Goal: Task Accomplishment & Management: Complete application form

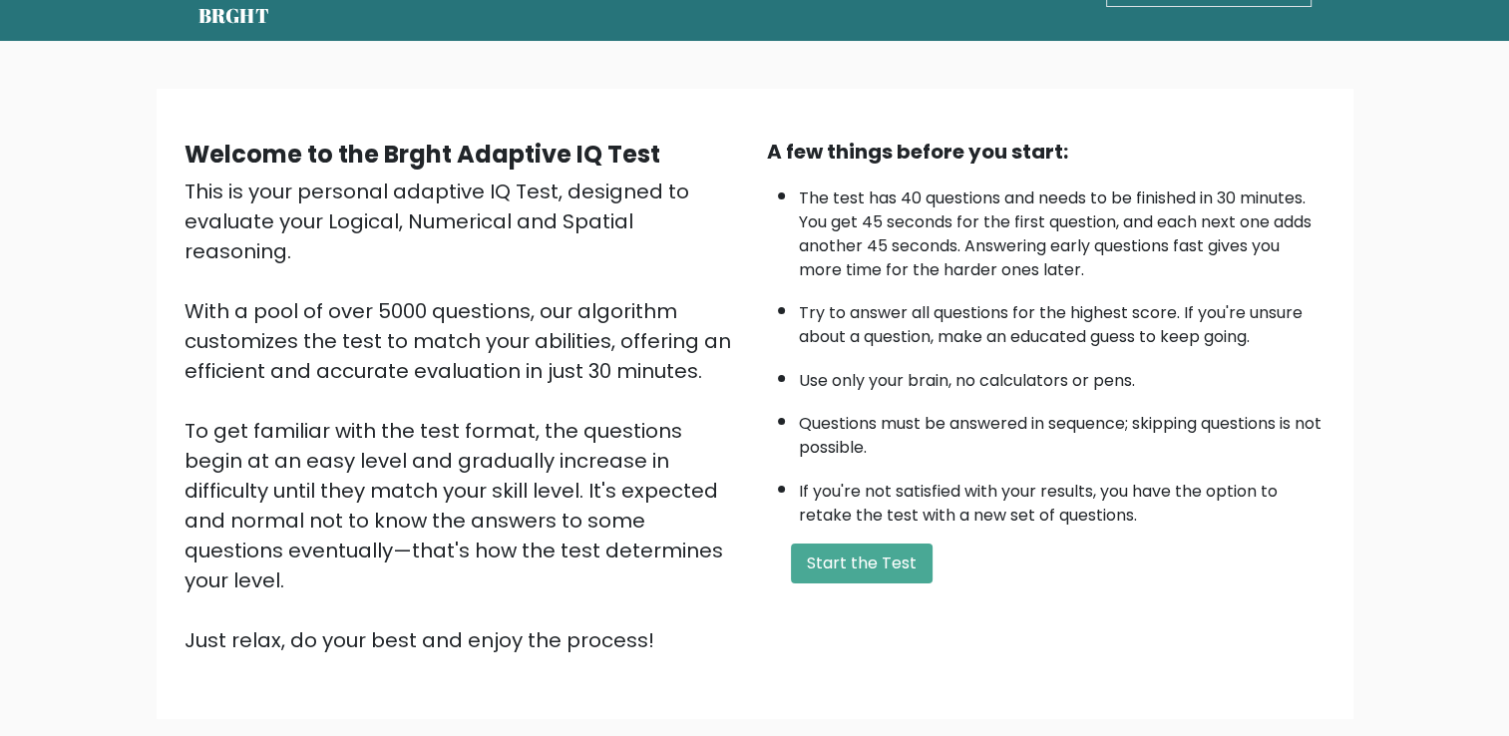
scroll to position [72, 0]
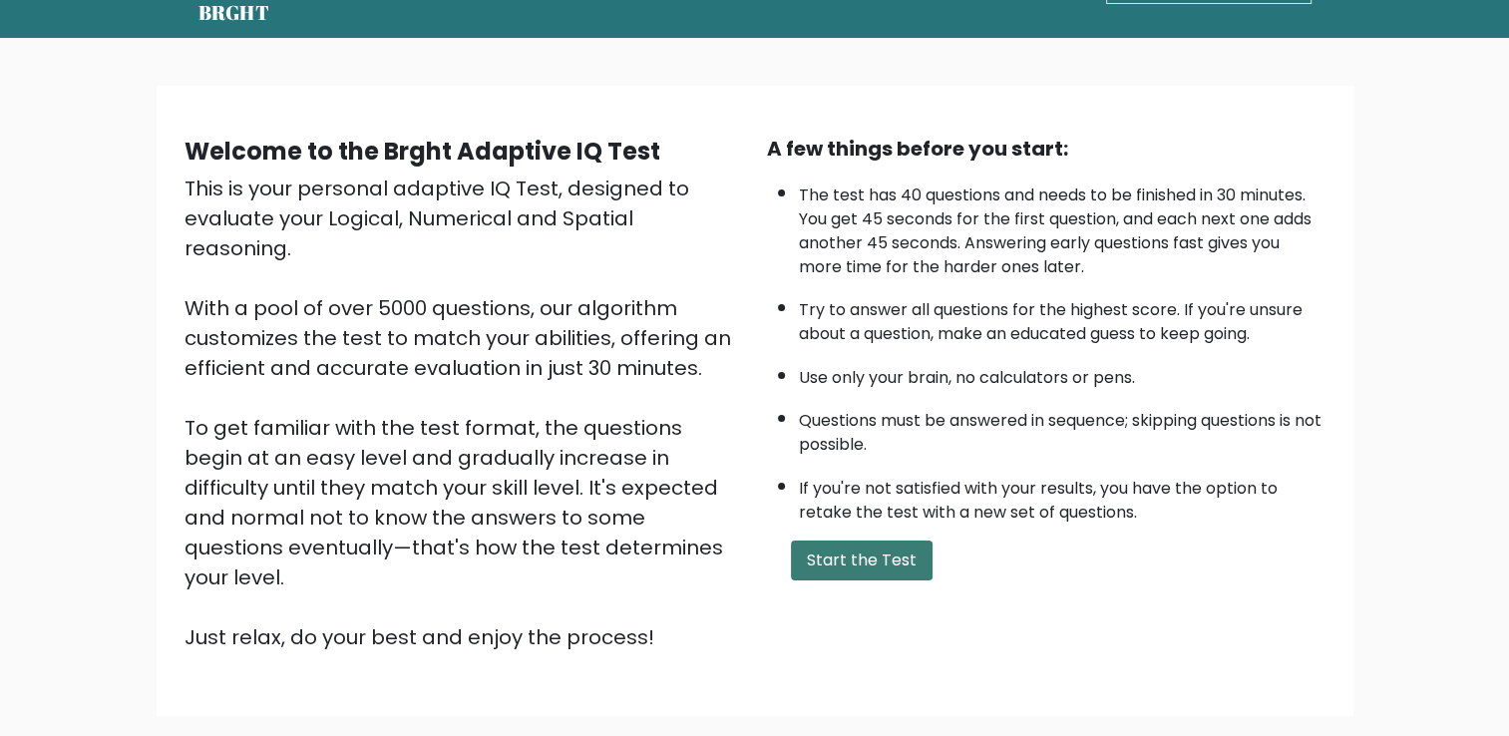
click at [893, 552] on button "Start the Test" at bounding box center [862, 561] width 142 height 40
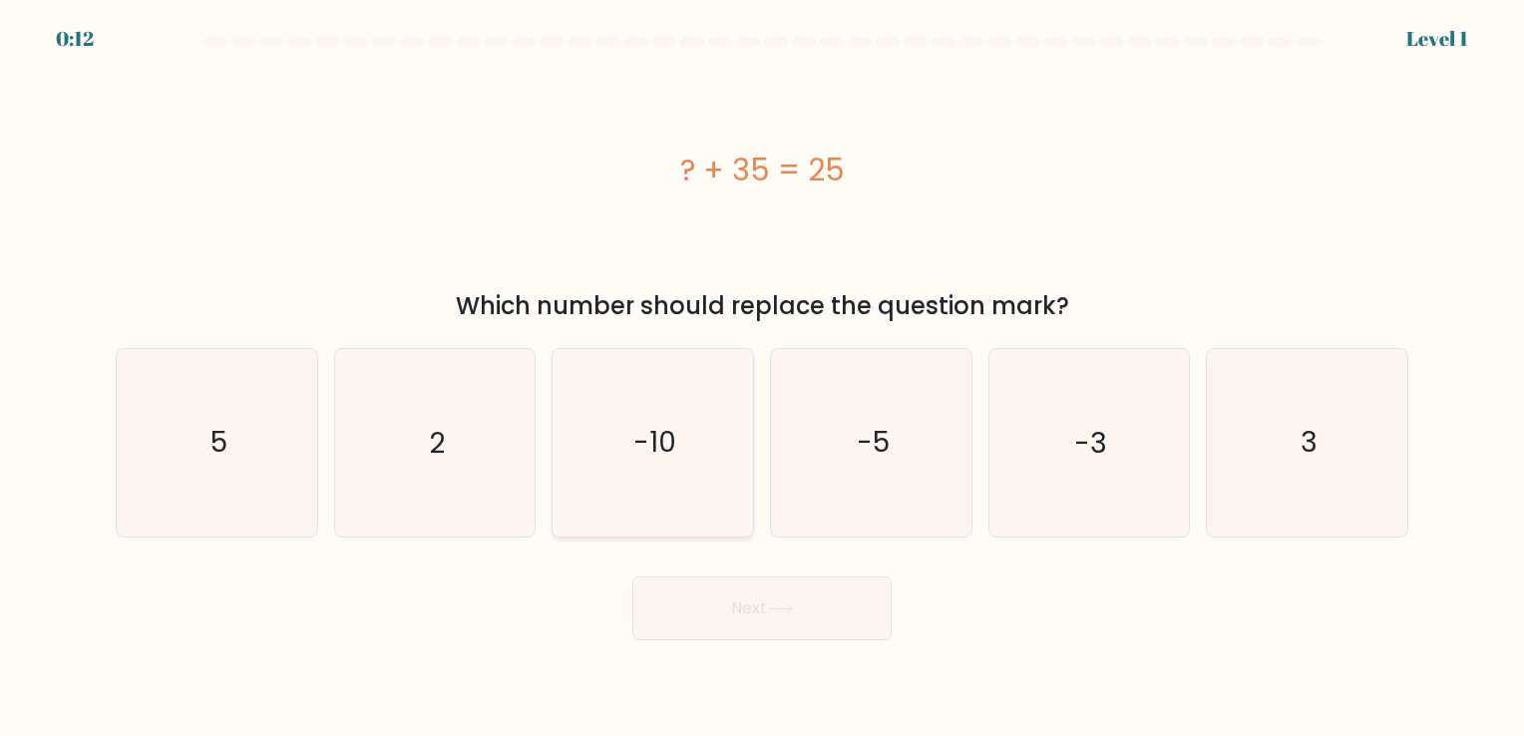
click at [669, 447] on text "-10" at bounding box center [654, 443] width 43 height 39
click at [762, 378] on input "c. -10" at bounding box center [762, 373] width 1 height 10
radio input "true"
click at [790, 606] on icon at bounding box center [780, 608] width 27 height 11
click at [802, 620] on button "Next" at bounding box center [761, 609] width 259 height 64
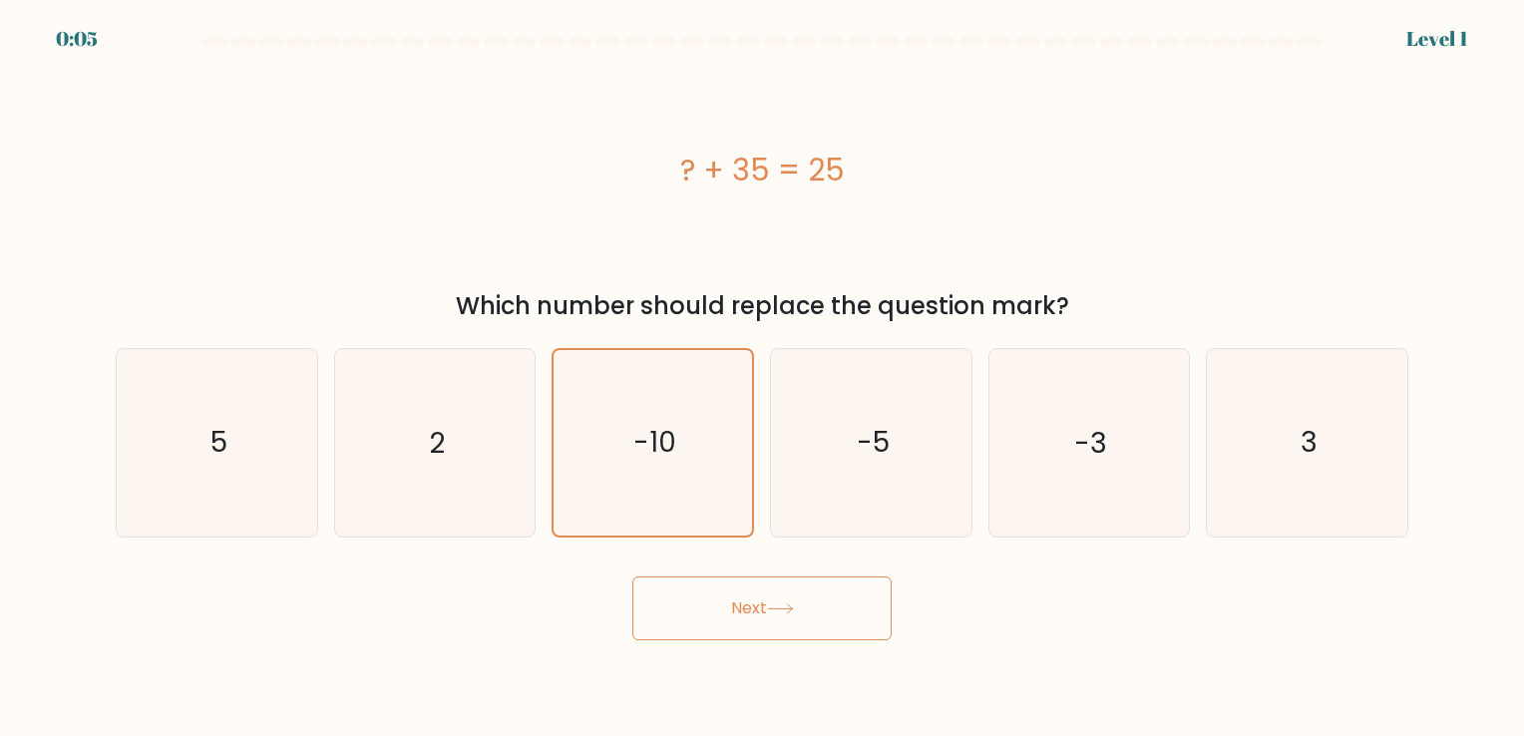
click at [762, 598] on button "Next" at bounding box center [761, 609] width 259 height 64
click at [753, 612] on button "Next" at bounding box center [761, 609] width 259 height 64
click at [761, 599] on button "Next" at bounding box center [761, 609] width 259 height 64
click at [827, 623] on button "Next" at bounding box center [761, 609] width 259 height 64
click at [870, 602] on button "Next" at bounding box center [761, 609] width 259 height 64
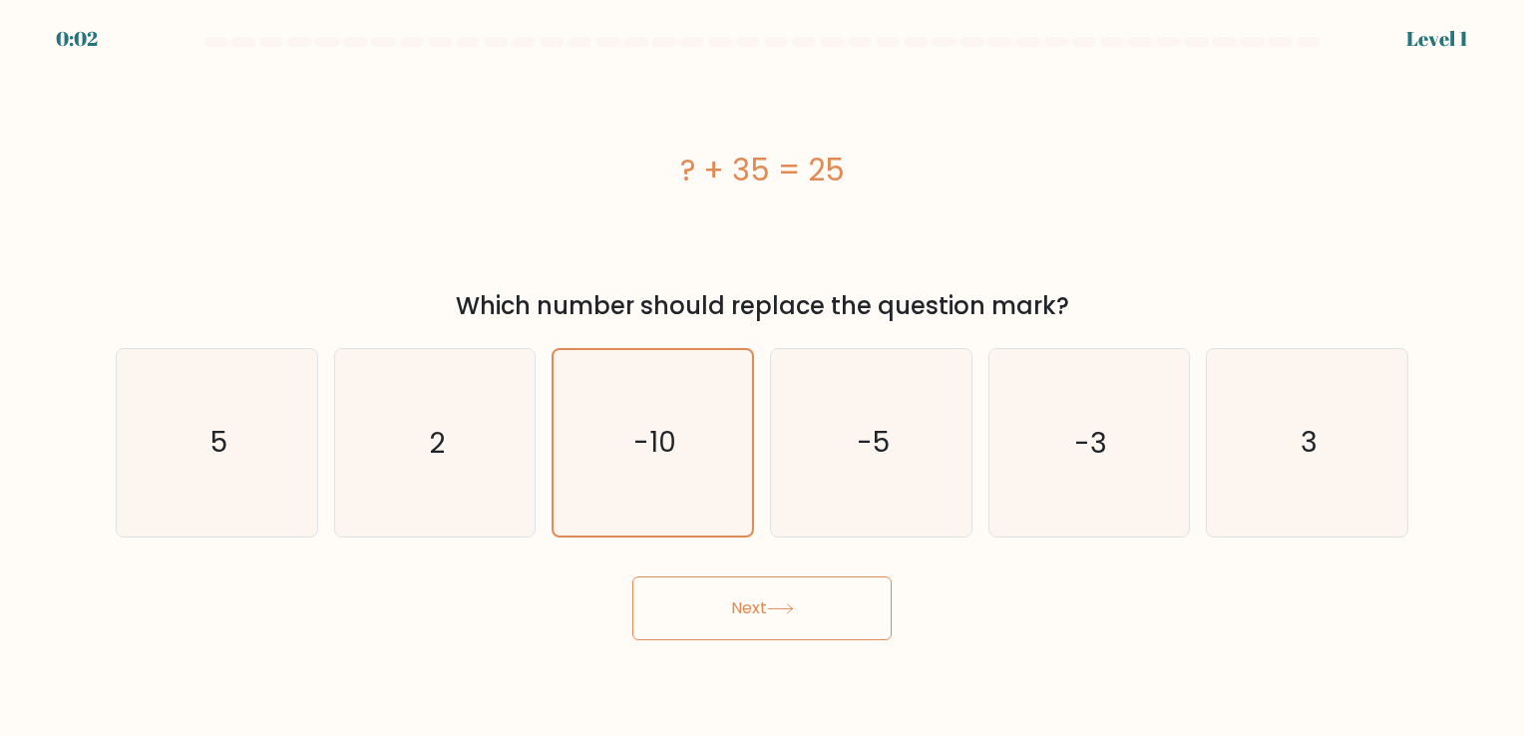
click at [786, 610] on icon at bounding box center [780, 608] width 27 height 11
click at [857, 610] on button "Next" at bounding box center [761, 609] width 259 height 64
click at [872, 609] on button "Next" at bounding box center [761, 609] width 259 height 64
click at [753, 626] on button "Next" at bounding box center [761, 609] width 259 height 64
click at [694, 457] on icon "-10" at bounding box center [653, 442] width 185 height 185
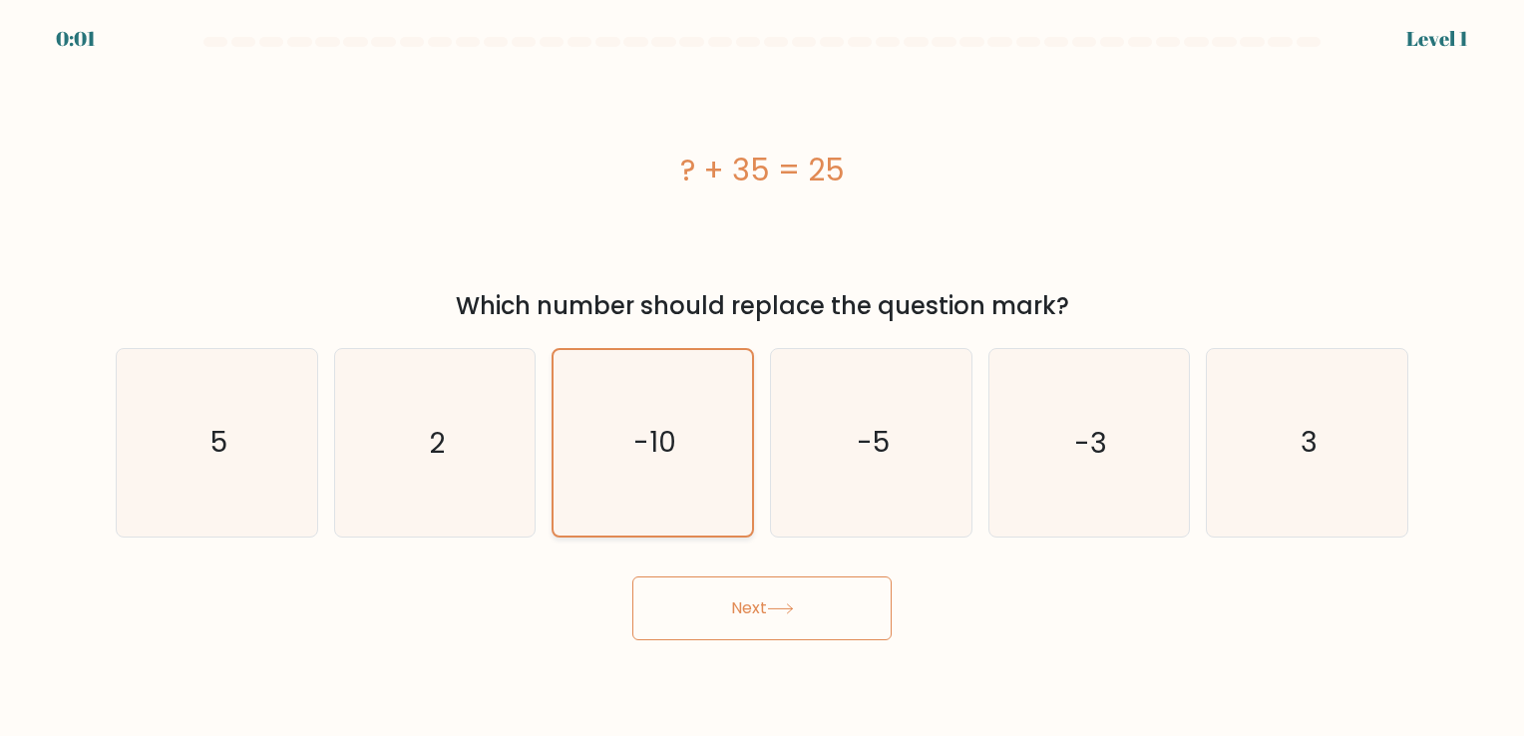
click at [762, 378] on input "c. -10" at bounding box center [762, 373] width 1 height 10
click at [832, 618] on div "Next" at bounding box center [762, 601] width 1317 height 79
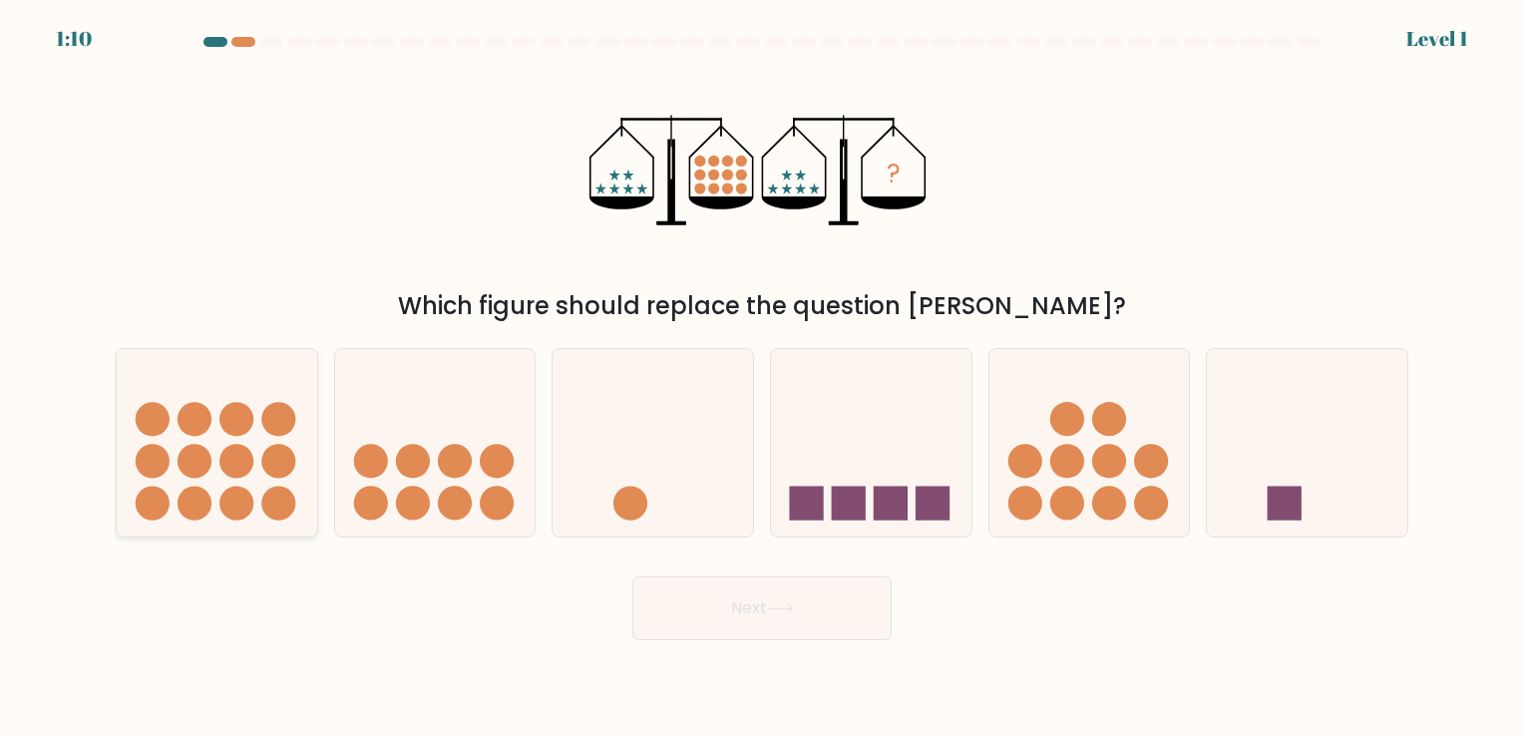
click at [260, 483] on icon at bounding box center [217, 443] width 200 height 166
click at [762, 378] on input "a." at bounding box center [762, 373] width 1 height 10
radio input "true"
click at [768, 604] on button "Next" at bounding box center [761, 609] width 259 height 64
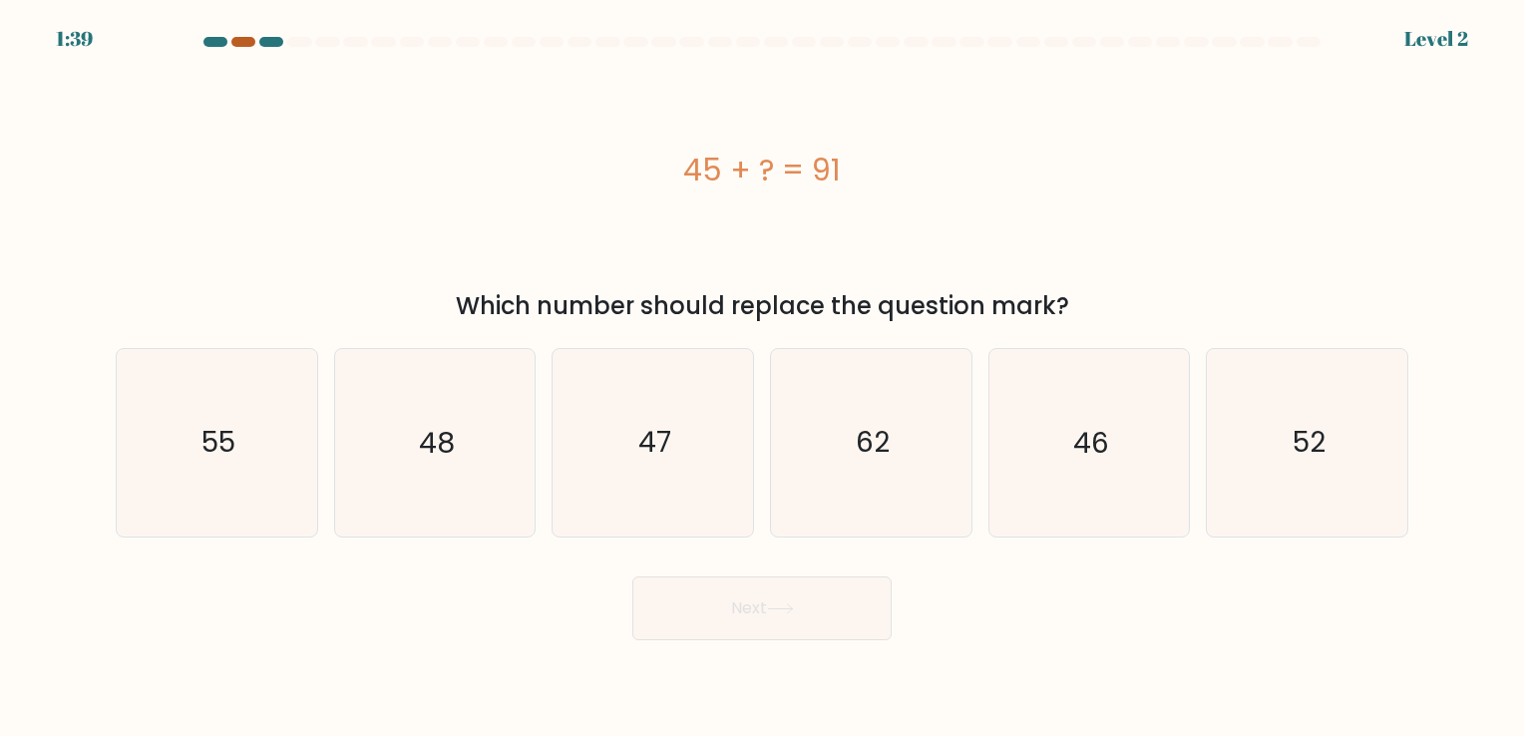
click at [243, 41] on div at bounding box center [243, 42] width 24 height 10
click at [1126, 474] on icon "46" at bounding box center [1088, 442] width 187 height 187
click at [763, 378] on input "e. 46" at bounding box center [762, 373] width 1 height 10
radio input "true"
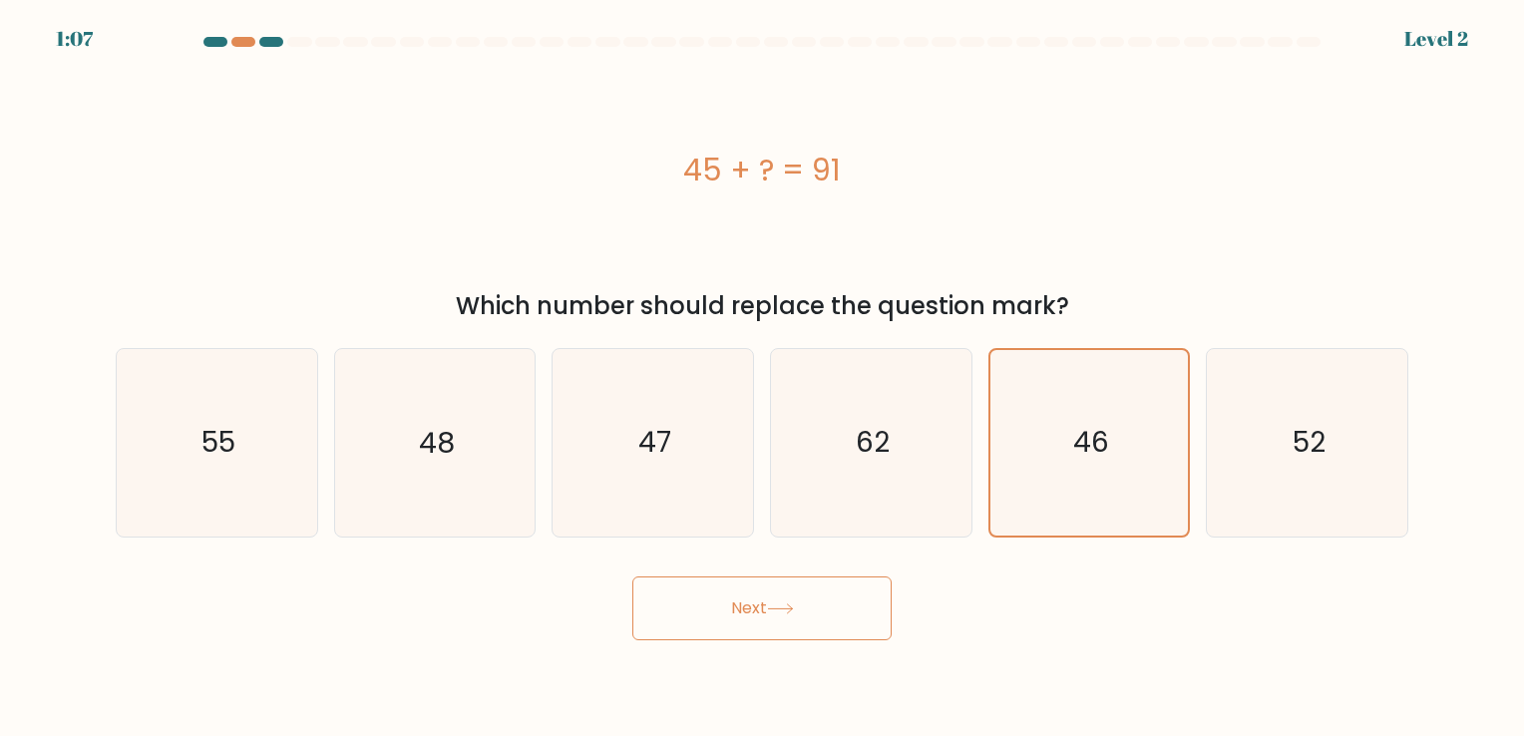
click at [806, 624] on button "Next" at bounding box center [761, 609] width 259 height 64
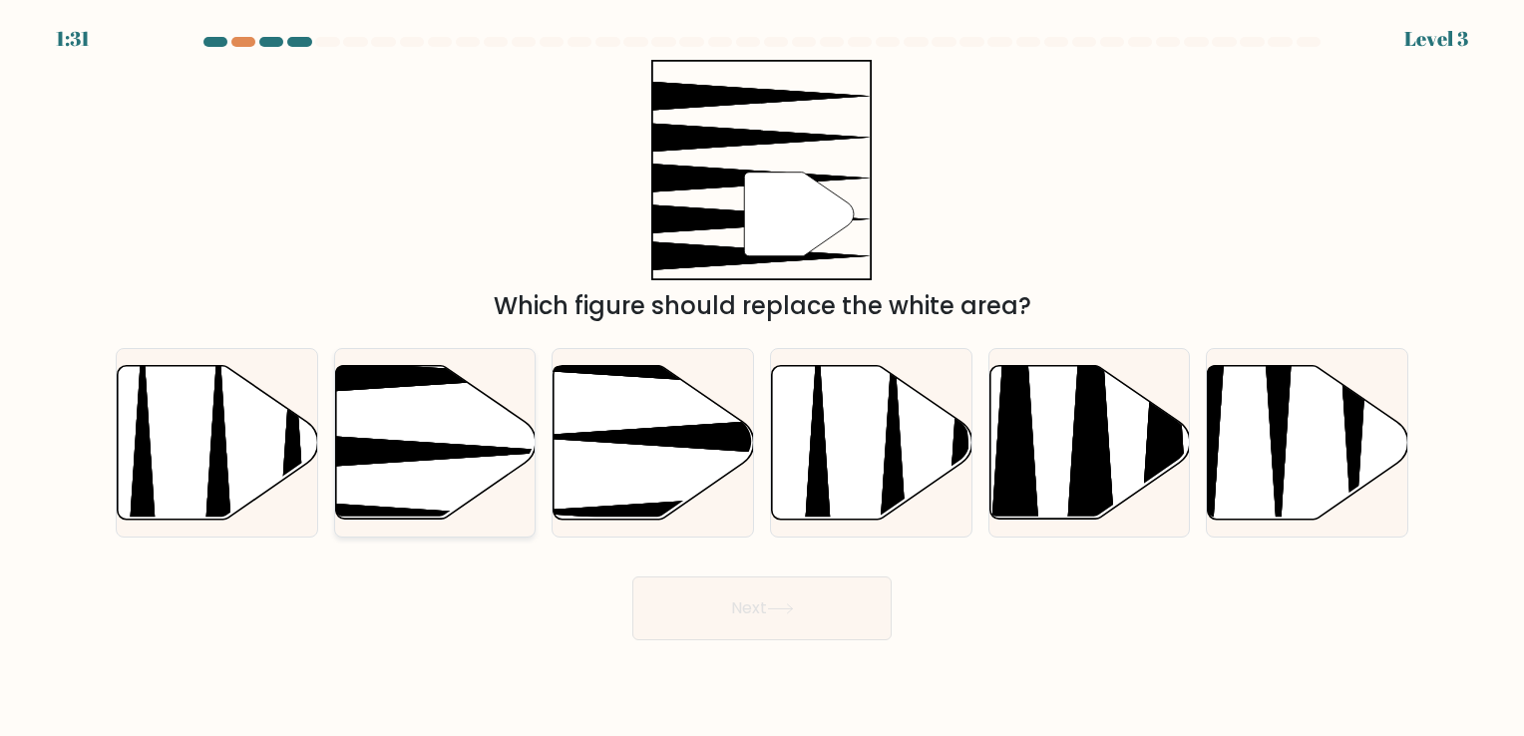
click at [419, 447] on icon at bounding box center [367, 452] width 398 height 52
click at [762, 378] on input "b." at bounding box center [762, 373] width 1 height 10
radio input "true"
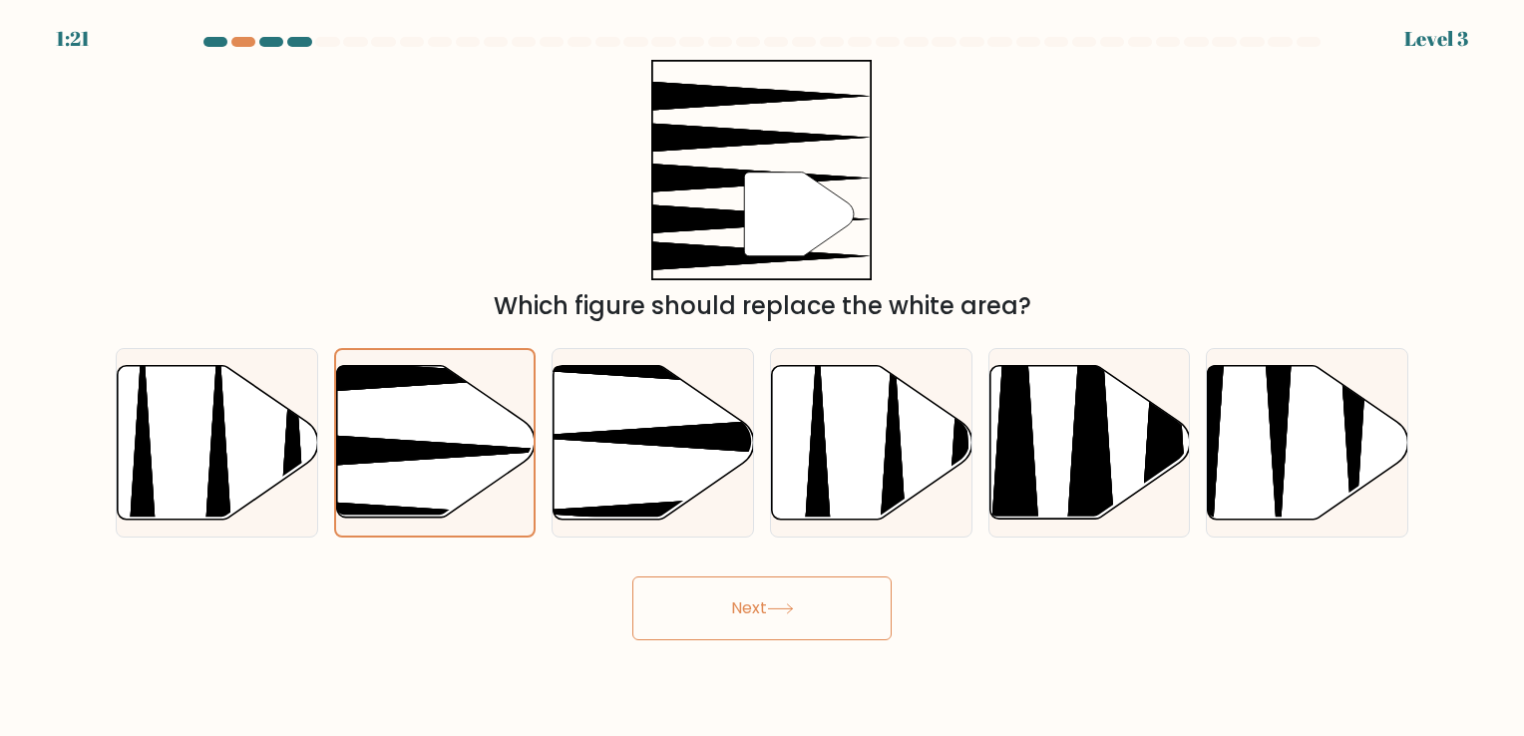
click at [796, 601] on button "Next" at bounding box center [761, 609] width 259 height 64
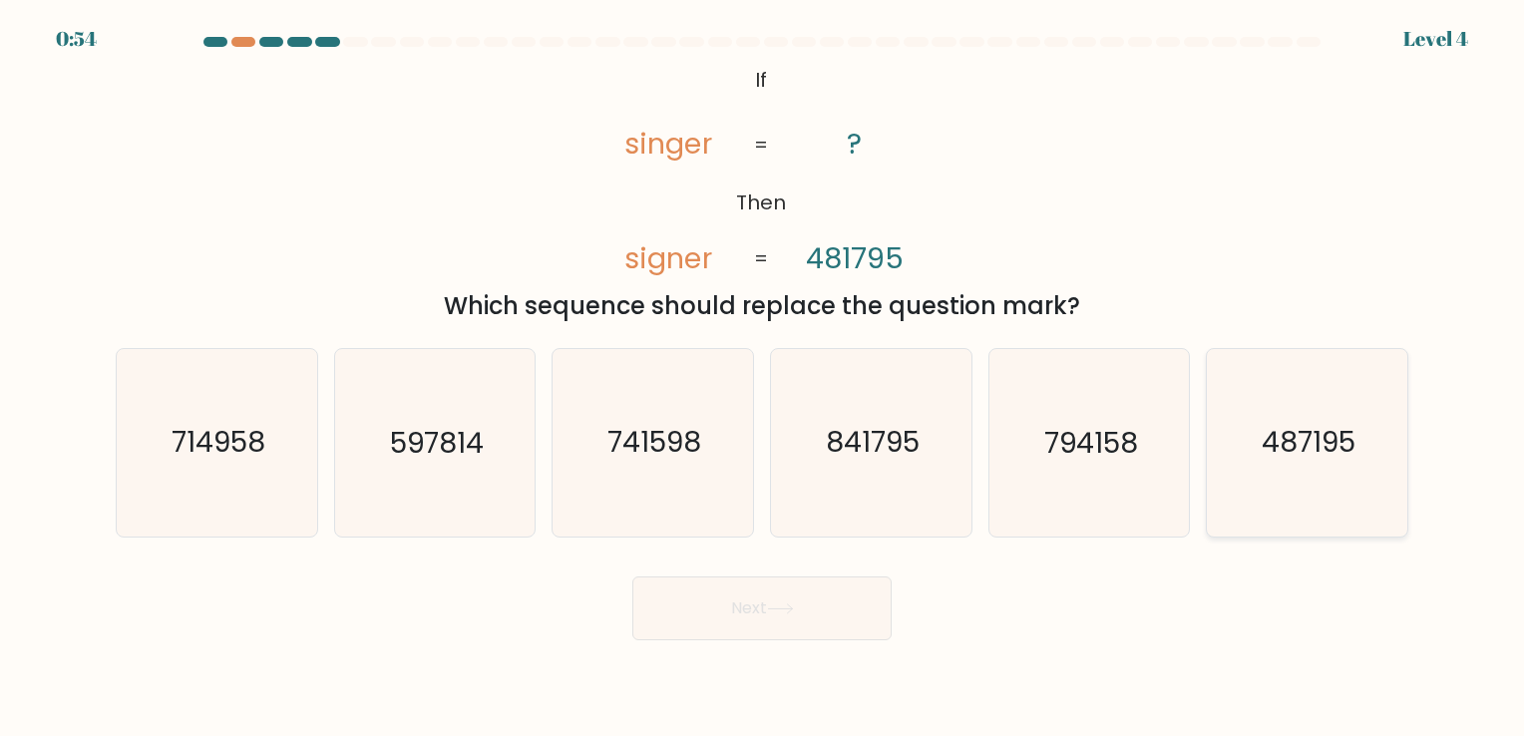
click at [1350, 459] on text "487195" at bounding box center [1309, 443] width 94 height 39
click at [763, 378] on input "f. 487195" at bounding box center [762, 373] width 1 height 10
radio input "true"
click at [771, 621] on button "Next" at bounding box center [761, 609] width 259 height 64
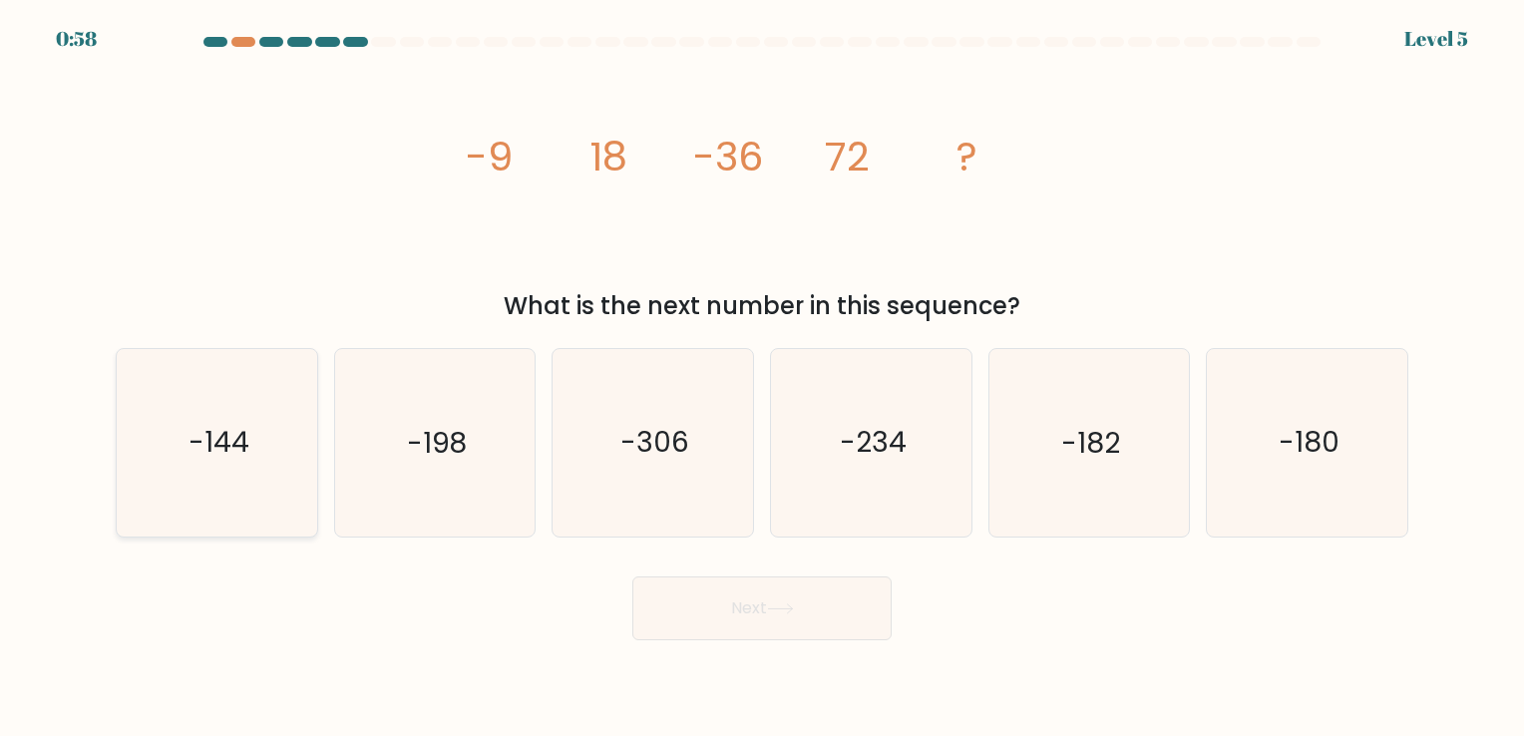
click at [302, 445] on icon "-144" at bounding box center [217, 442] width 187 height 187
click at [762, 378] on input "a. -144" at bounding box center [762, 373] width 1 height 10
radio input "true"
click at [786, 610] on icon at bounding box center [780, 608] width 27 height 11
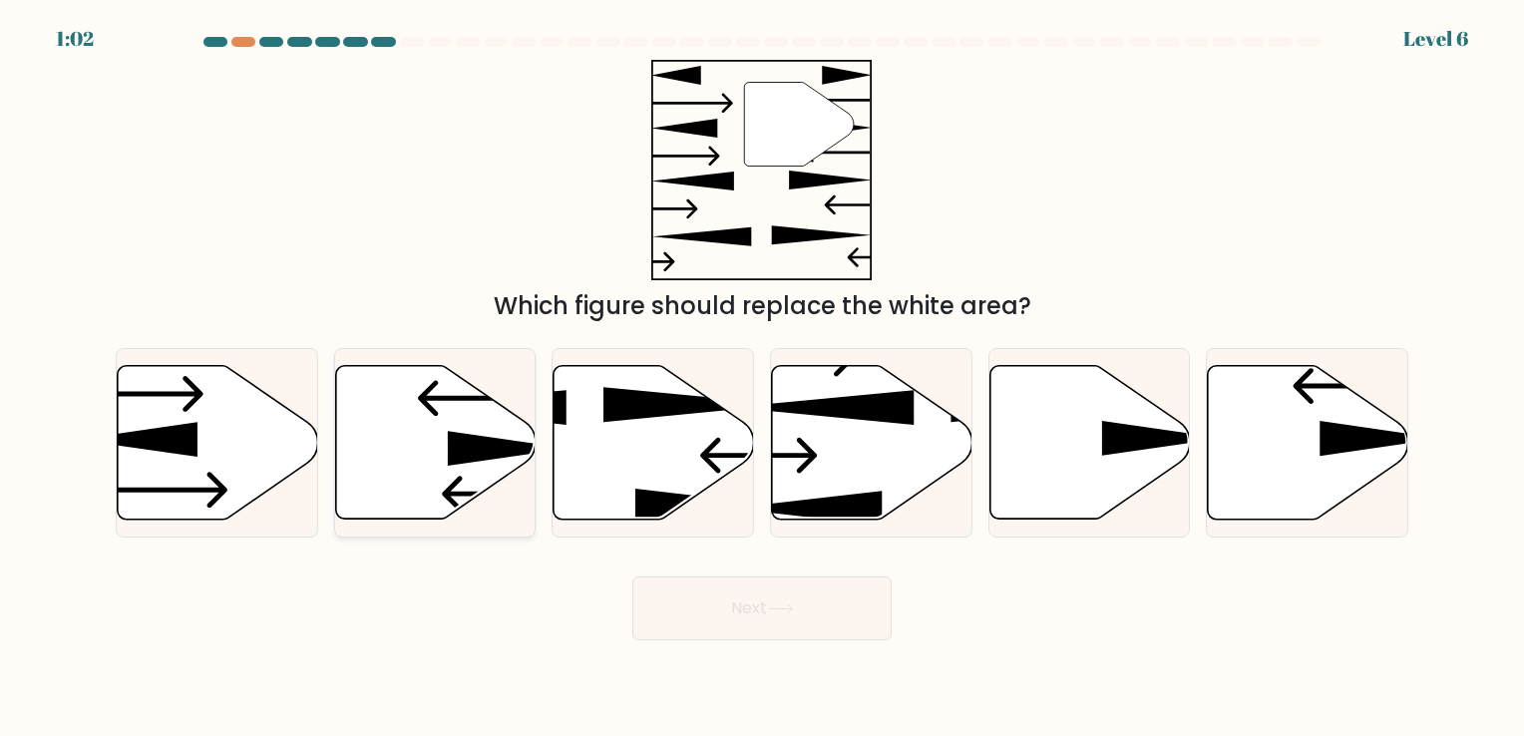
click at [429, 459] on icon at bounding box center [435, 442] width 200 height 154
click at [762, 378] on input "b." at bounding box center [762, 373] width 1 height 10
radio input "true"
click at [822, 602] on button "Next" at bounding box center [761, 609] width 259 height 64
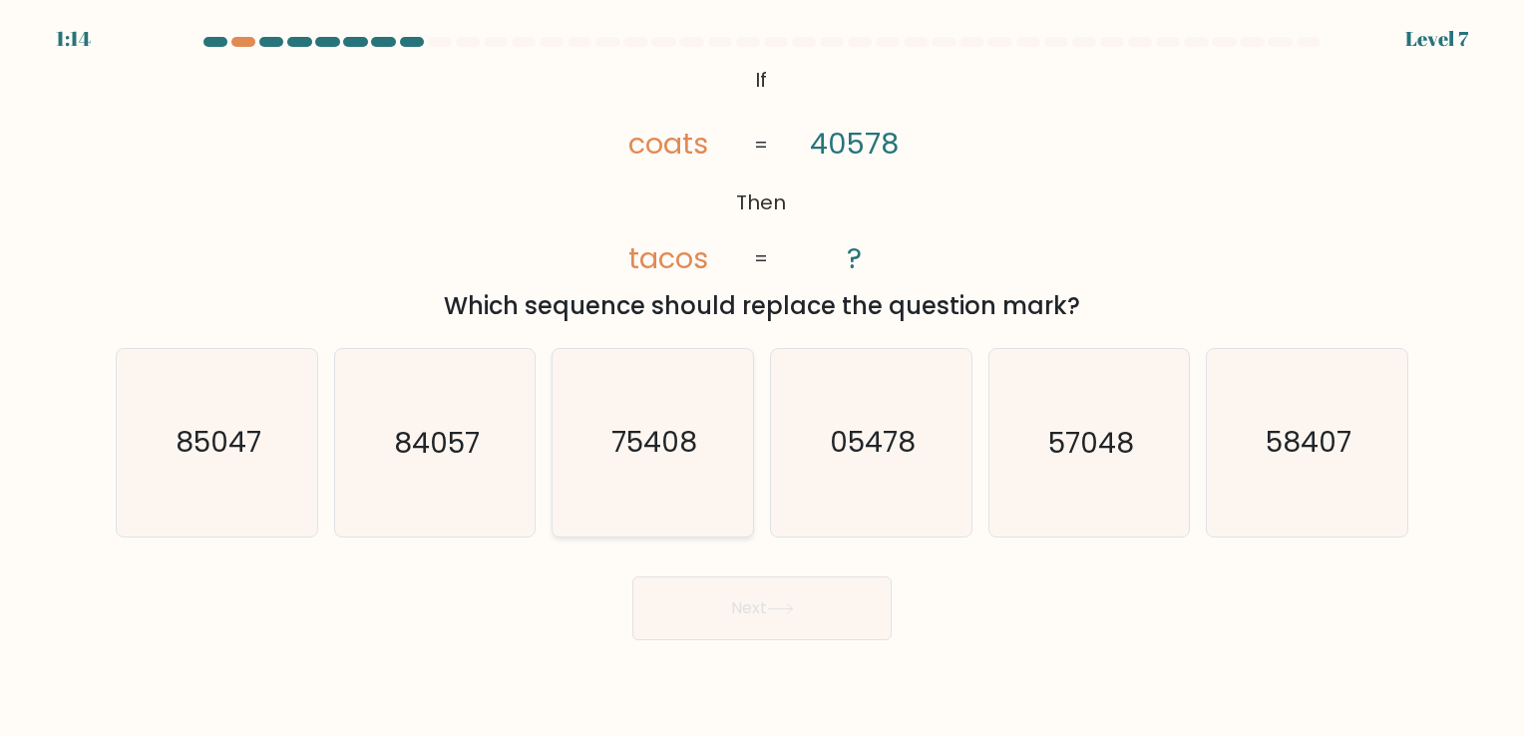
click at [666, 413] on icon "75408" at bounding box center [653, 442] width 187 height 187
click at [762, 378] on input "c. 75408" at bounding box center [762, 373] width 1 height 10
radio input "true"
click at [770, 617] on button "Next" at bounding box center [761, 609] width 259 height 64
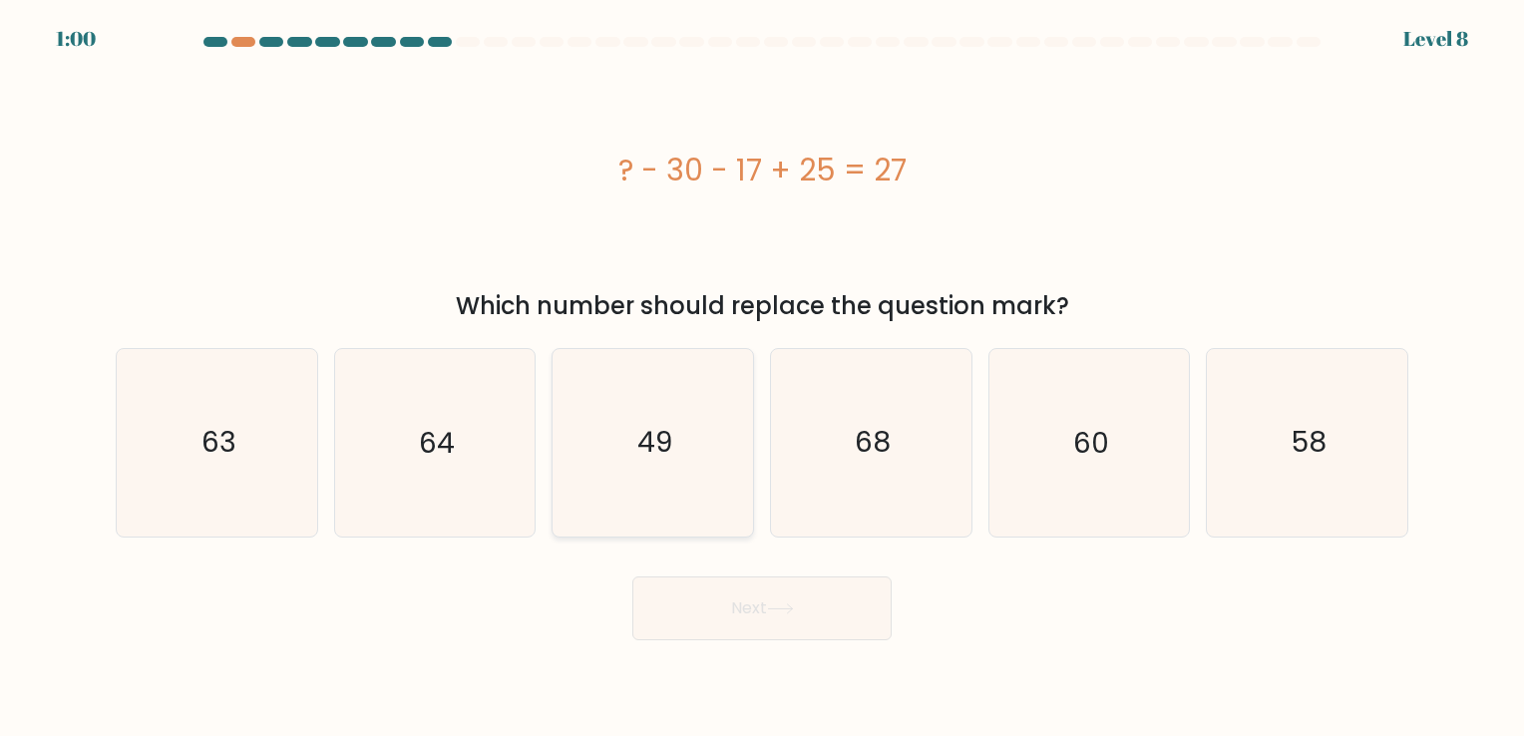
click at [668, 426] on text "49" at bounding box center [654, 443] width 35 height 39
click at [762, 378] on input "c. 49" at bounding box center [762, 373] width 1 height 10
radio input "true"
click at [786, 614] on button "Next" at bounding box center [761, 609] width 259 height 64
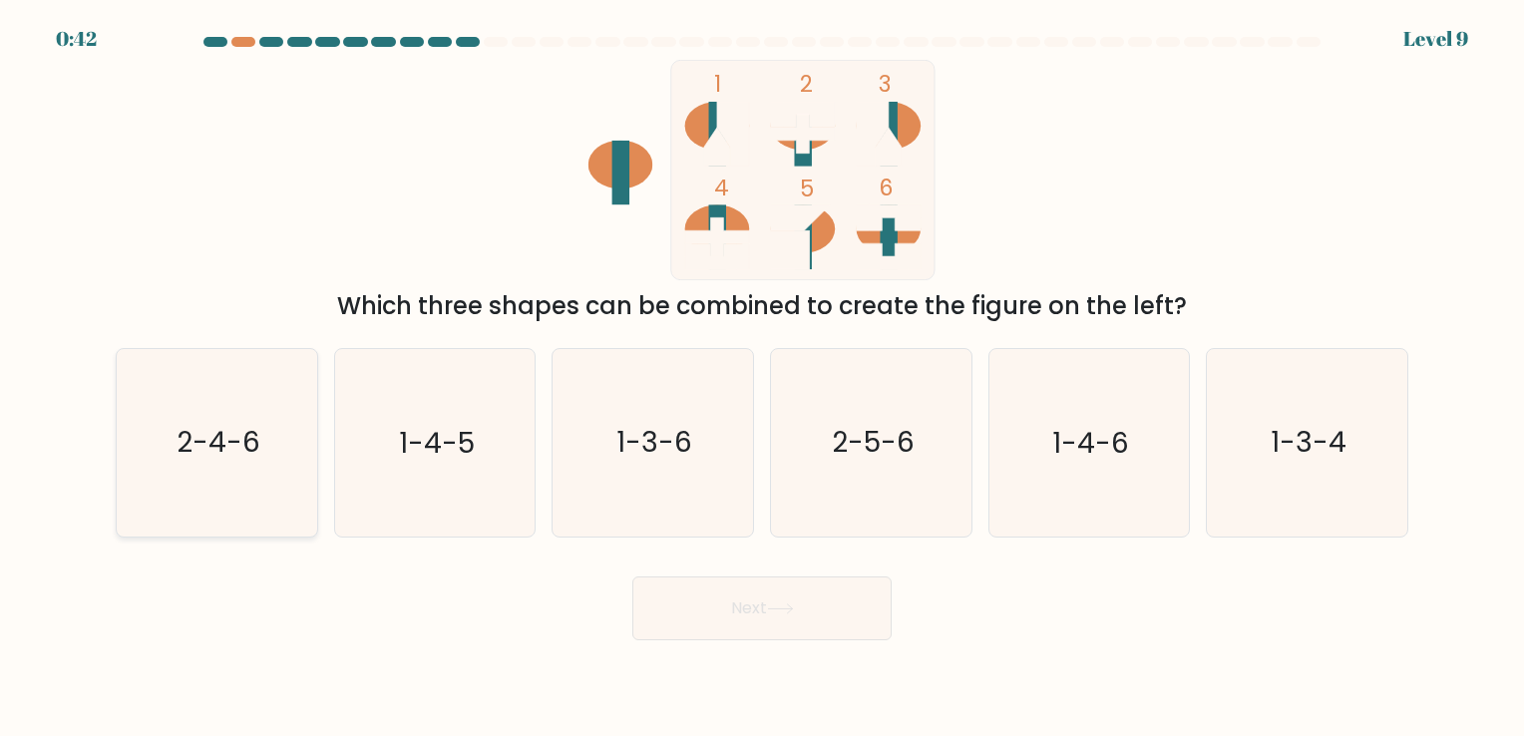
click at [229, 438] on text "2-4-6" at bounding box center [219, 443] width 84 height 39
click at [762, 378] on input "a. 2-4-6" at bounding box center [762, 373] width 1 height 10
radio input "true"
click at [759, 590] on button "Next" at bounding box center [761, 609] width 259 height 64
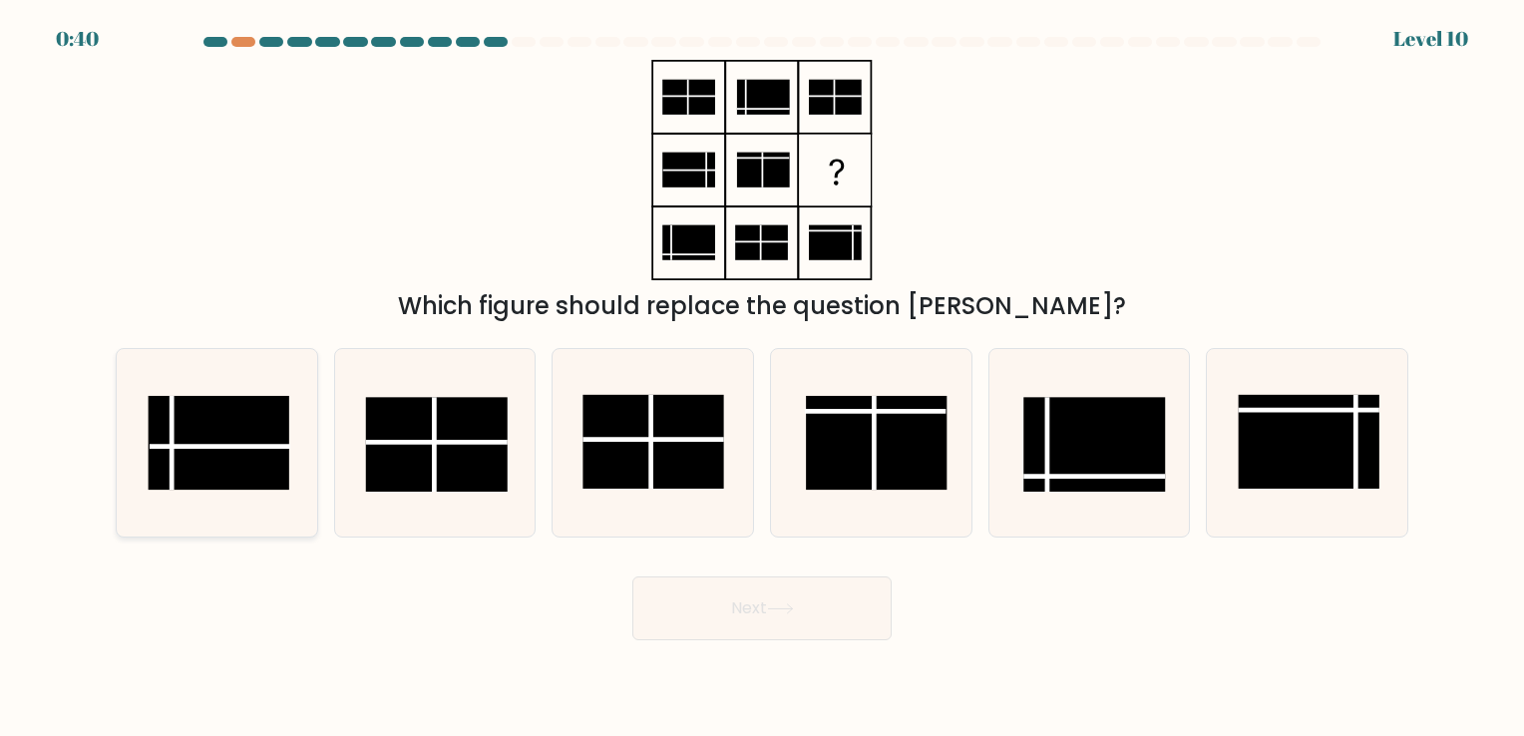
click at [212, 457] on rect at bounding box center [219, 443] width 142 height 94
click at [762, 378] on input "a." at bounding box center [762, 373] width 1 height 10
radio input "true"
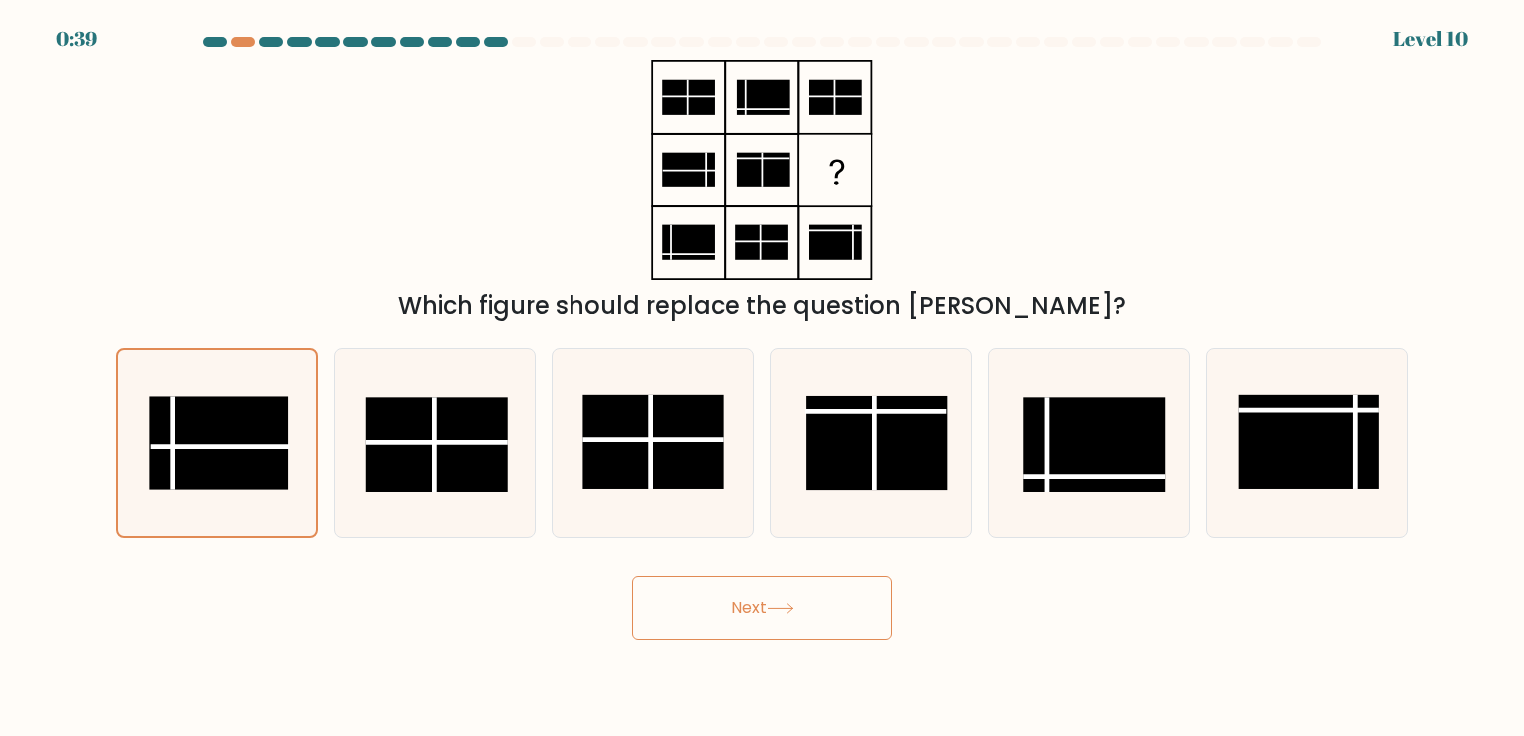
click at [769, 618] on button "Next" at bounding box center [761, 609] width 259 height 64
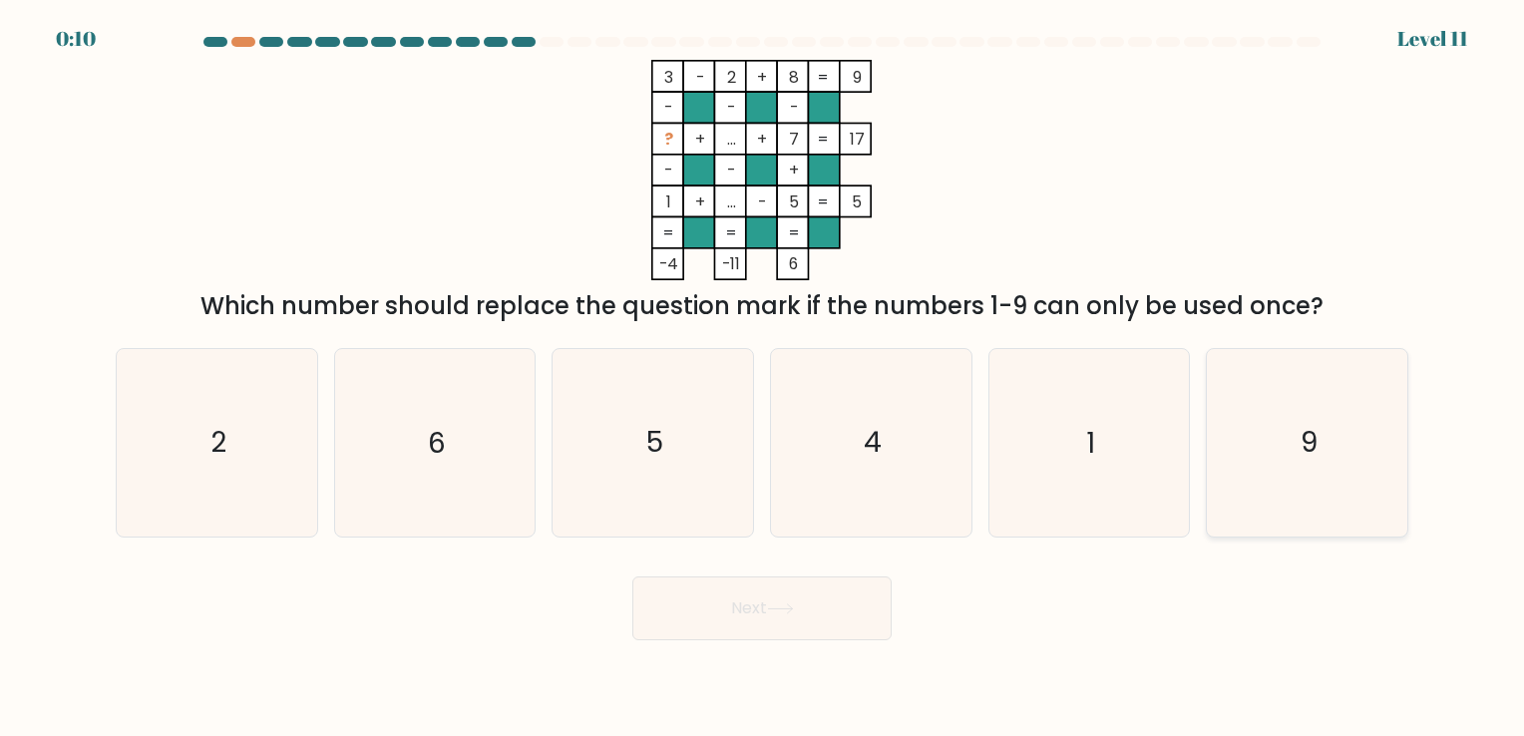
click at [1309, 488] on icon "9" at bounding box center [1307, 442] width 187 height 187
click at [763, 378] on input "f. 9" at bounding box center [762, 373] width 1 height 10
radio input "true"
click at [770, 620] on button "Next" at bounding box center [761, 609] width 259 height 64
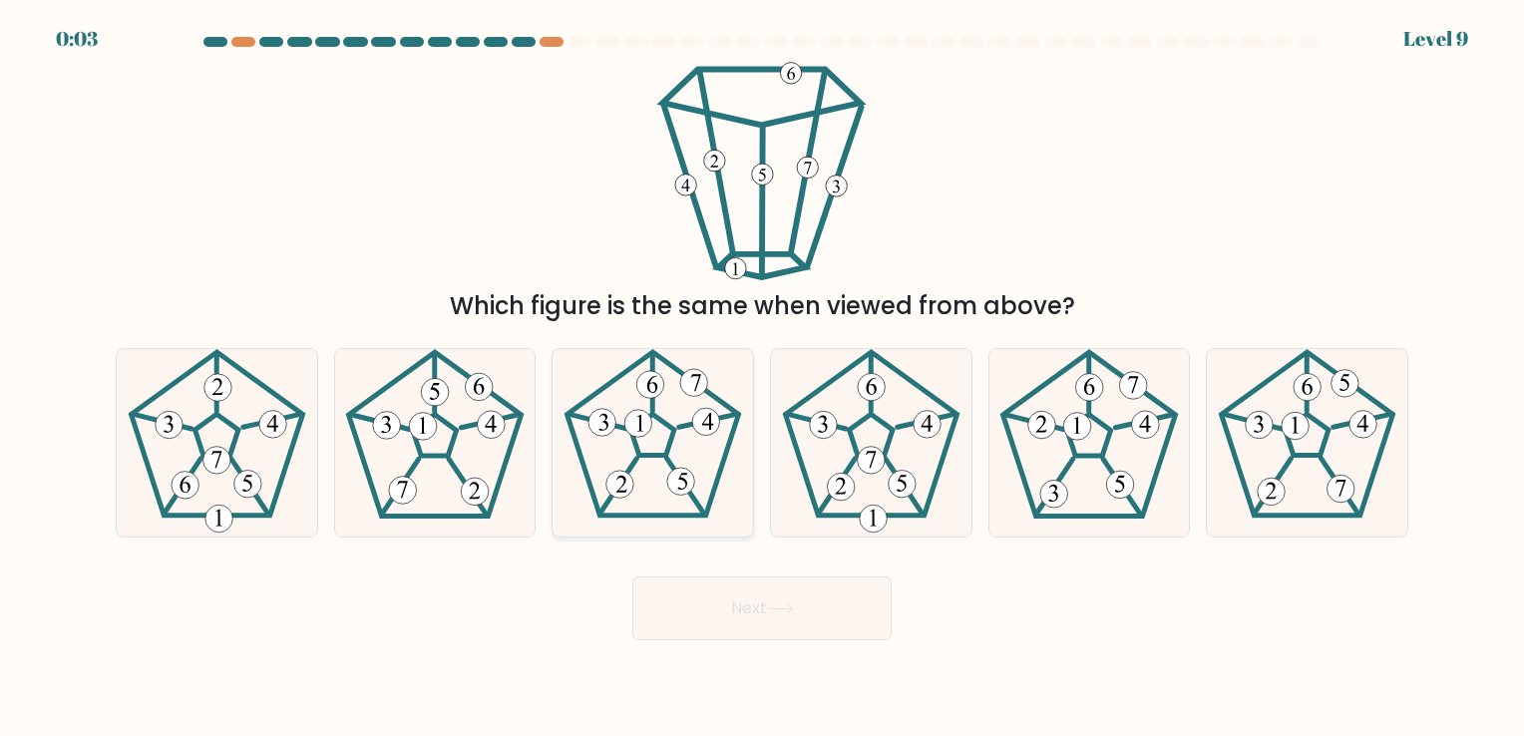
click at [644, 443] on icon at bounding box center [653, 442] width 187 height 187
click at [762, 378] on input "c." at bounding box center [762, 373] width 1 height 10
radio input "true"
click at [771, 617] on button "Next" at bounding box center [761, 609] width 259 height 64
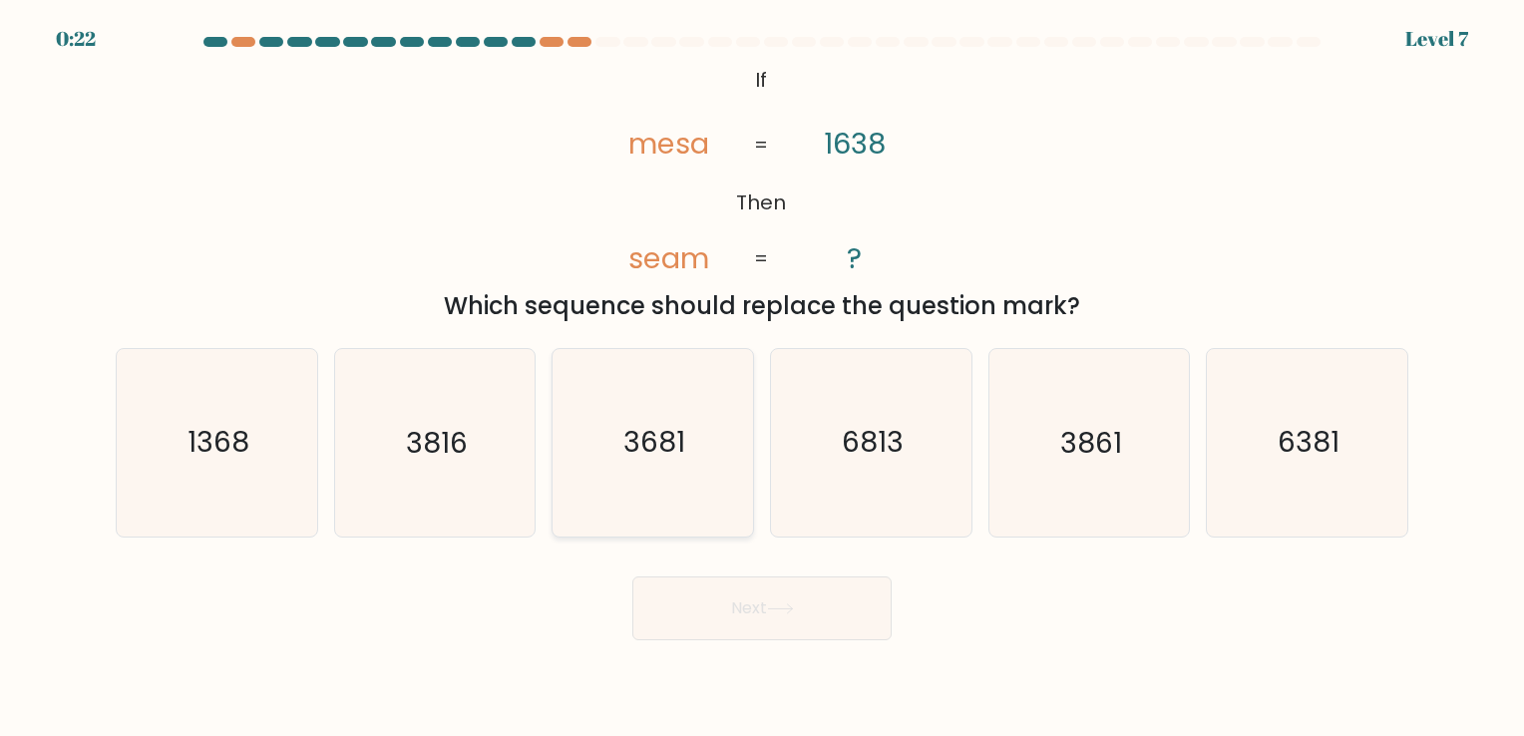
click at [669, 431] on text "3681" at bounding box center [655, 443] width 62 height 39
click at [762, 378] on input "c. 3681" at bounding box center [762, 373] width 1 height 10
radio input "true"
click at [773, 603] on icon at bounding box center [780, 608] width 27 height 11
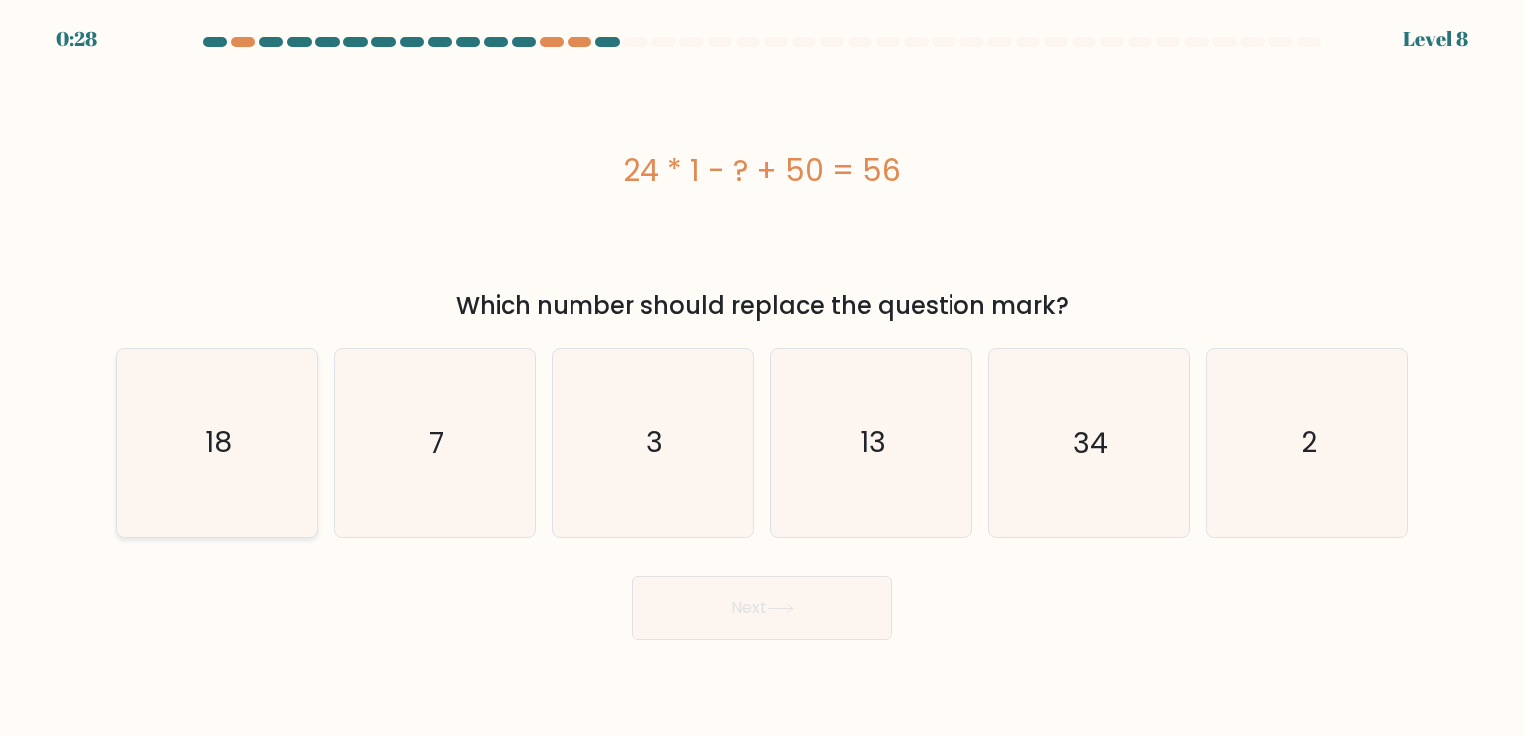
click at [211, 451] on text "18" at bounding box center [218, 443] width 27 height 39
click at [762, 378] on input "a. 18" at bounding box center [762, 373] width 1 height 10
radio input "true"
click at [760, 610] on button "Next" at bounding box center [761, 609] width 259 height 64
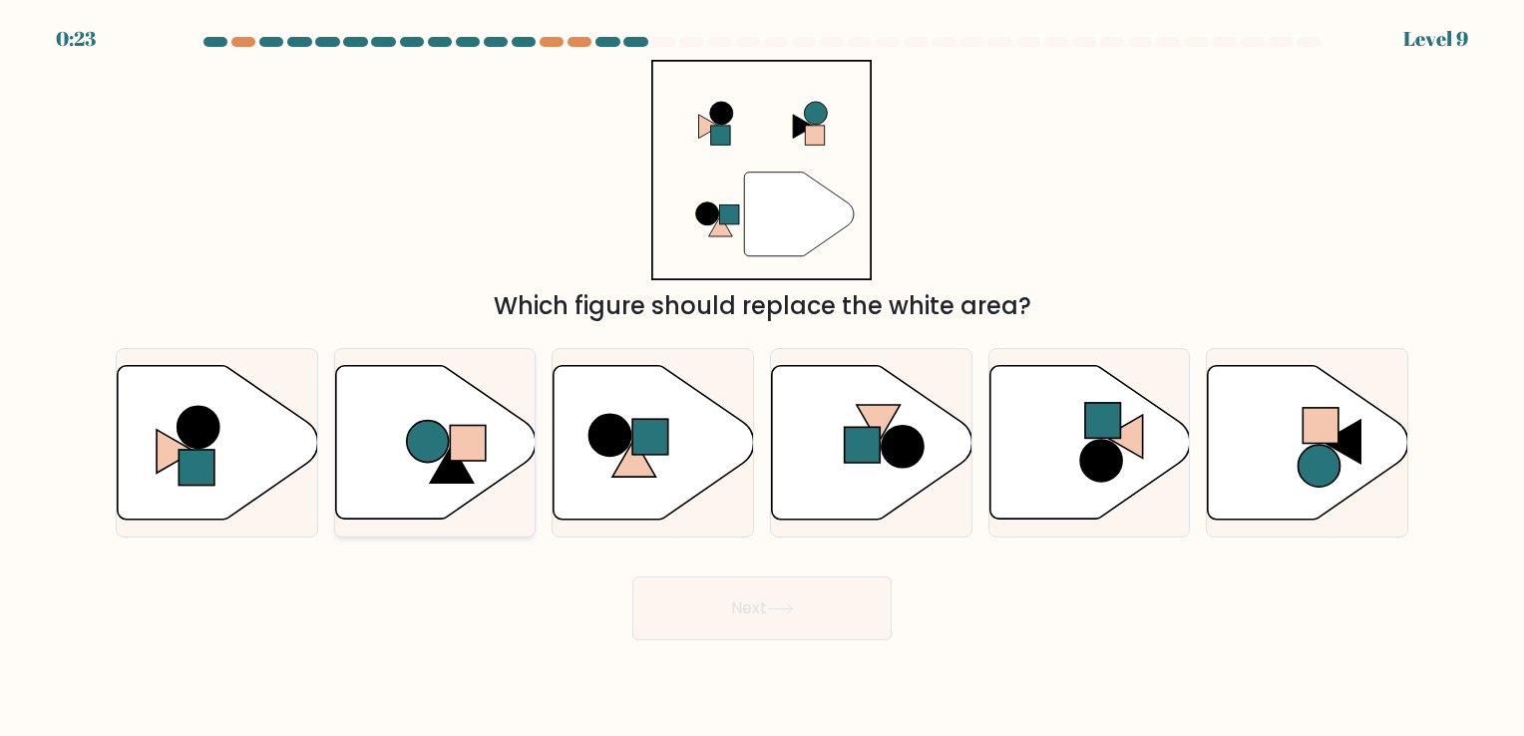
click at [455, 435] on rect at bounding box center [468, 443] width 36 height 36
click at [762, 378] on input "b." at bounding box center [762, 373] width 1 height 10
radio input "true"
click at [753, 594] on button "Next" at bounding box center [761, 609] width 259 height 64
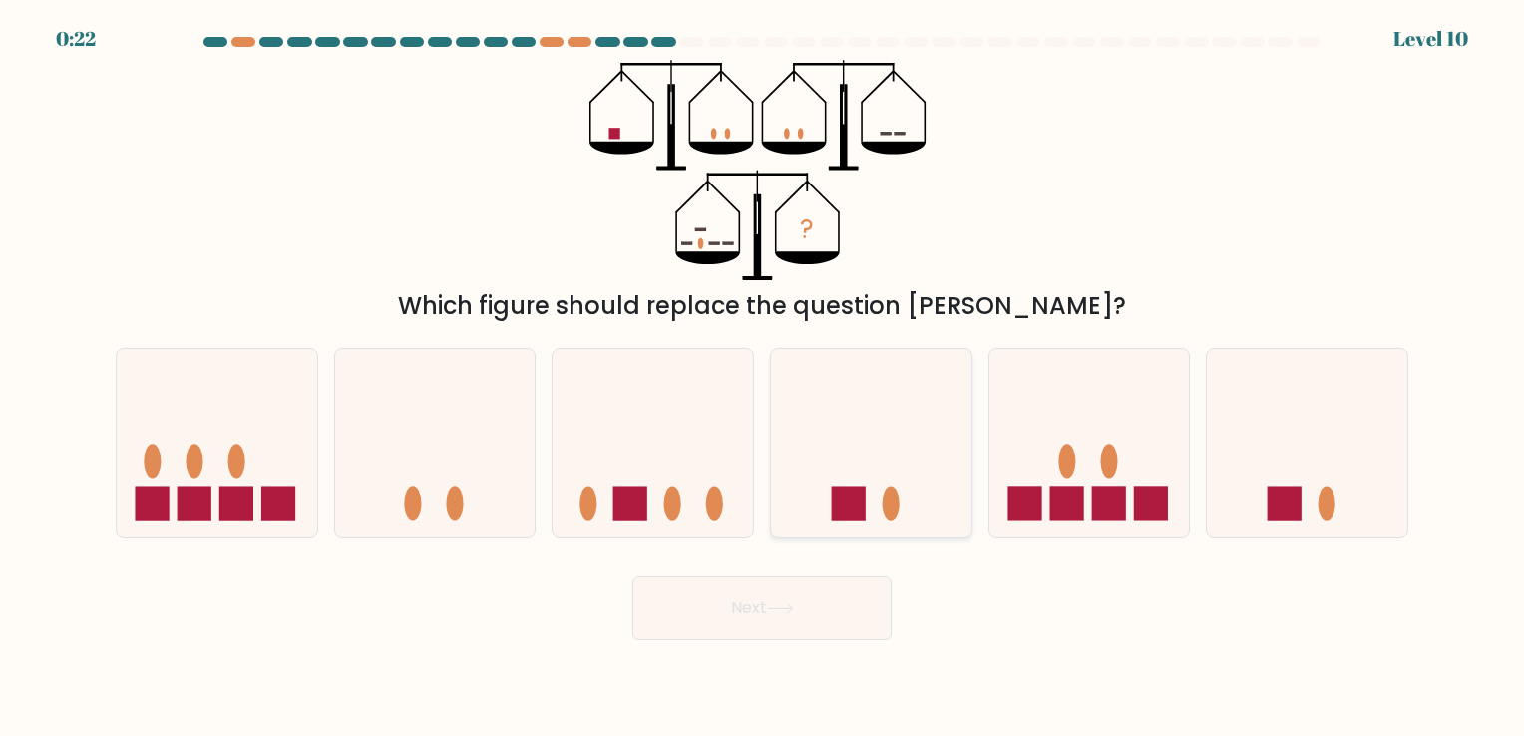
click at [887, 473] on icon at bounding box center [871, 443] width 200 height 166
click at [763, 378] on input "d." at bounding box center [762, 373] width 1 height 10
radio input "true"
click at [743, 616] on button "Next" at bounding box center [761, 609] width 259 height 64
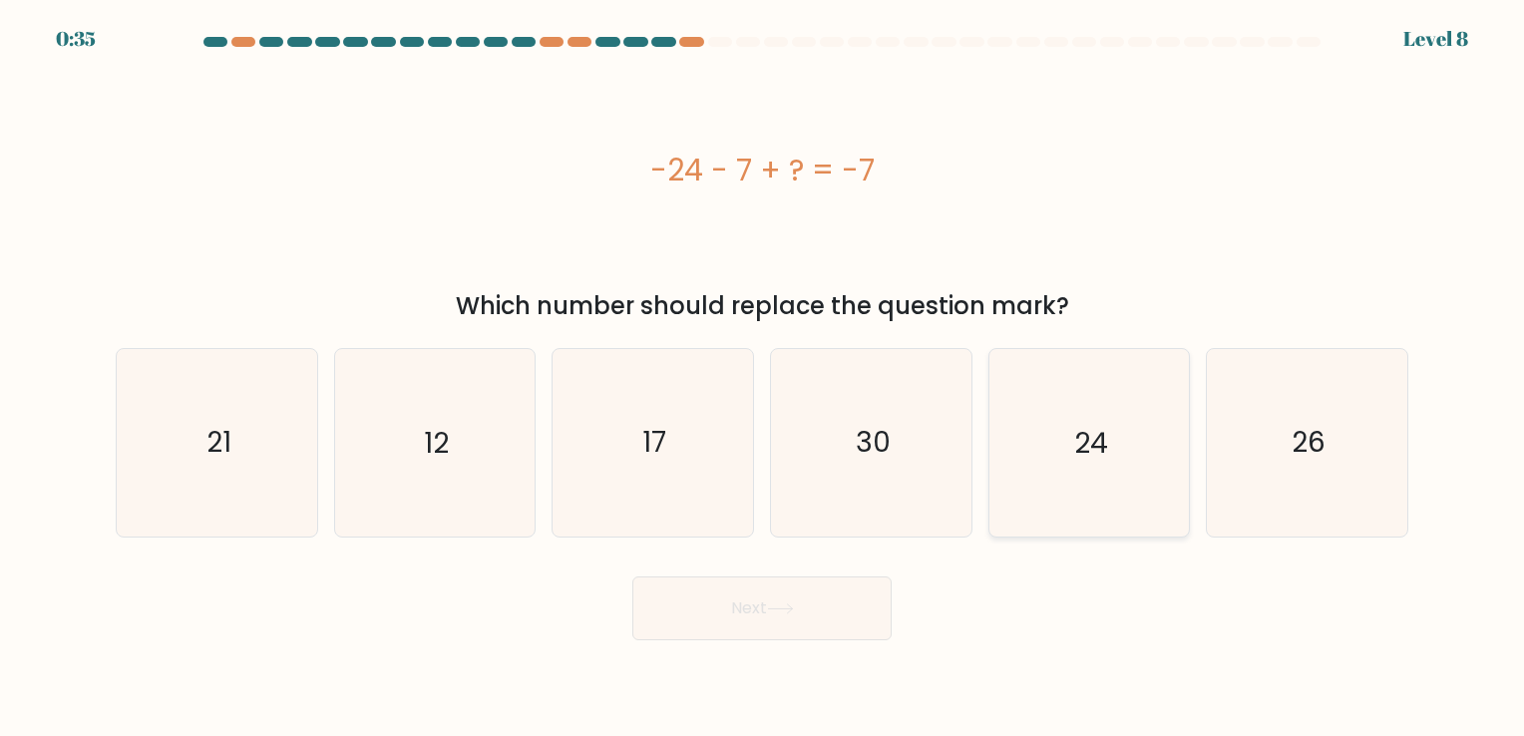
click at [1103, 486] on icon "24" at bounding box center [1088, 442] width 187 height 187
click at [763, 378] on input "e. 24" at bounding box center [762, 373] width 1 height 10
radio input "true"
click at [798, 625] on button "Next" at bounding box center [761, 609] width 259 height 64
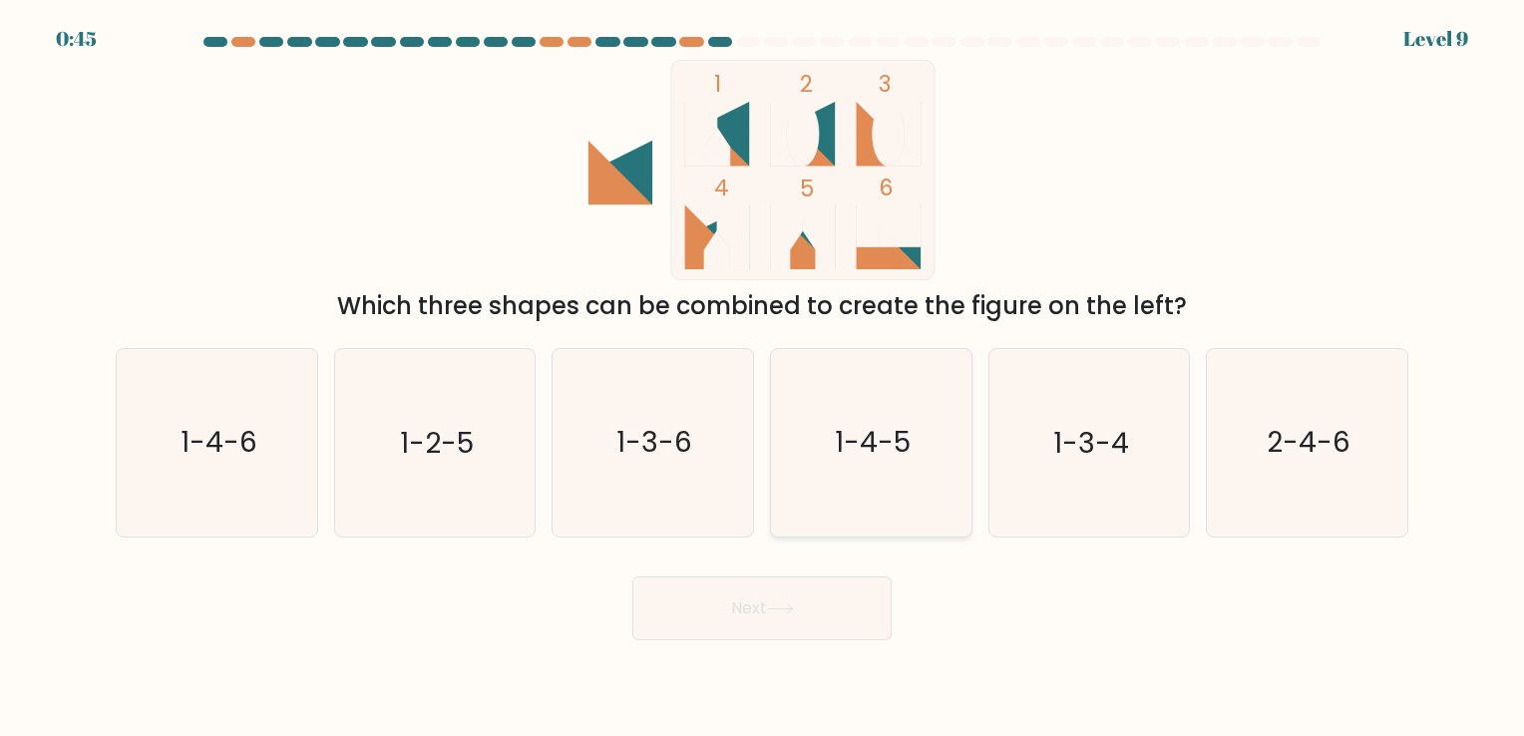
click at [874, 459] on text "1-4-5" at bounding box center [873, 443] width 76 height 39
click at [763, 378] on input "d. 1-4-5" at bounding box center [762, 373] width 1 height 10
radio input "true"
click at [763, 615] on button "Next" at bounding box center [761, 609] width 259 height 64
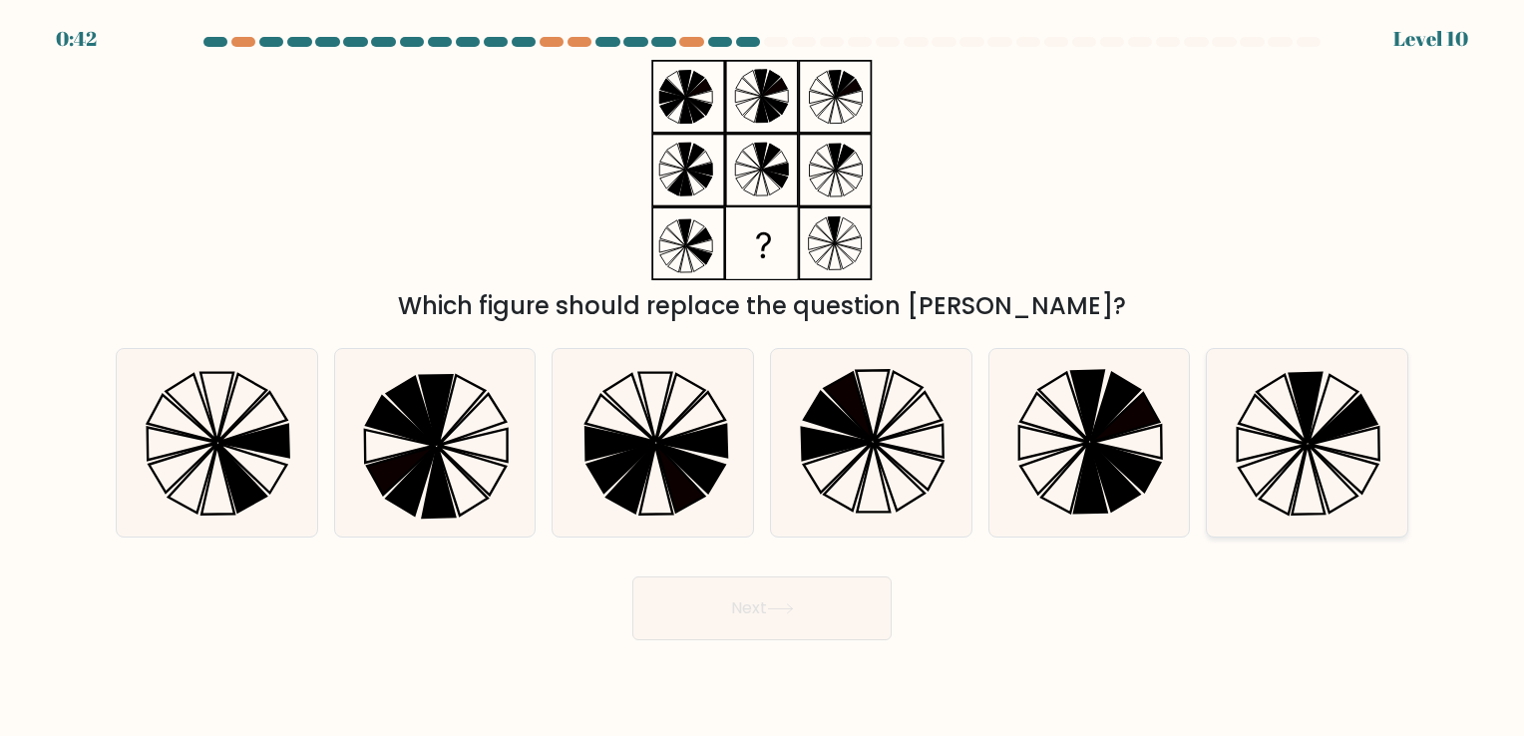
click at [1304, 475] on icon at bounding box center [1307, 442] width 187 height 187
click at [763, 378] on input "f." at bounding box center [762, 373] width 1 height 10
radio input "true"
click at [768, 589] on button "Next" at bounding box center [761, 609] width 259 height 64
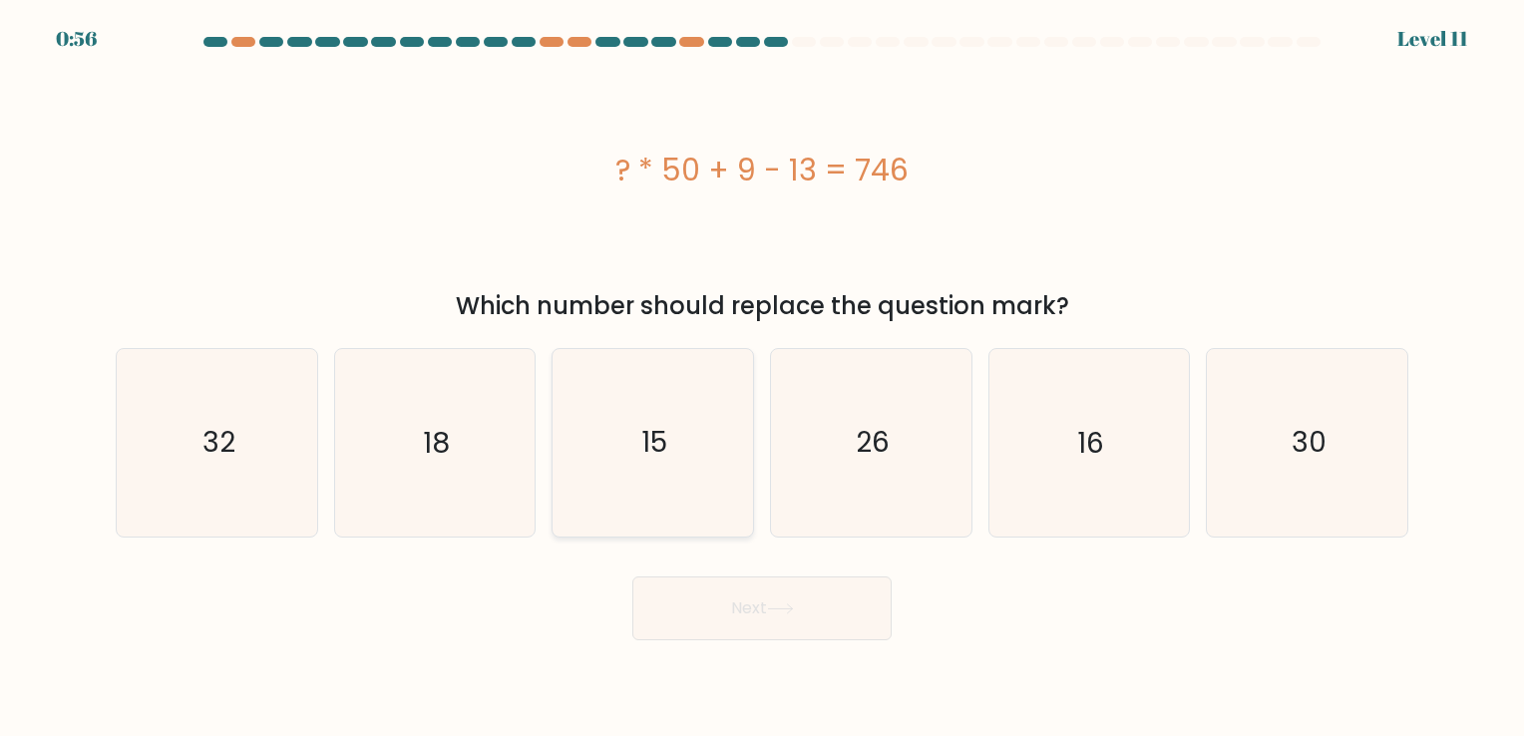
click at [666, 442] on text "15" at bounding box center [655, 443] width 26 height 39
click at [762, 378] on input "c. 15" at bounding box center [762, 373] width 1 height 10
radio input "true"
click at [774, 620] on button "Next" at bounding box center [761, 609] width 259 height 64
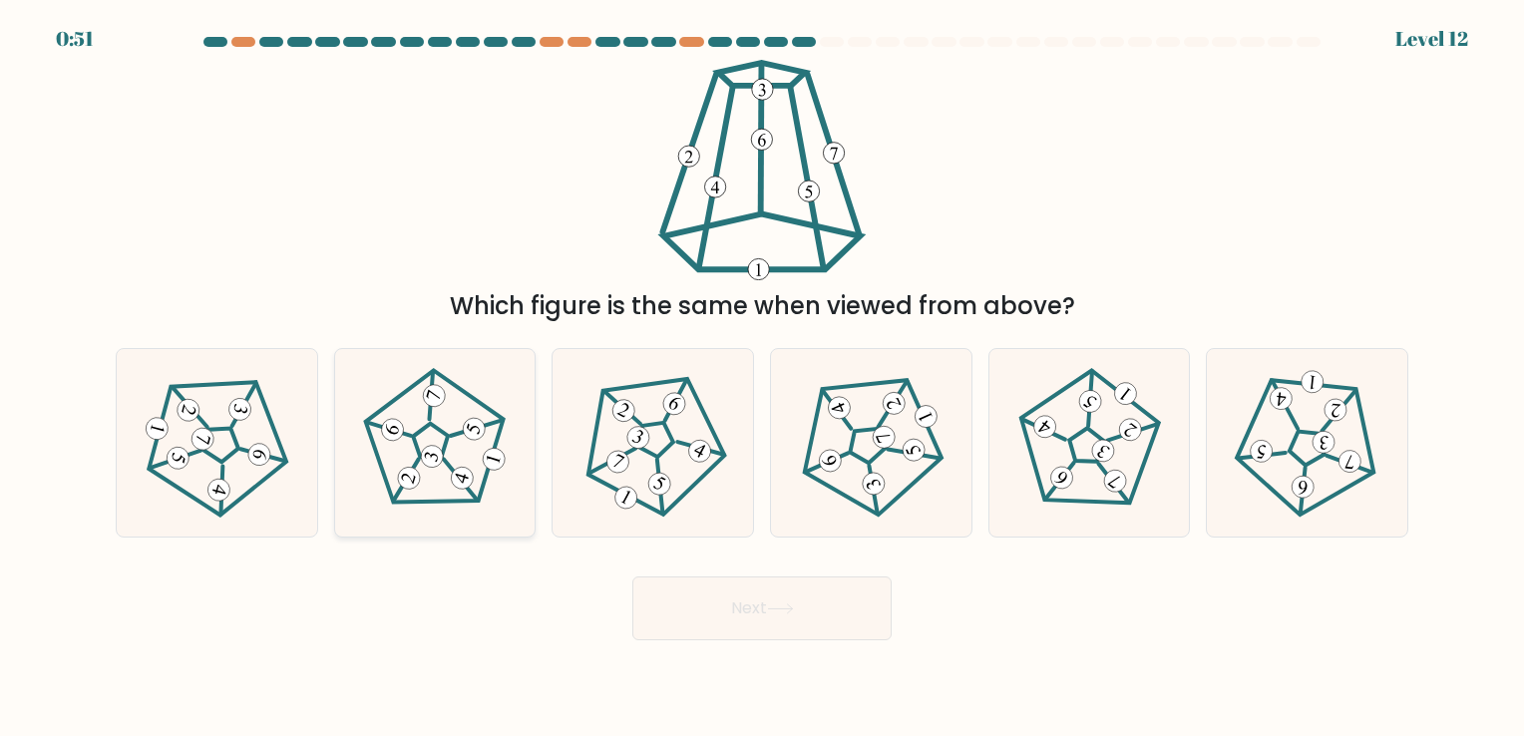
click at [440, 416] on icon at bounding box center [435, 443] width 150 height 150
click at [762, 378] on input "b." at bounding box center [762, 373] width 1 height 10
radio input "true"
click at [790, 612] on icon at bounding box center [780, 608] width 27 height 11
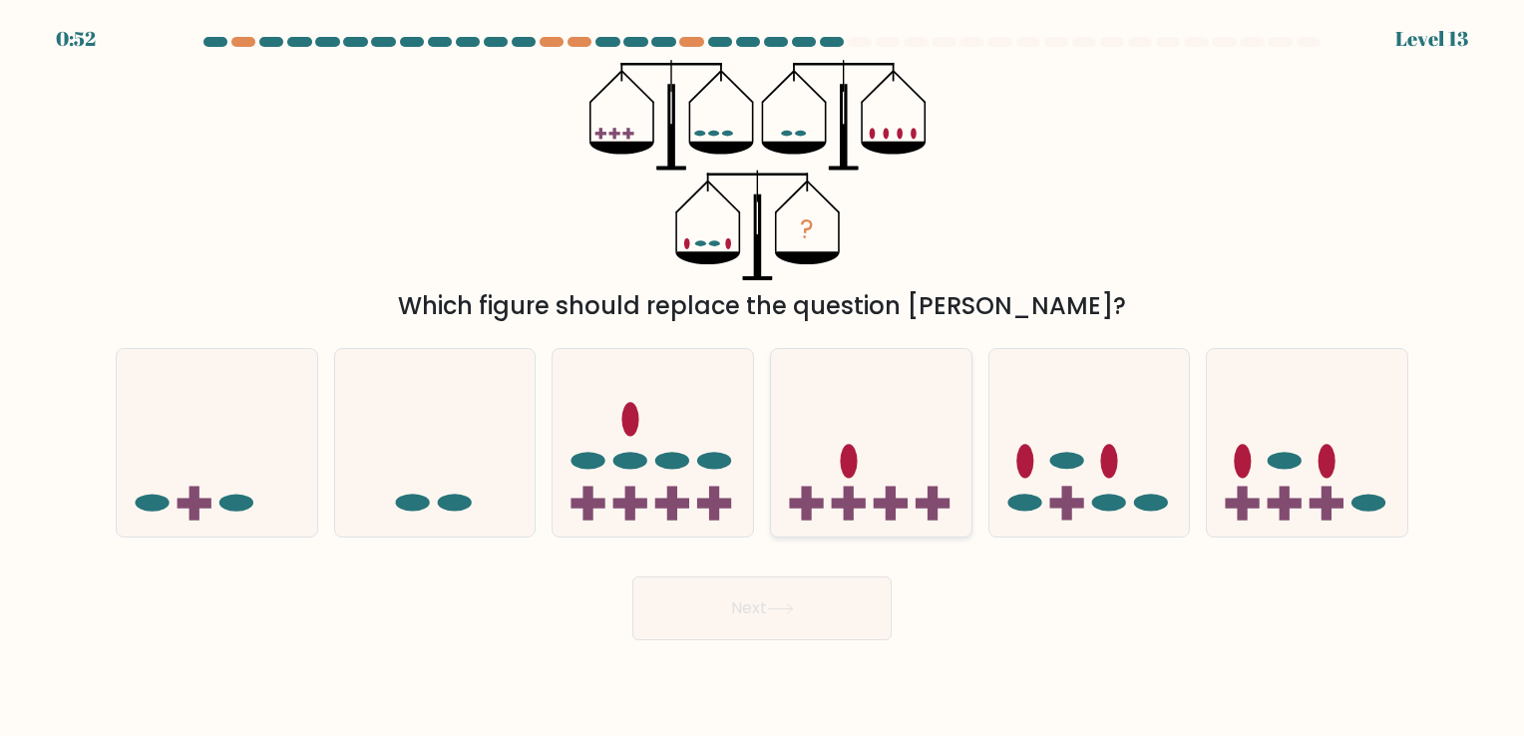
click at [850, 462] on ellipse at bounding box center [849, 461] width 17 height 34
click at [763, 378] on input "d." at bounding box center [762, 373] width 1 height 10
radio input "true"
click at [769, 589] on button "Next" at bounding box center [761, 609] width 259 height 64
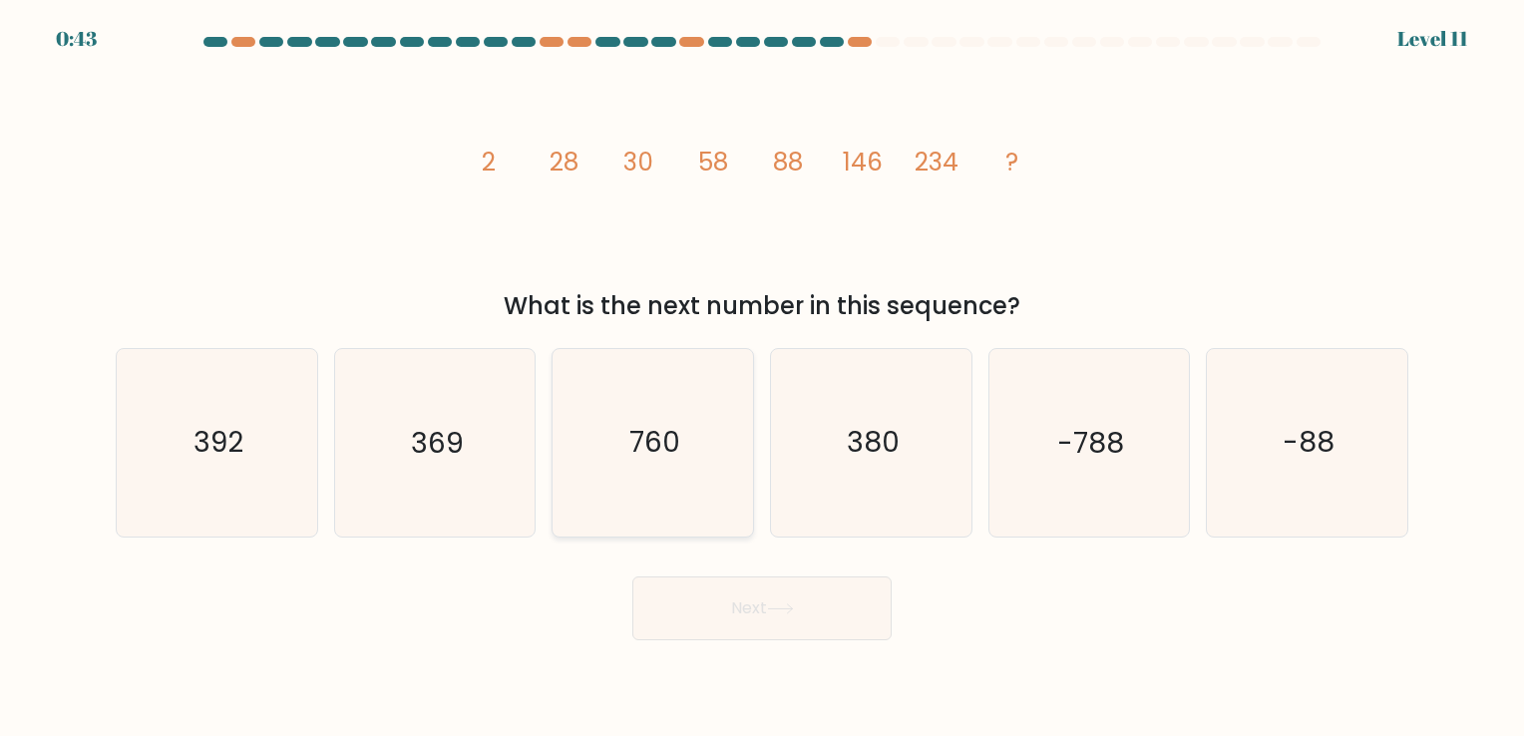
click at [643, 467] on icon "760" at bounding box center [653, 442] width 187 height 187
click at [762, 378] on input "c. 760" at bounding box center [762, 373] width 1 height 10
radio input "true"
click at [746, 614] on button "Next" at bounding box center [761, 609] width 259 height 64
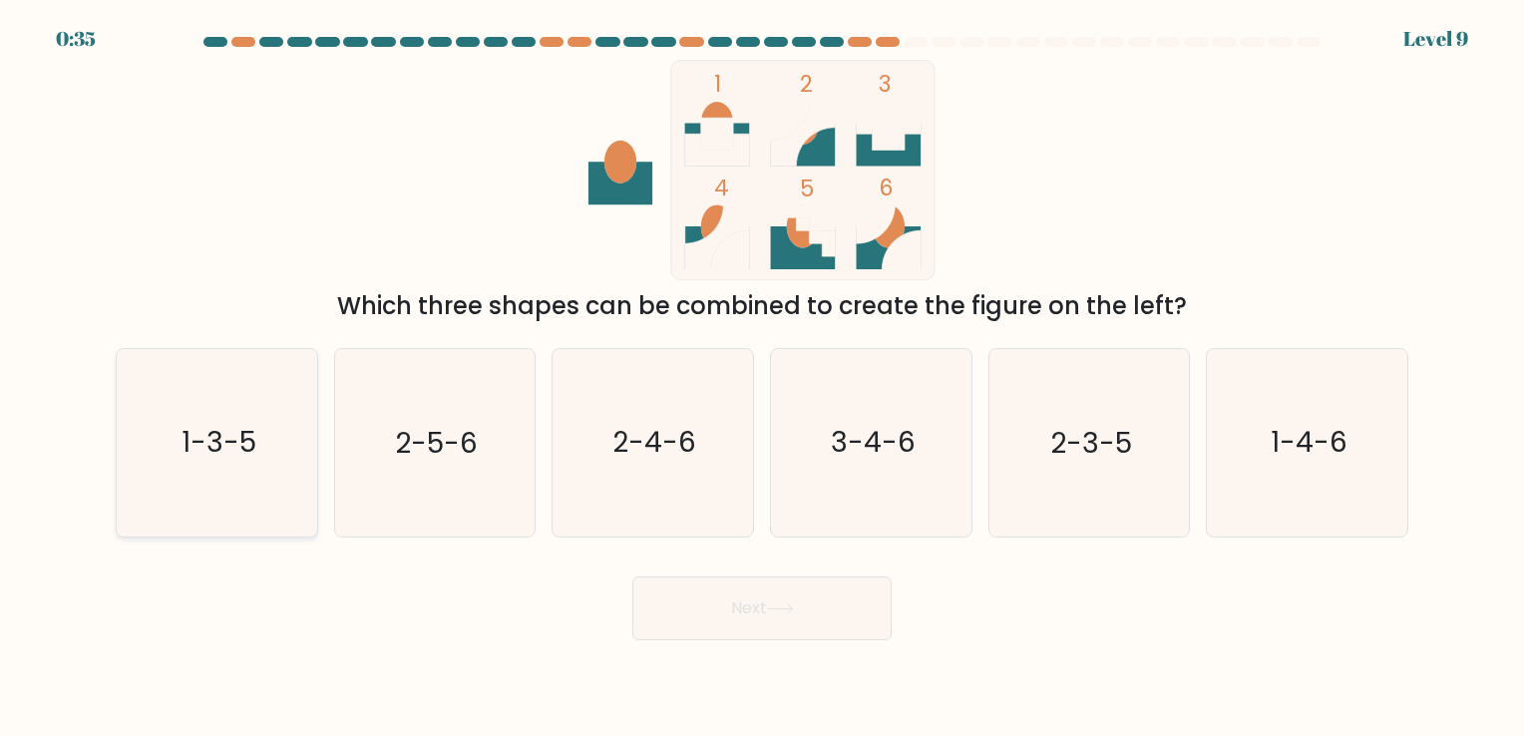
click at [228, 464] on icon "1-3-5" at bounding box center [217, 442] width 187 height 187
click at [762, 378] on input "a. 1-3-5" at bounding box center [762, 373] width 1 height 10
radio input "true"
click at [788, 599] on button "Next" at bounding box center [761, 609] width 259 height 64
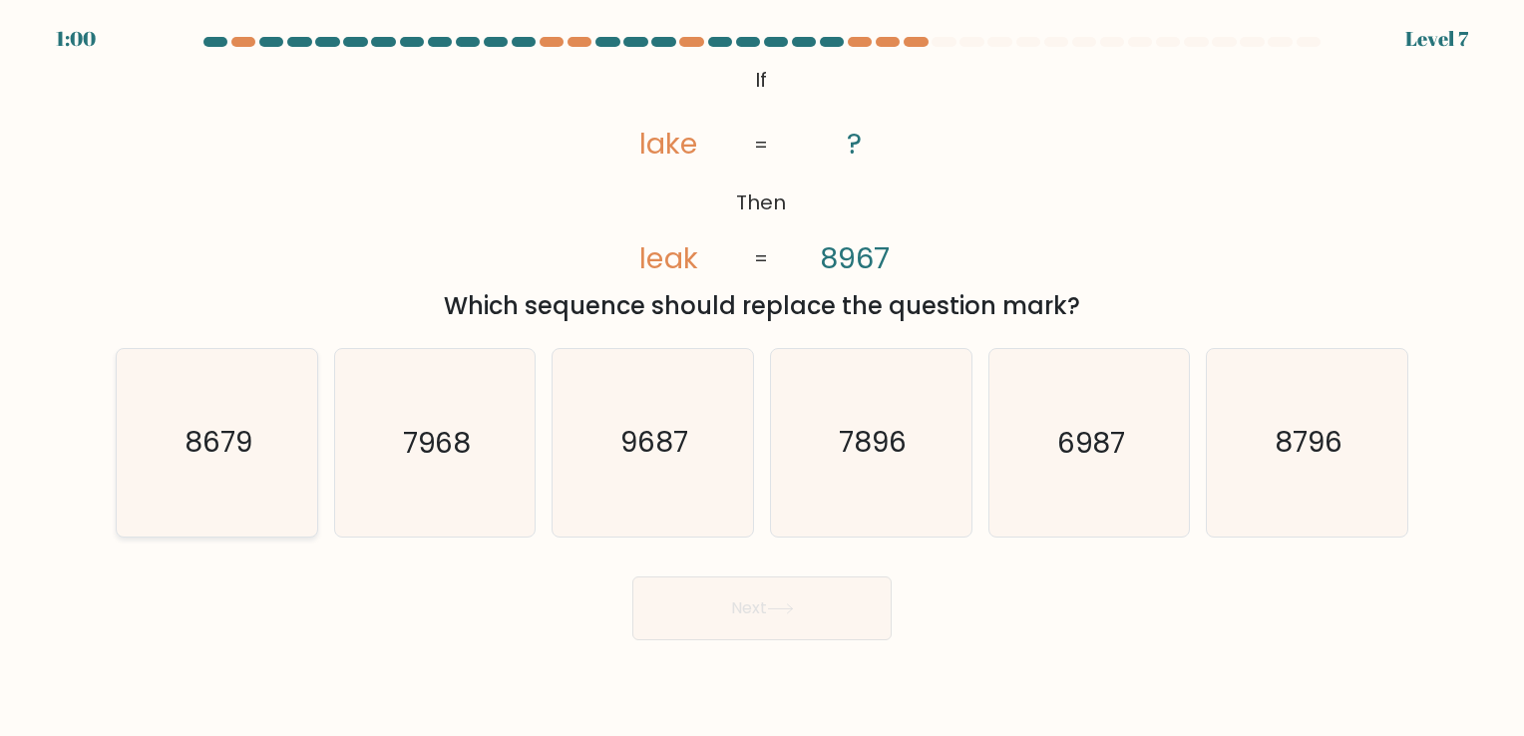
click at [230, 412] on icon "8679" at bounding box center [217, 442] width 187 height 187
click at [762, 378] on input "a. 8679" at bounding box center [762, 373] width 1 height 10
radio input "true"
click at [772, 607] on icon at bounding box center [780, 608] width 27 height 11
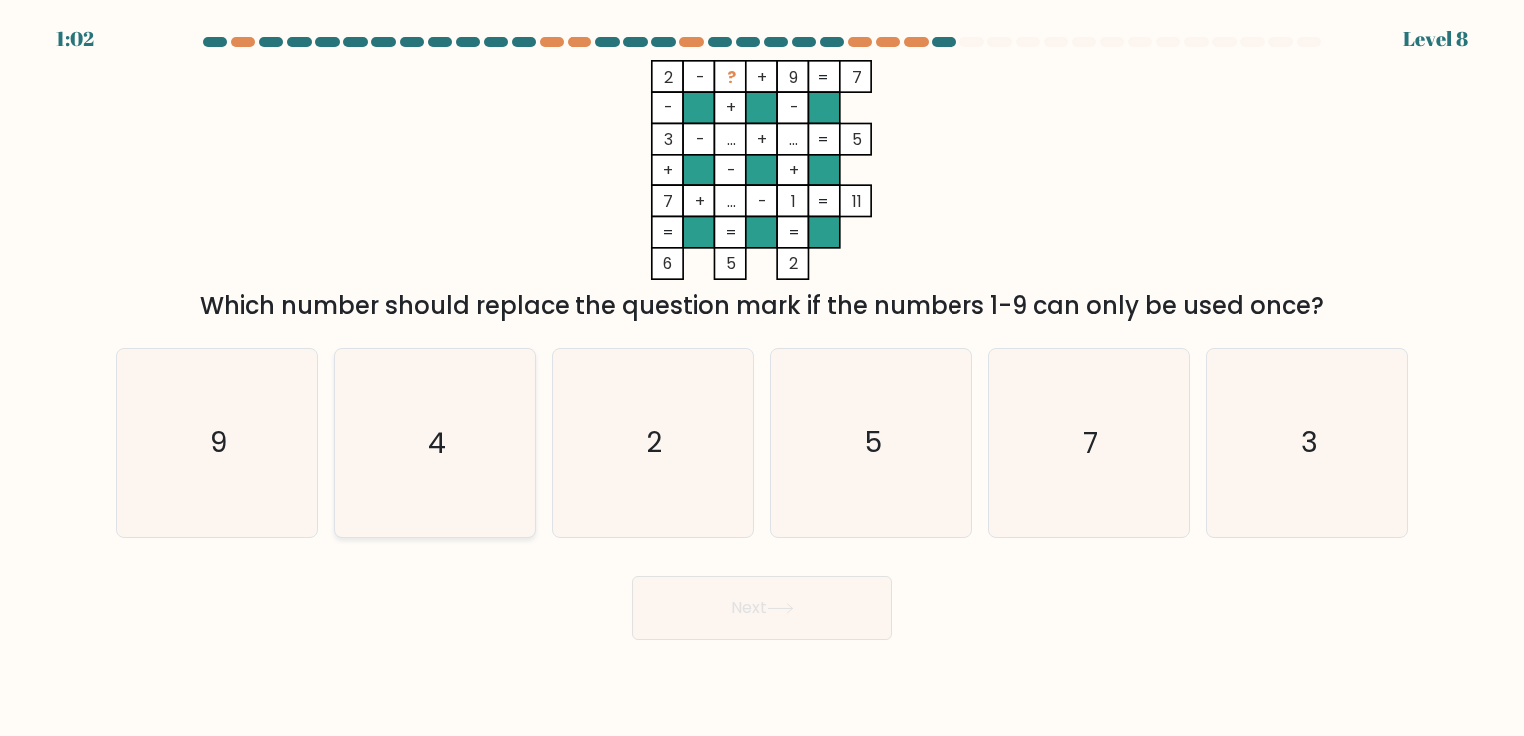
click at [443, 436] on text "4" at bounding box center [437, 443] width 18 height 39
click at [762, 378] on input "b. 4" at bounding box center [762, 373] width 1 height 10
radio input "true"
click at [802, 618] on button "Next" at bounding box center [761, 609] width 259 height 64
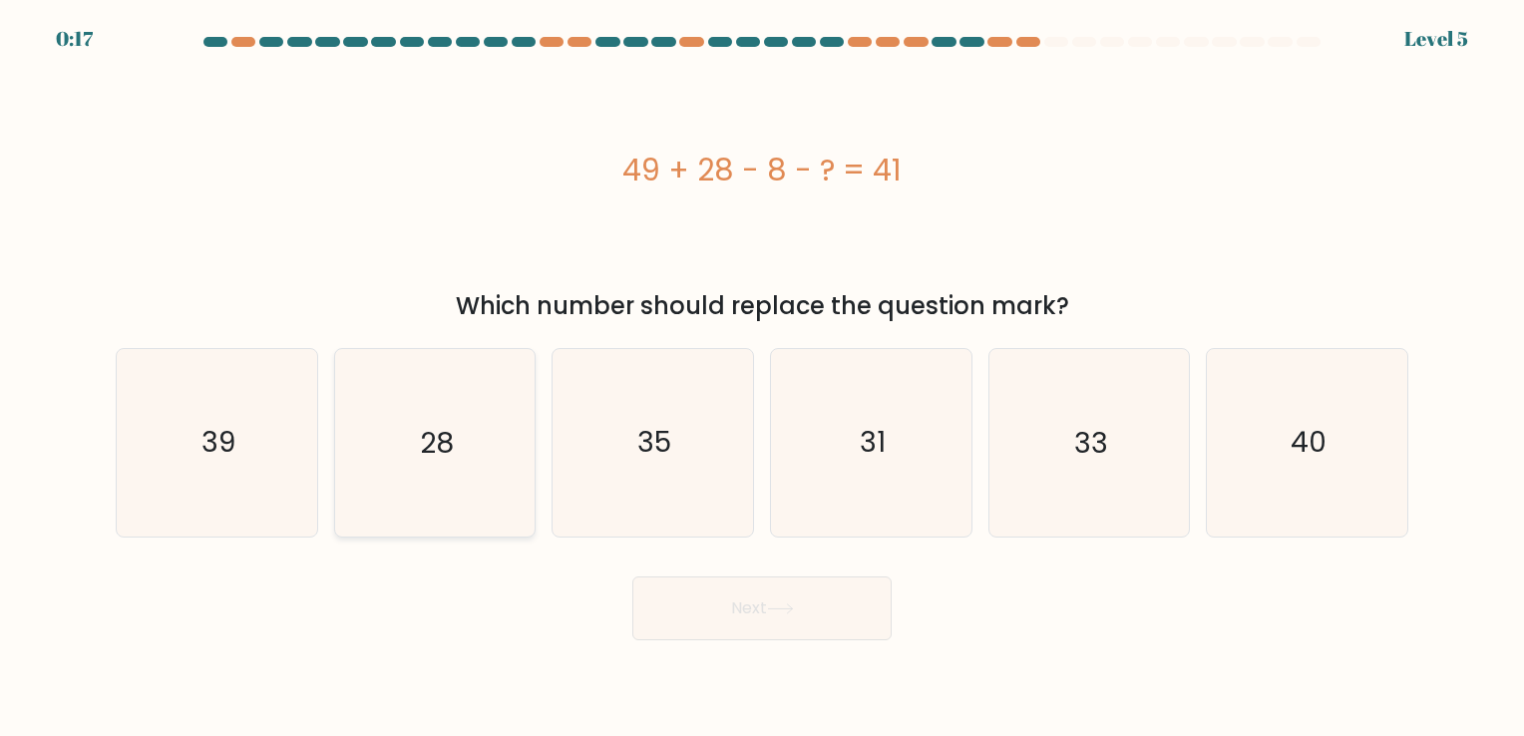
click at [465, 435] on icon "28" at bounding box center [434, 442] width 187 height 187
click at [762, 378] on input "b. 28" at bounding box center [762, 373] width 1 height 10
radio input "true"
click at [768, 600] on button "Next" at bounding box center [761, 609] width 259 height 64
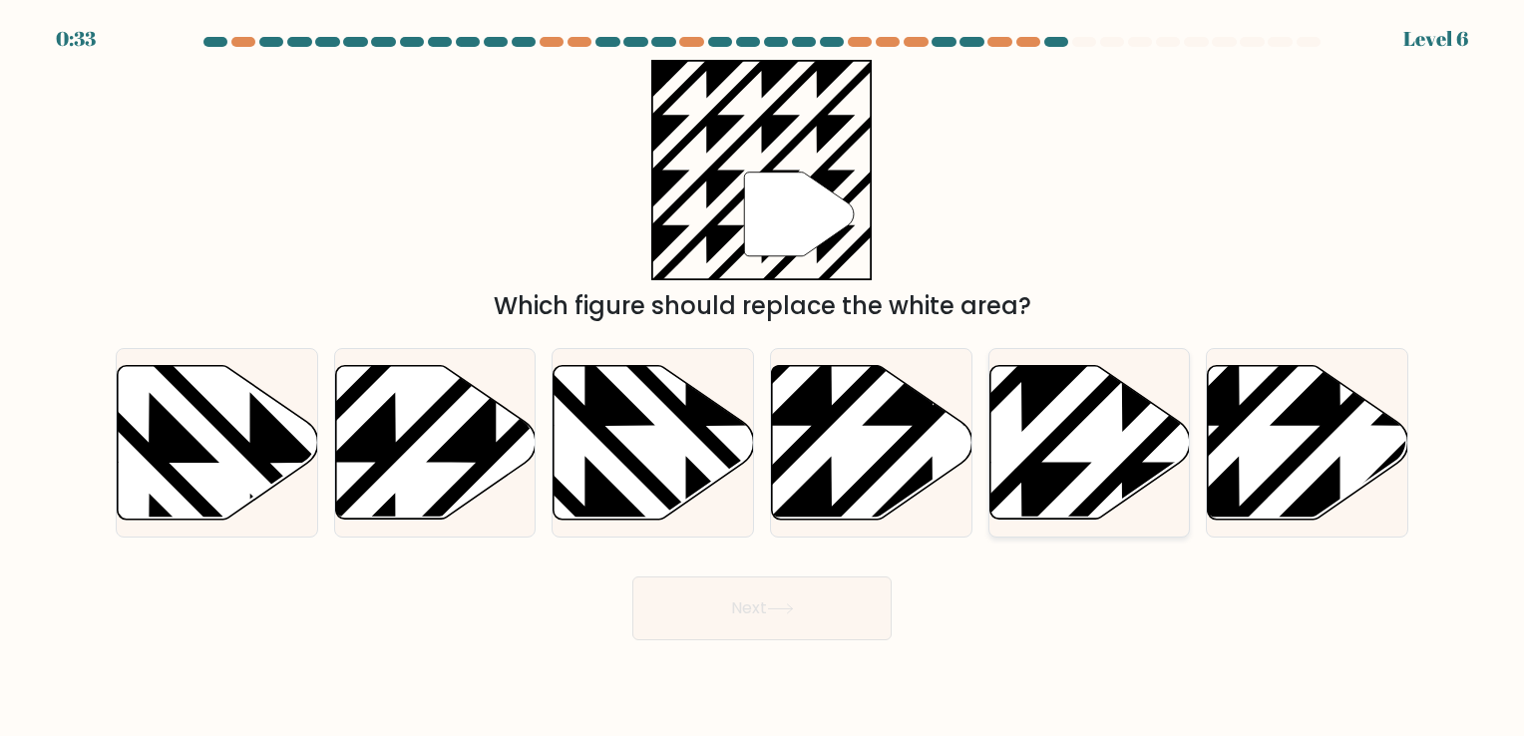
click at [1085, 461] on icon at bounding box center [1089, 442] width 200 height 154
click at [763, 378] on input "e." at bounding box center [762, 373] width 1 height 10
radio input "true"
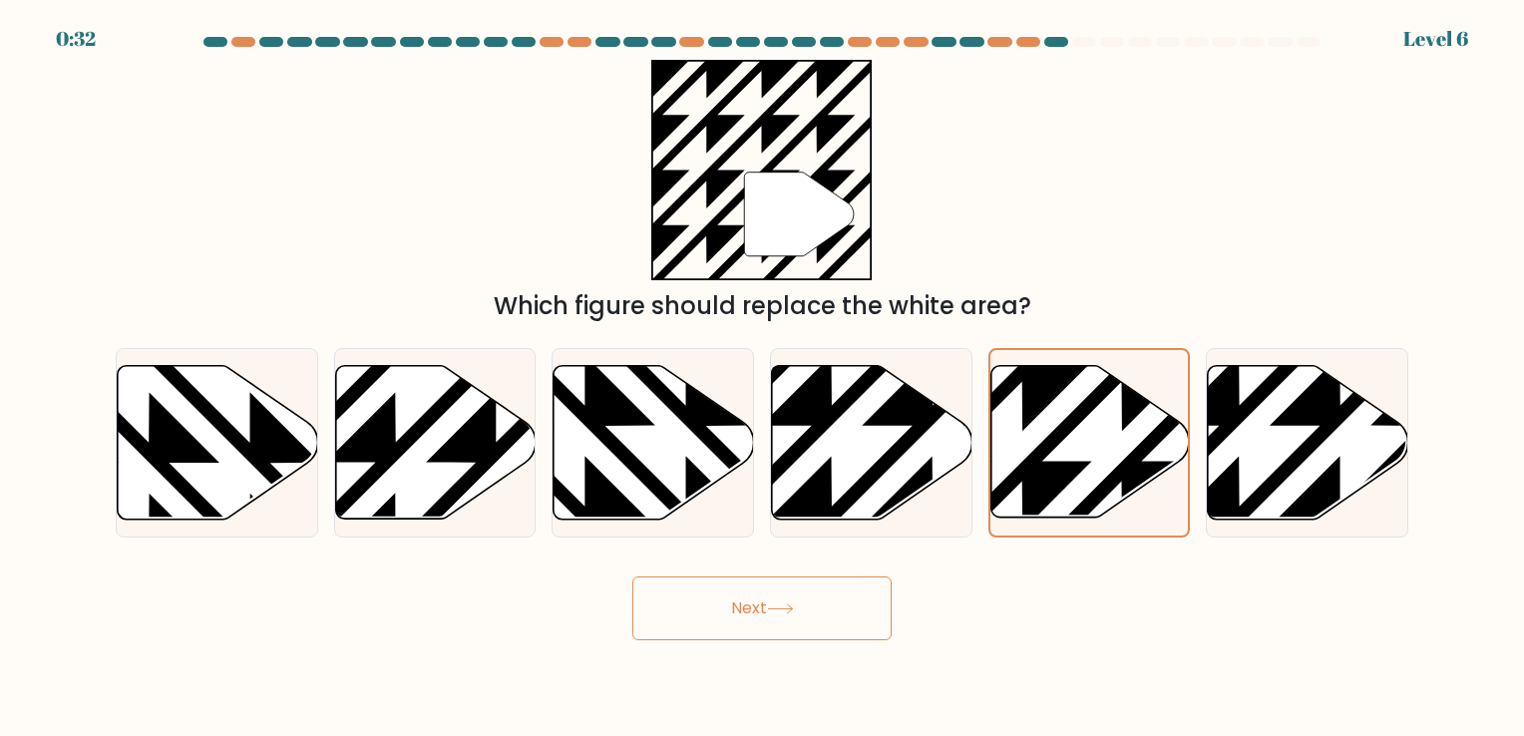
click at [758, 615] on button "Next" at bounding box center [761, 609] width 259 height 64
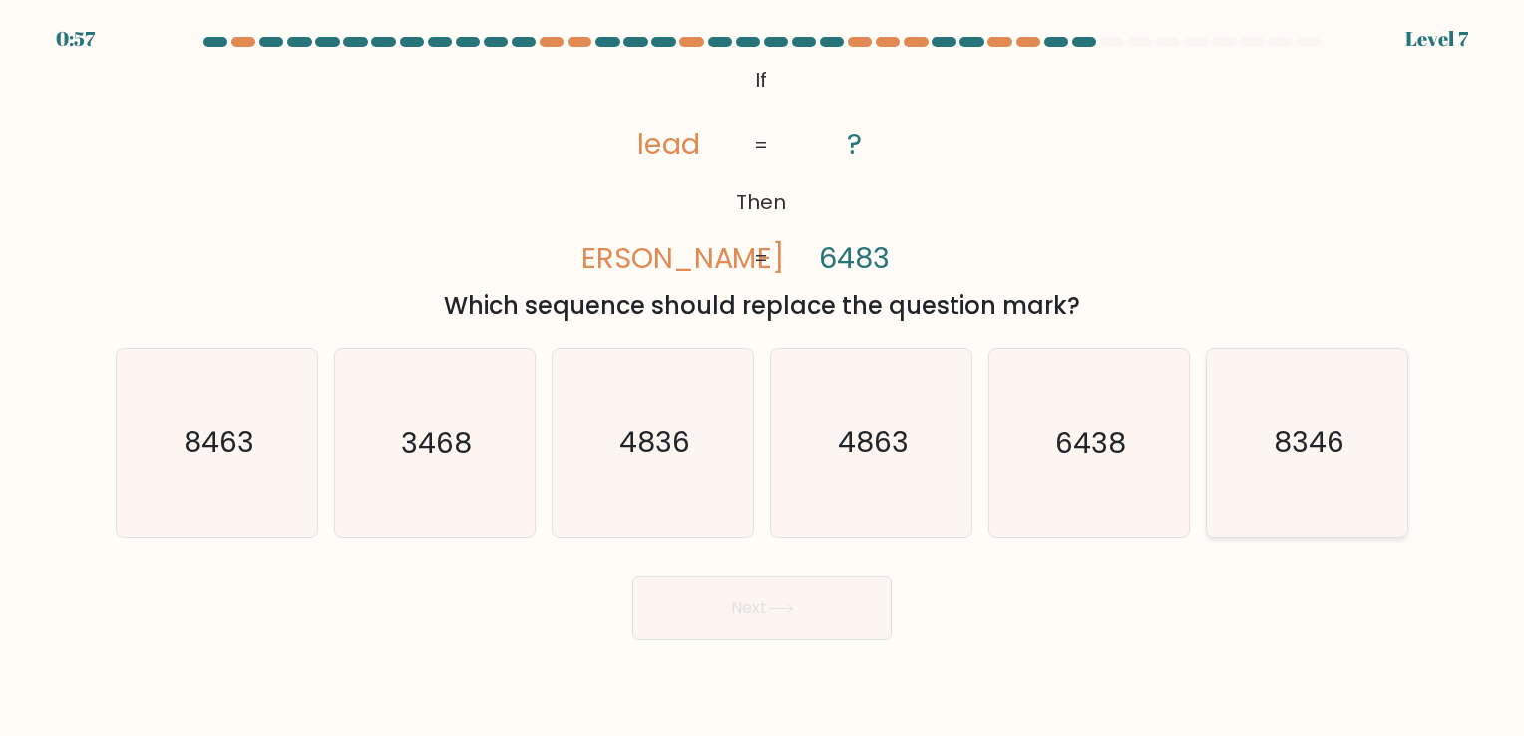
click at [1335, 444] on text "8346" at bounding box center [1309, 443] width 71 height 39
click at [763, 378] on input "f. 8346" at bounding box center [762, 373] width 1 height 10
radio input "true"
click at [750, 584] on button "Next" at bounding box center [761, 609] width 259 height 64
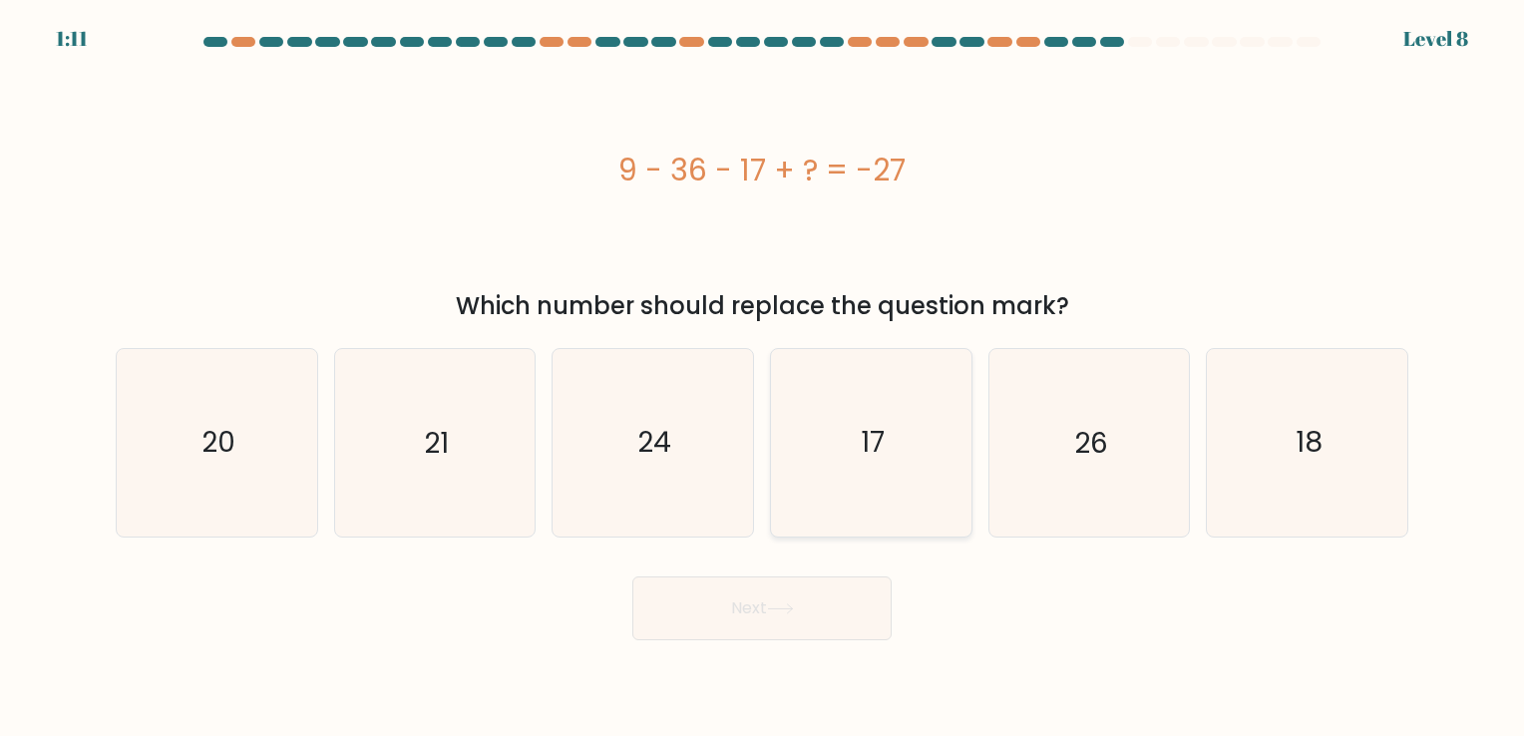
click at [898, 479] on icon "17" at bounding box center [871, 442] width 187 height 187
click at [763, 378] on input "d. 17" at bounding box center [762, 373] width 1 height 10
radio input "true"
click at [774, 620] on button "Next" at bounding box center [761, 609] width 259 height 64
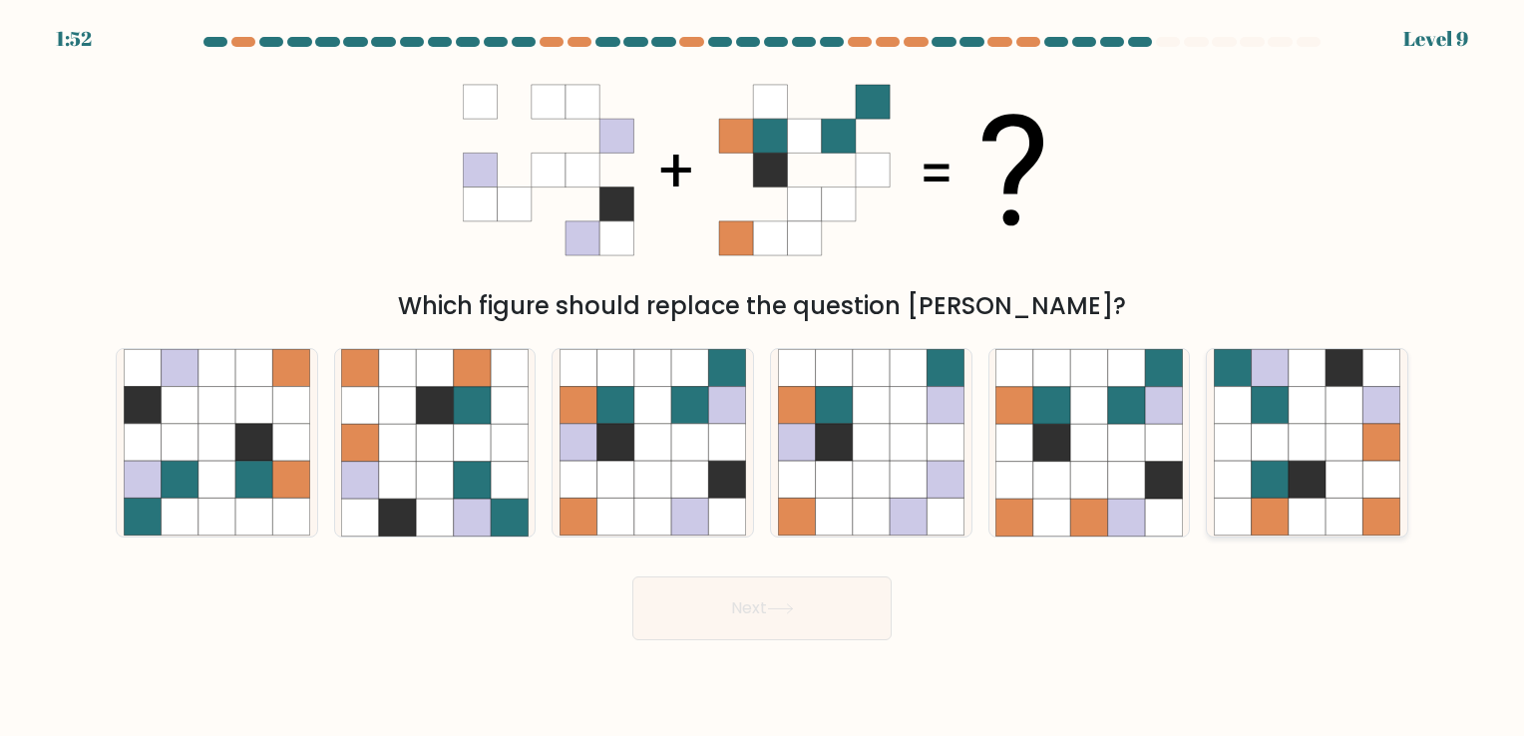
click at [1286, 447] on icon at bounding box center [1270, 442] width 37 height 37
click at [763, 378] on input "f." at bounding box center [762, 373] width 1 height 10
radio input "true"
click at [780, 618] on button "Next" at bounding box center [761, 609] width 259 height 64
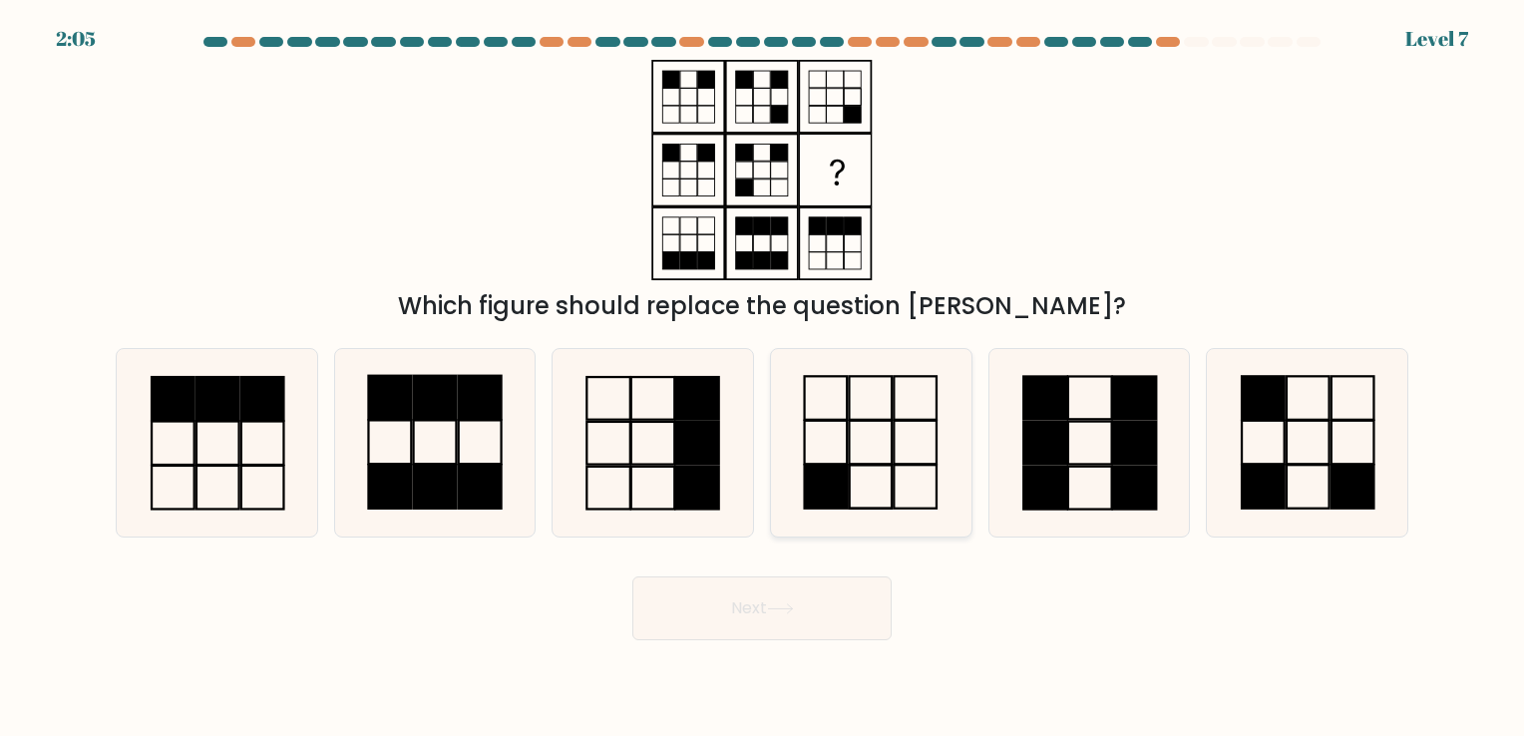
click at [866, 447] on icon at bounding box center [871, 442] width 187 height 187
click at [763, 378] on input "d." at bounding box center [762, 373] width 1 height 10
radio input "true"
click at [797, 627] on button "Next" at bounding box center [761, 609] width 259 height 64
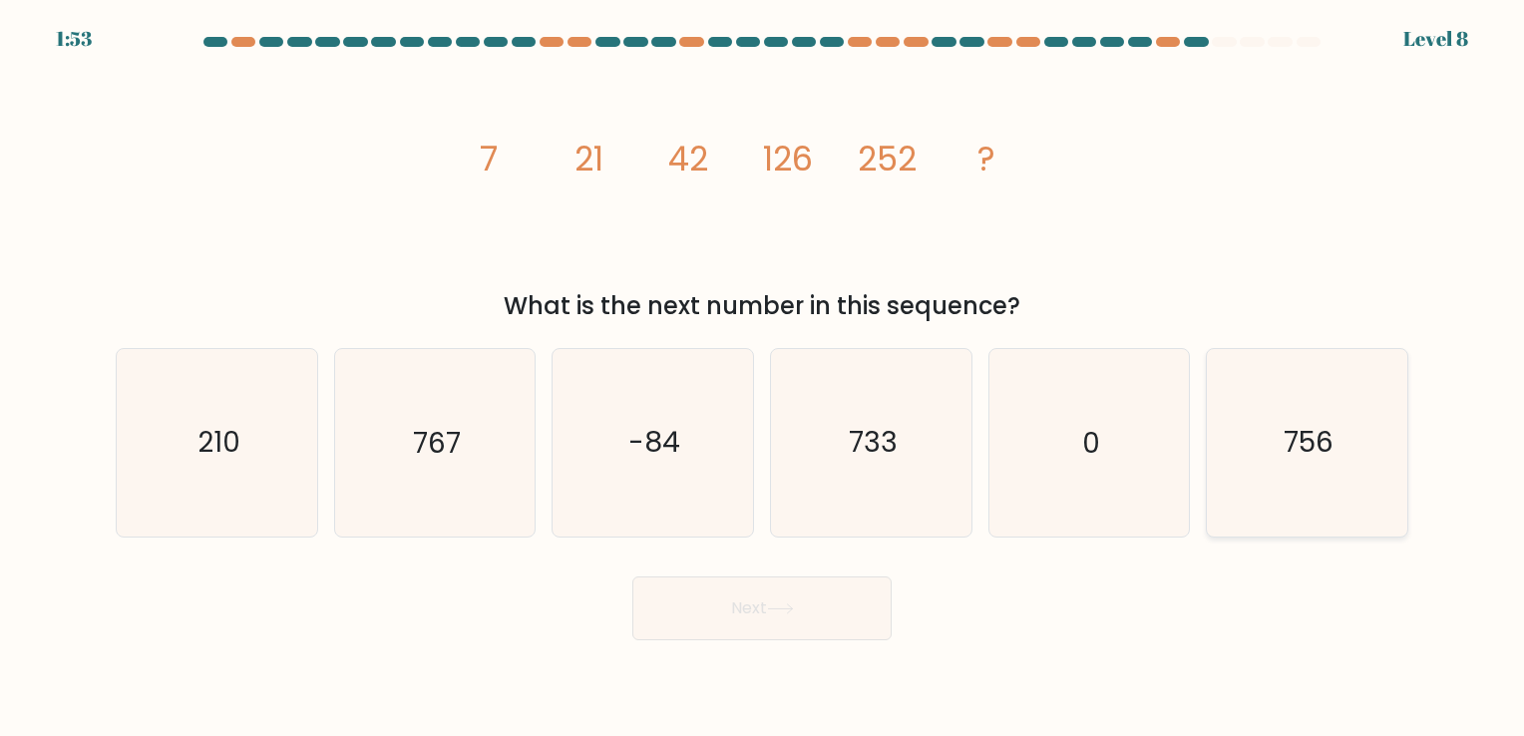
click at [1316, 483] on icon "756" at bounding box center [1307, 442] width 187 height 187
click at [763, 378] on input "f. 756" at bounding box center [762, 373] width 1 height 10
radio input "true"
click at [792, 606] on icon at bounding box center [780, 608] width 27 height 11
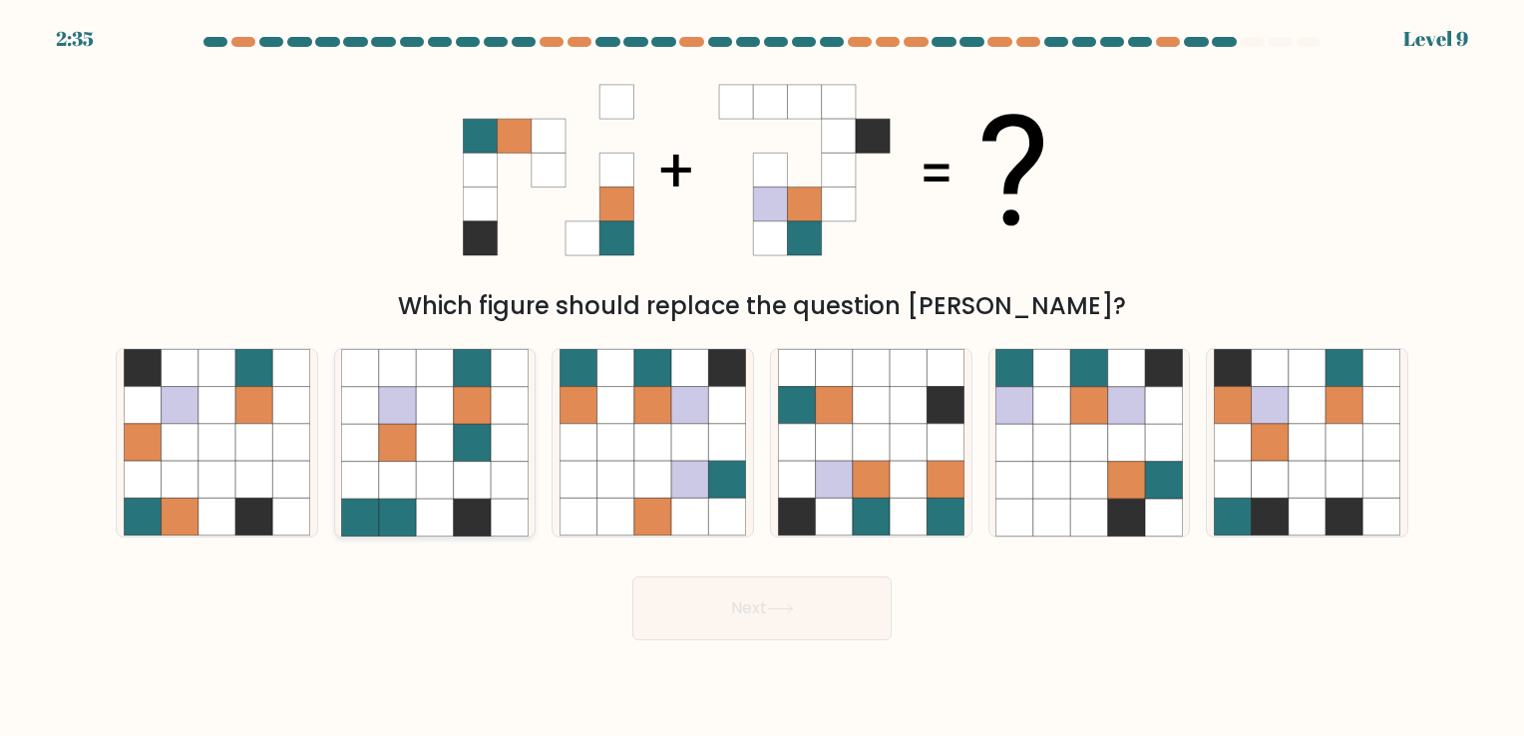
click at [456, 481] on icon at bounding box center [472, 480] width 37 height 37
click at [762, 378] on input "b." at bounding box center [762, 373] width 1 height 10
radio input "true"
click at [720, 617] on button "Next" at bounding box center [761, 609] width 259 height 64
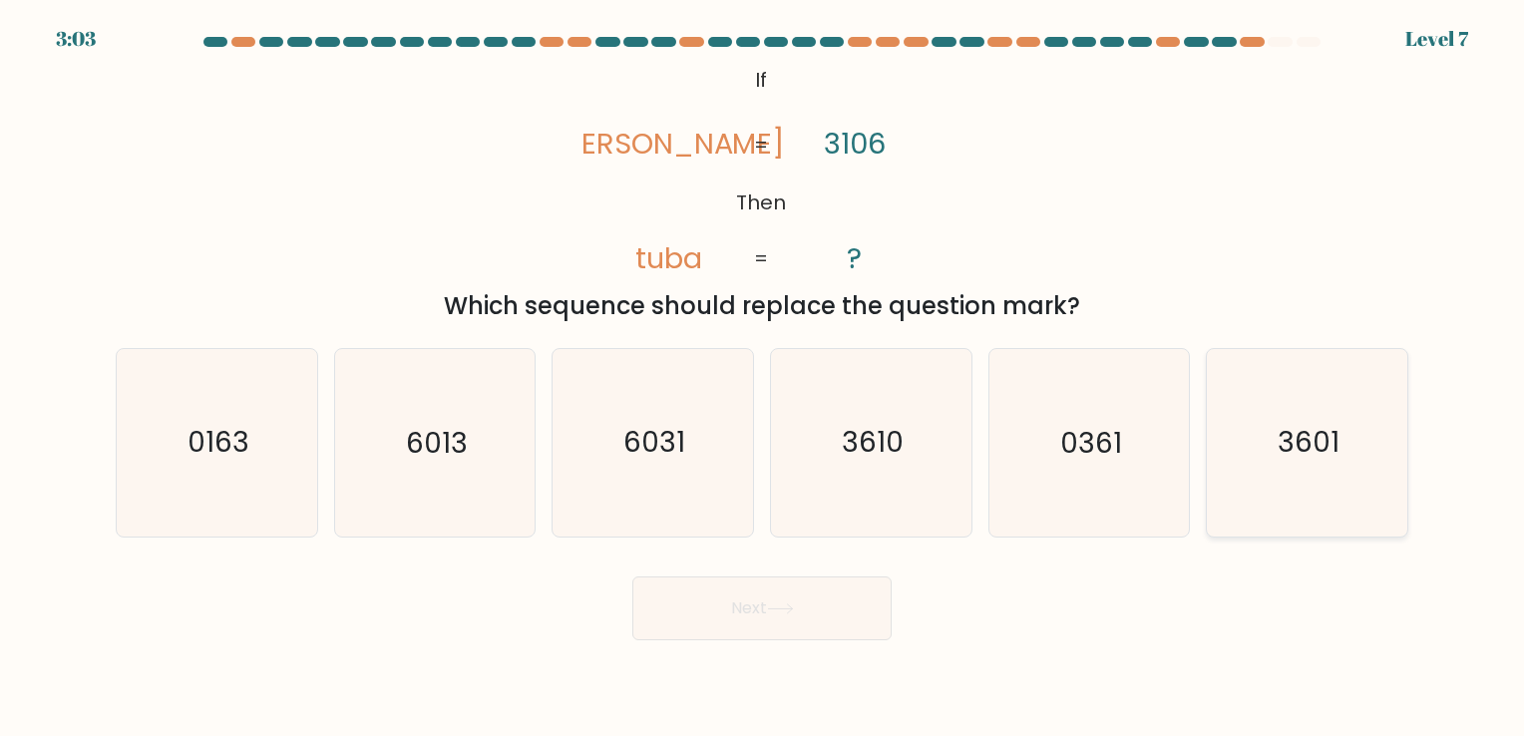
click at [1310, 465] on icon "3601" at bounding box center [1307, 442] width 187 height 187
click at [763, 378] on input "f. 3601" at bounding box center [762, 373] width 1 height 10
radio input "true"
click at [790, 620] on button "Next" at bounding box center [761, 609] width 259 height 64
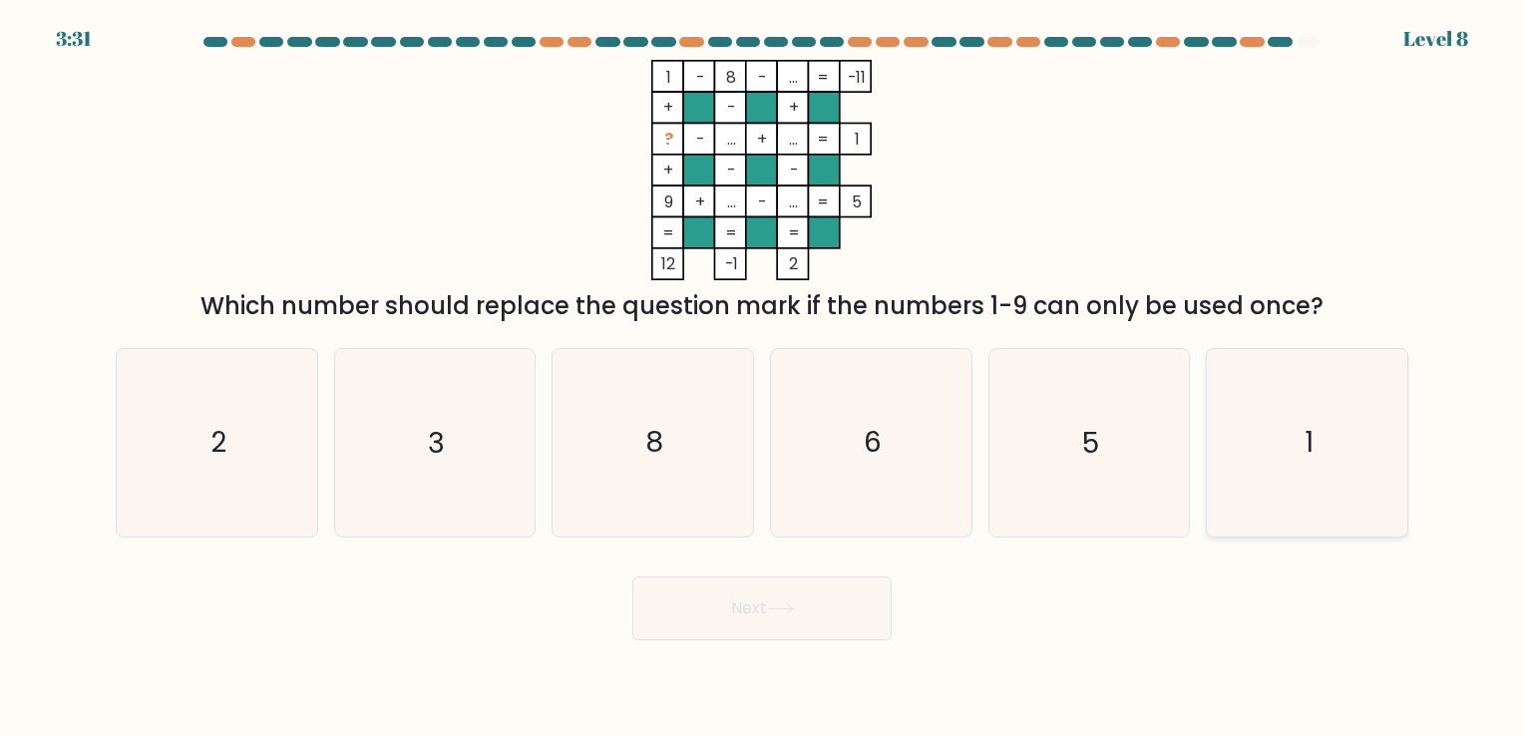
click at [1301, 464] on icon "1" at bounding box center [1307, 442] width 187 height 187
click at [763, 378] on input "f. 1" at bounding box center [762, 373] width 1 height 10
radio input "true"
click at [822, 616] on button "Next" at bounding box center [761, 609] width 259 height 64
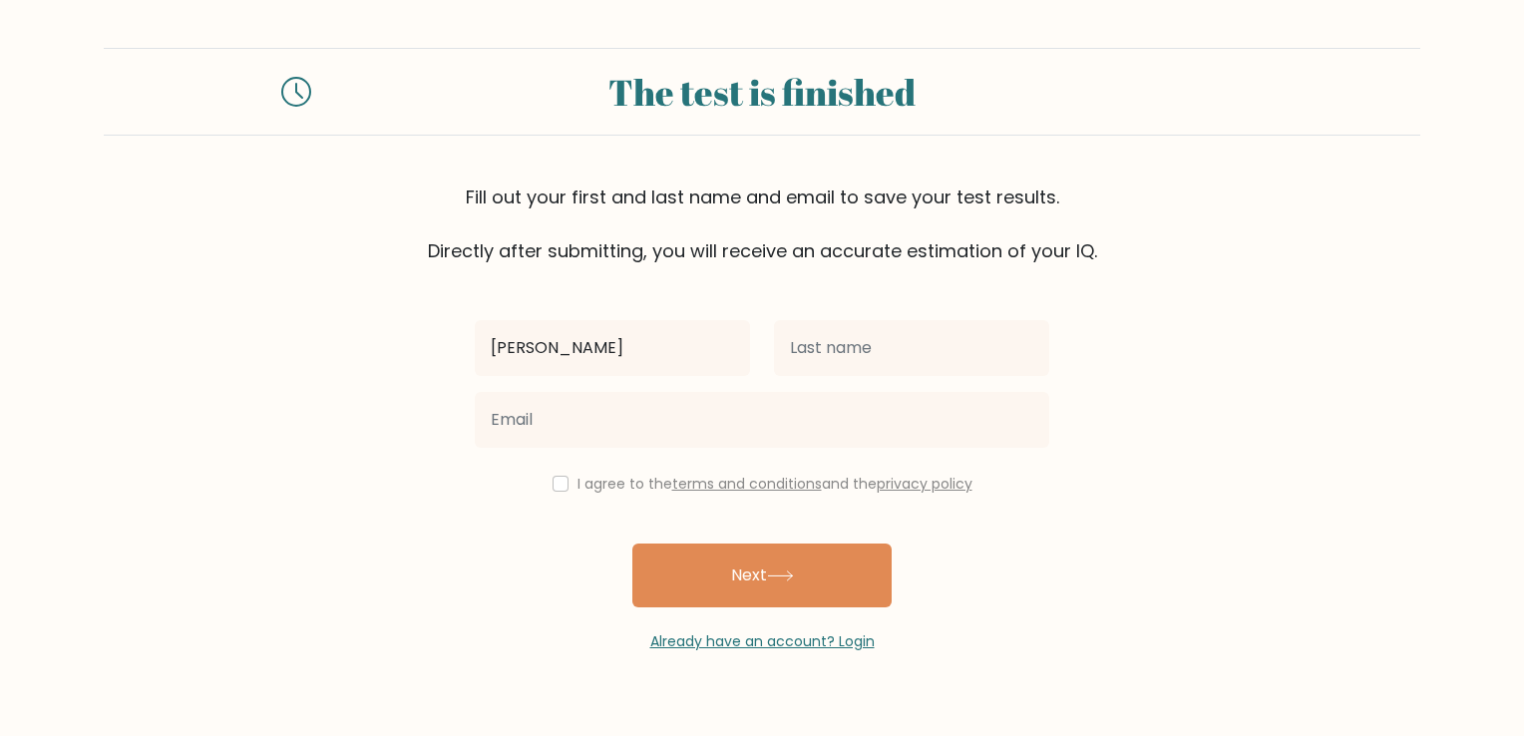
type input "[PERSON_NAME]"
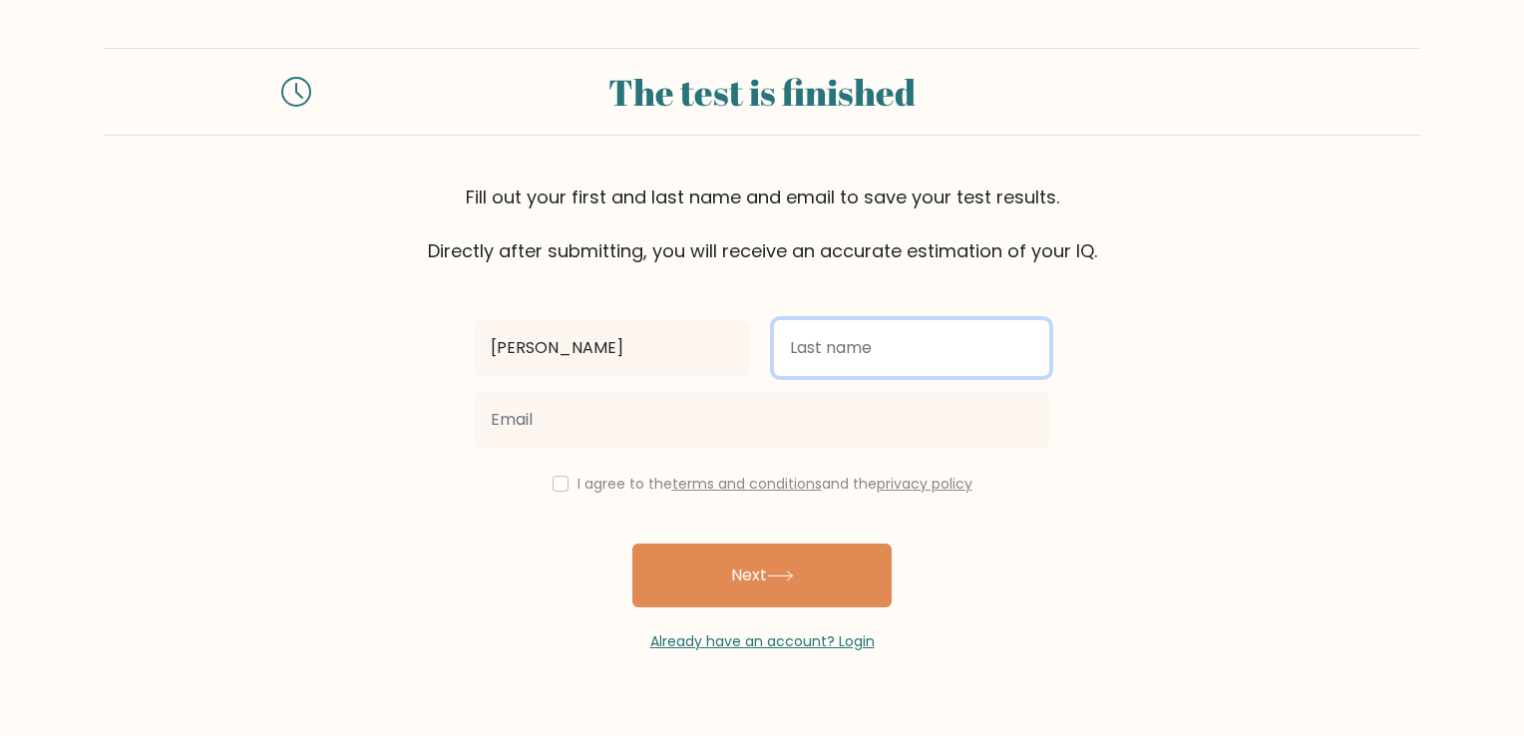
click at [906, 341] on input "text" at bounding box center [911, 348] width 275 height 56
type input "Agaton"
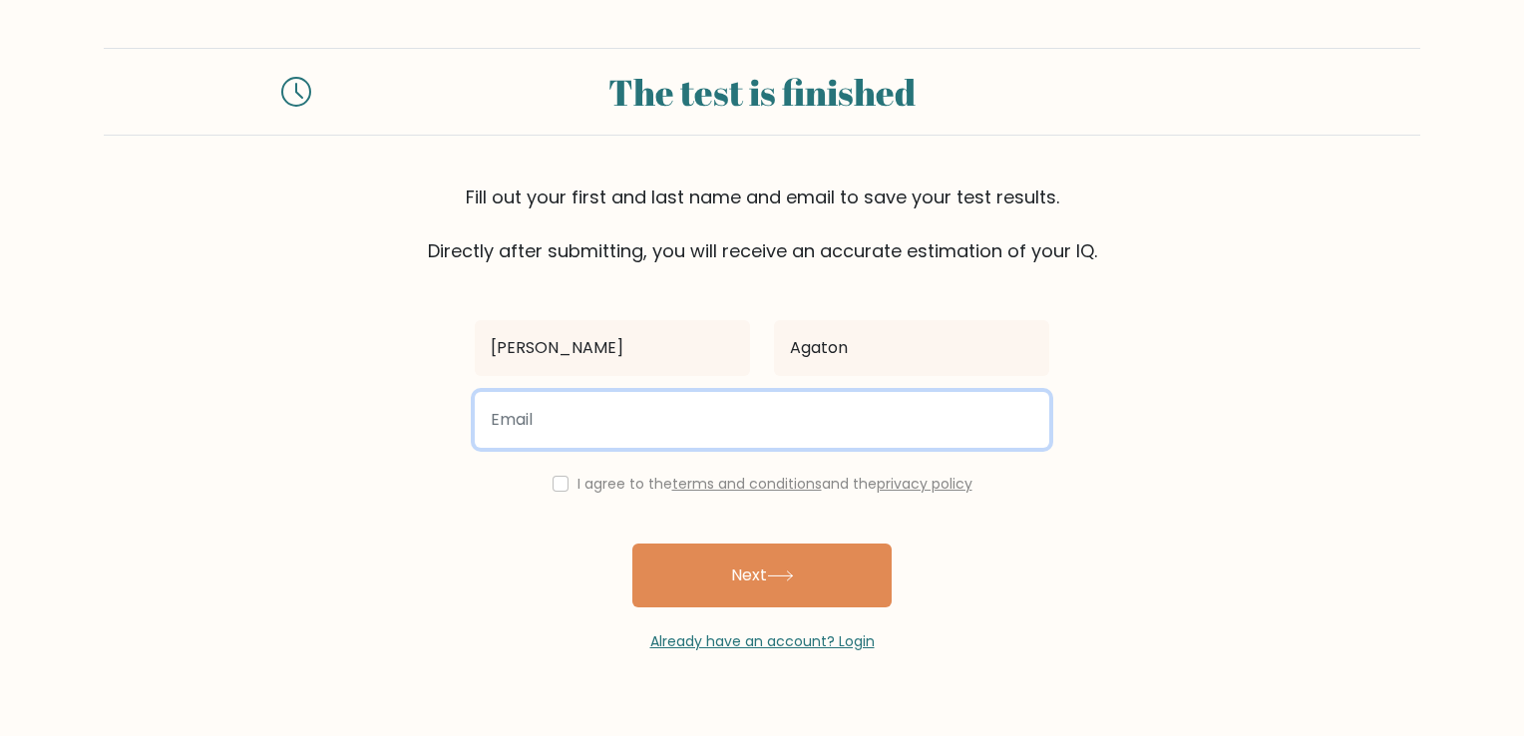
click at [618, 426] on input "email" at bounding box center [762, 420] width 575 height 56
type input "agatonangeline00@gmail.com"
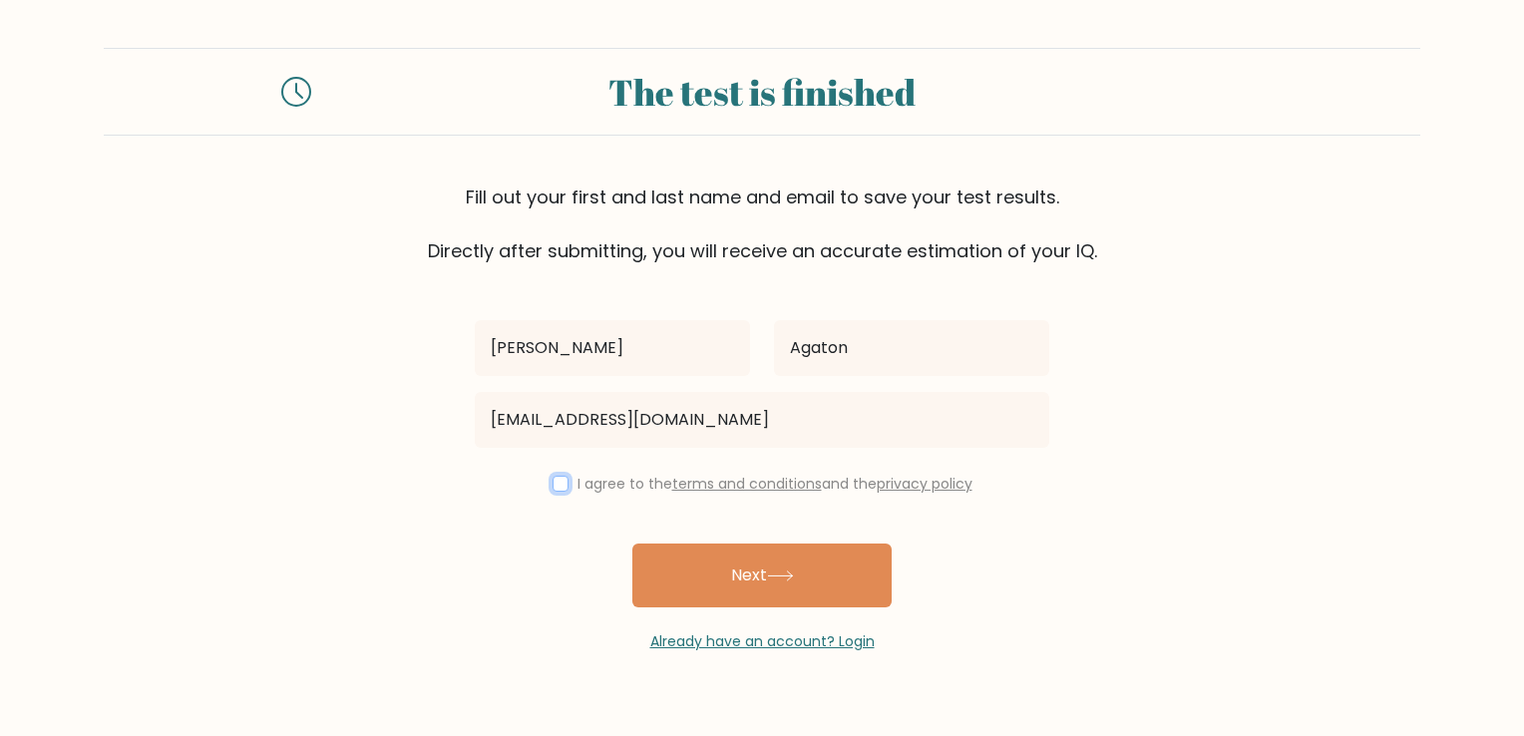
click at [555, 487] on input "checkbox" at bounding box center [561, 484] width 16 height 16
checkbox input "true"
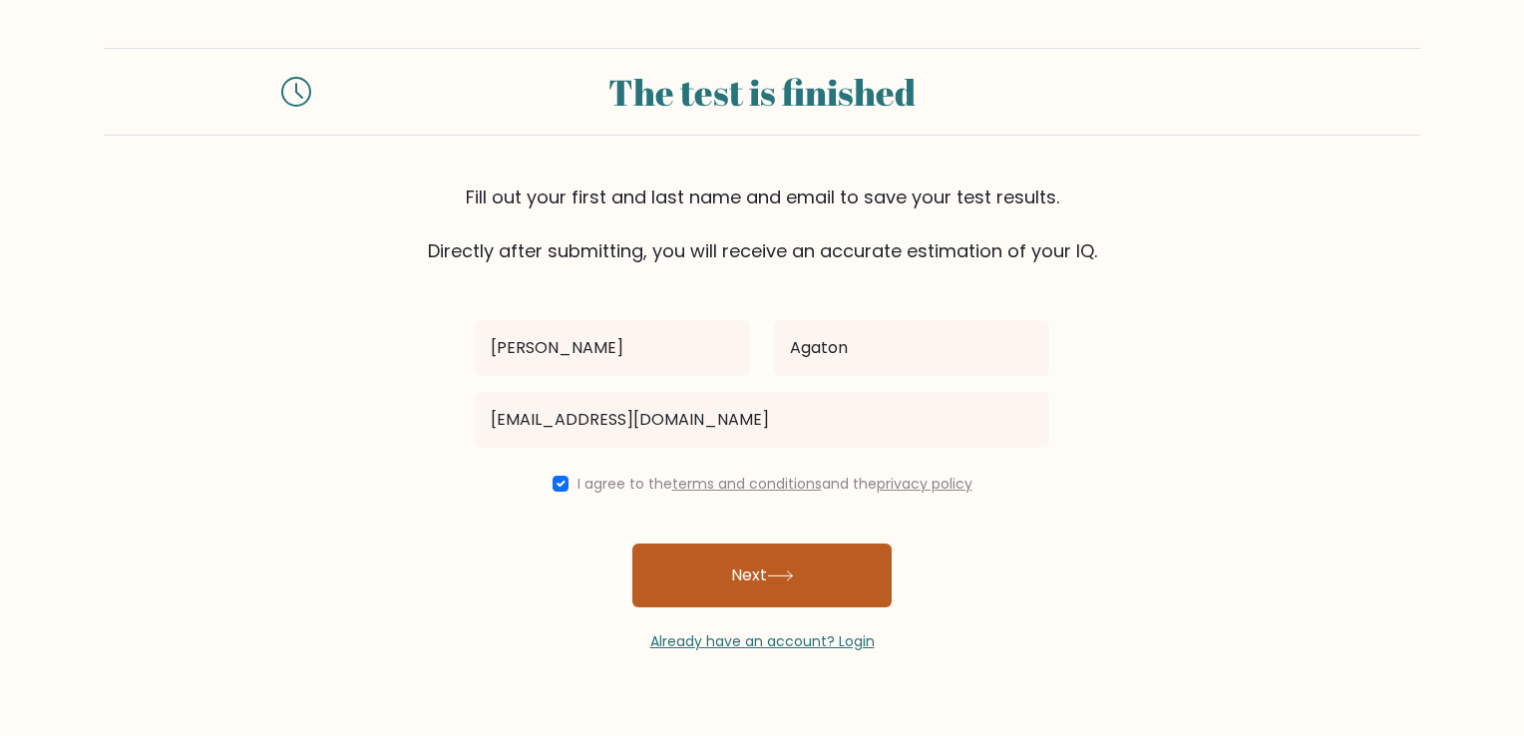
click at [756, 590] on button "Next" at bounding box center [761, 576] width 259 height 64
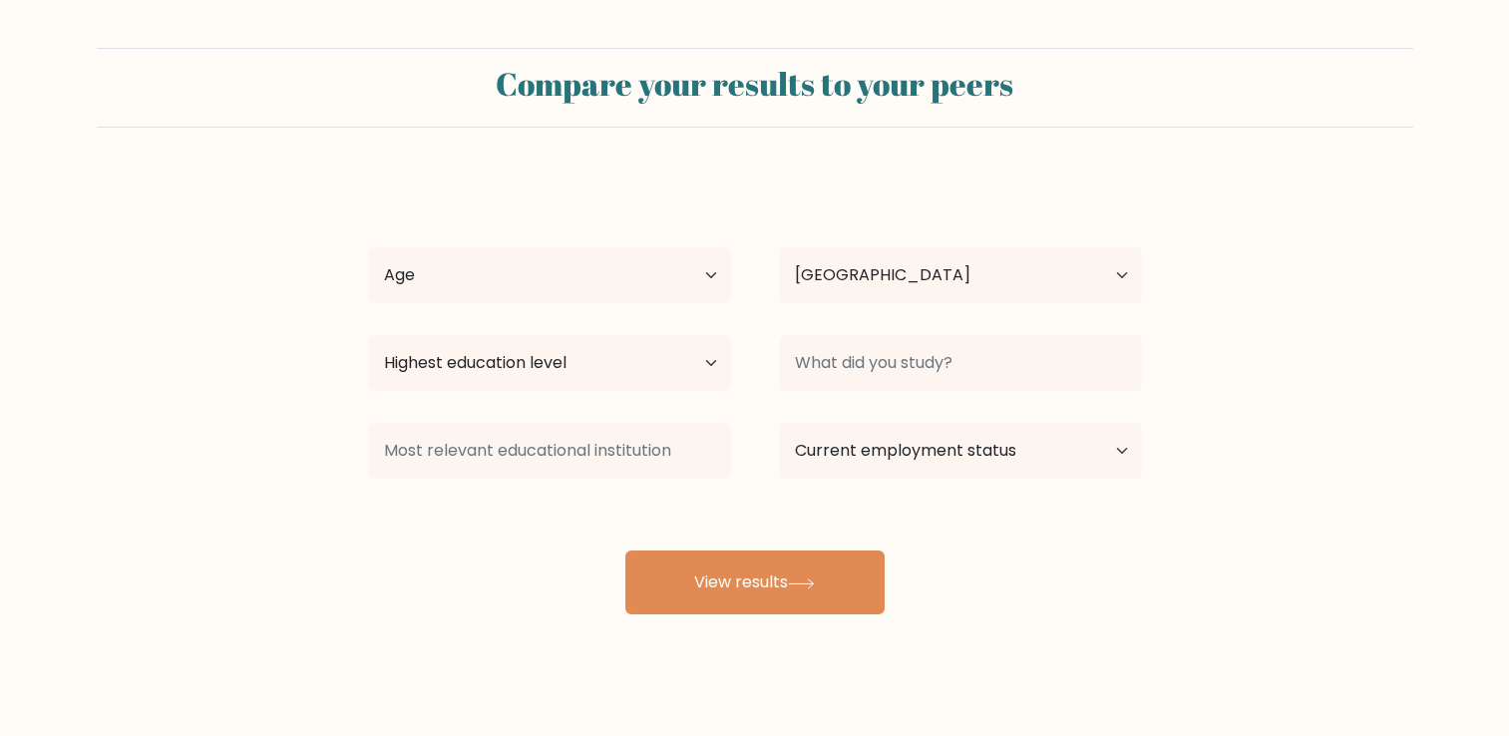
select select "PH"
click at [663, 274] on select "Age Under [DEMOGRAPHIC_DATA] [DEMOGRAPHIC_DATA] [DEMOGRAPHIC_DATA] [DEMOGRAPHIC…" at bounding box center [549, 275] width 363 height 56
select select "25_34"
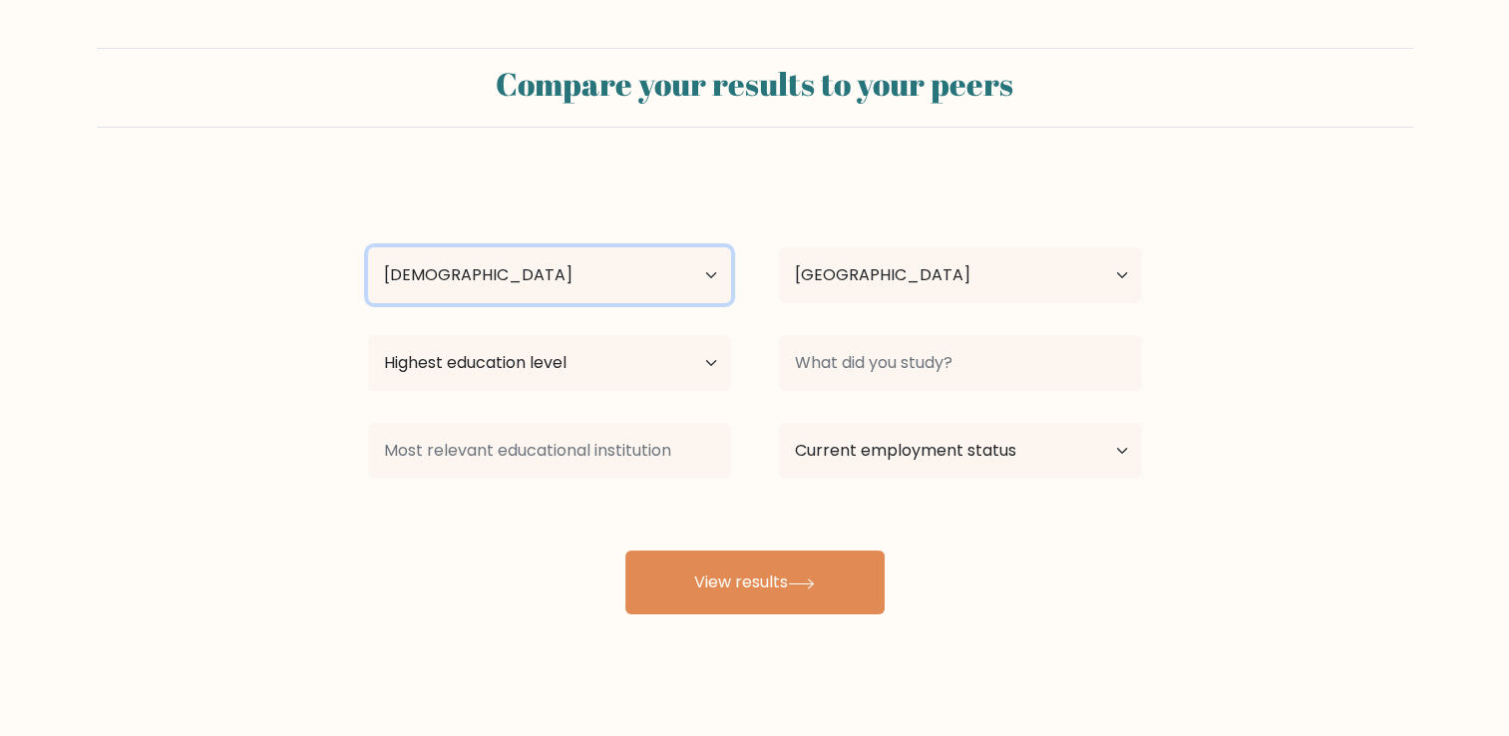
click at [368, 247] on select "Age Under [DEMOGRAPHIC_DATA] [DEMOGRAPHIC_DATA] [DEMOGRAPHIC_DATA] [DEMOGRAPHIC…" at bounding box center [549, 275] width 363 height 56
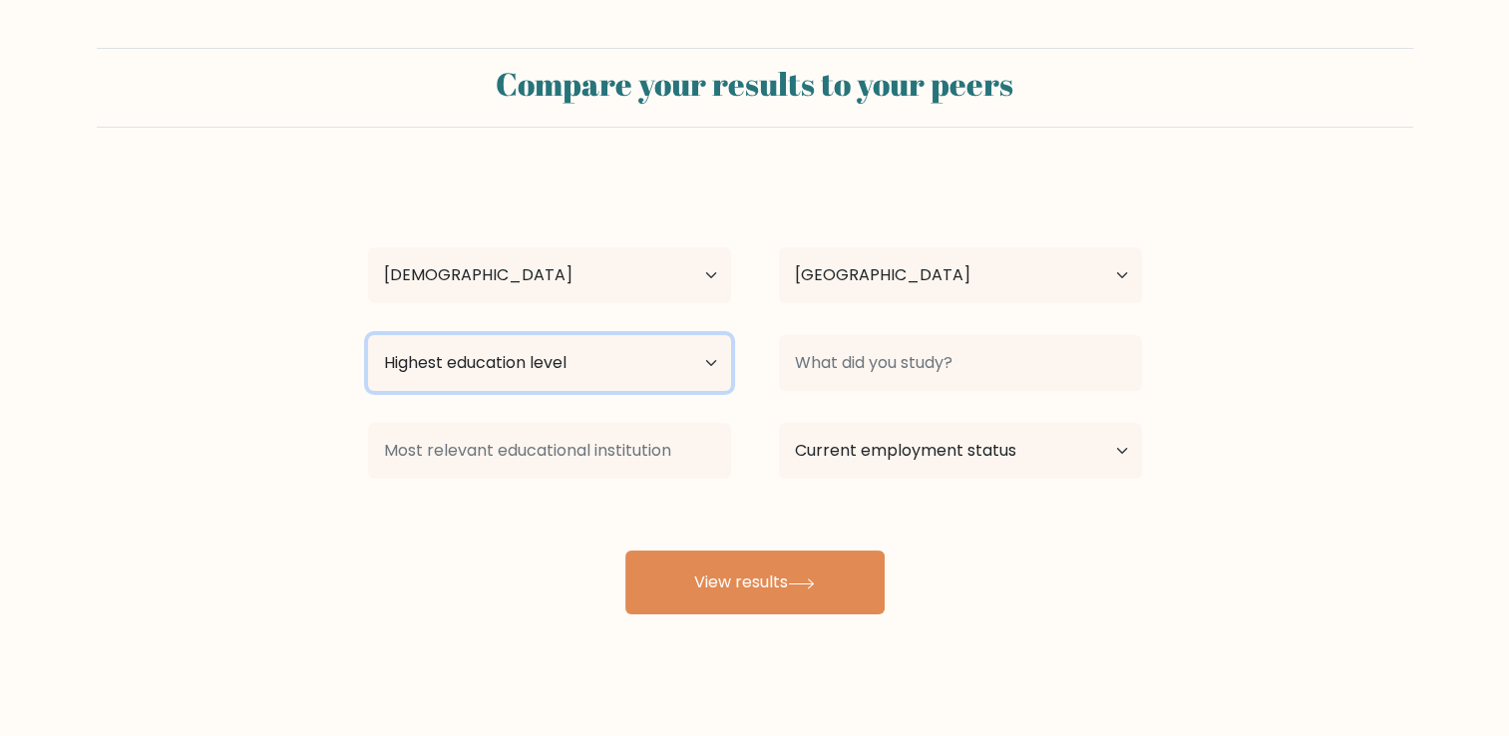
click at [643, 374] on select "Highest education level No schooling Primary Lower Secondary Upper Secondary Oc…" at bounding box center [549, 363] width 363 height 56
select select "bachelors_degree"
click at [368, 335] on select "Highest education level No schooling Primary Lower Secondary Upper Secondary Oc…" at bounding box center [549, 363] width 363 height 56
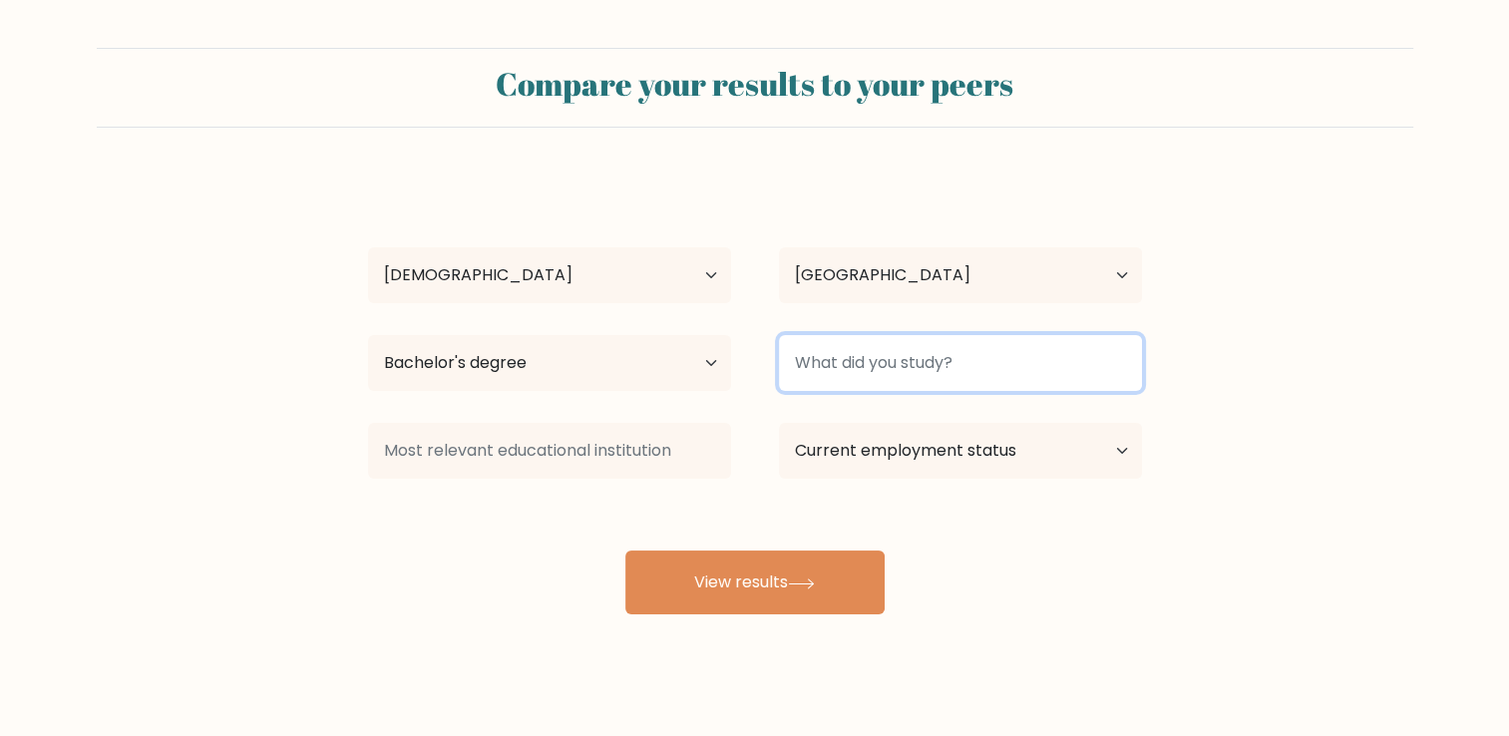
click at [1060, 367] on input at bounding box center [960, 363] width 363 height 56
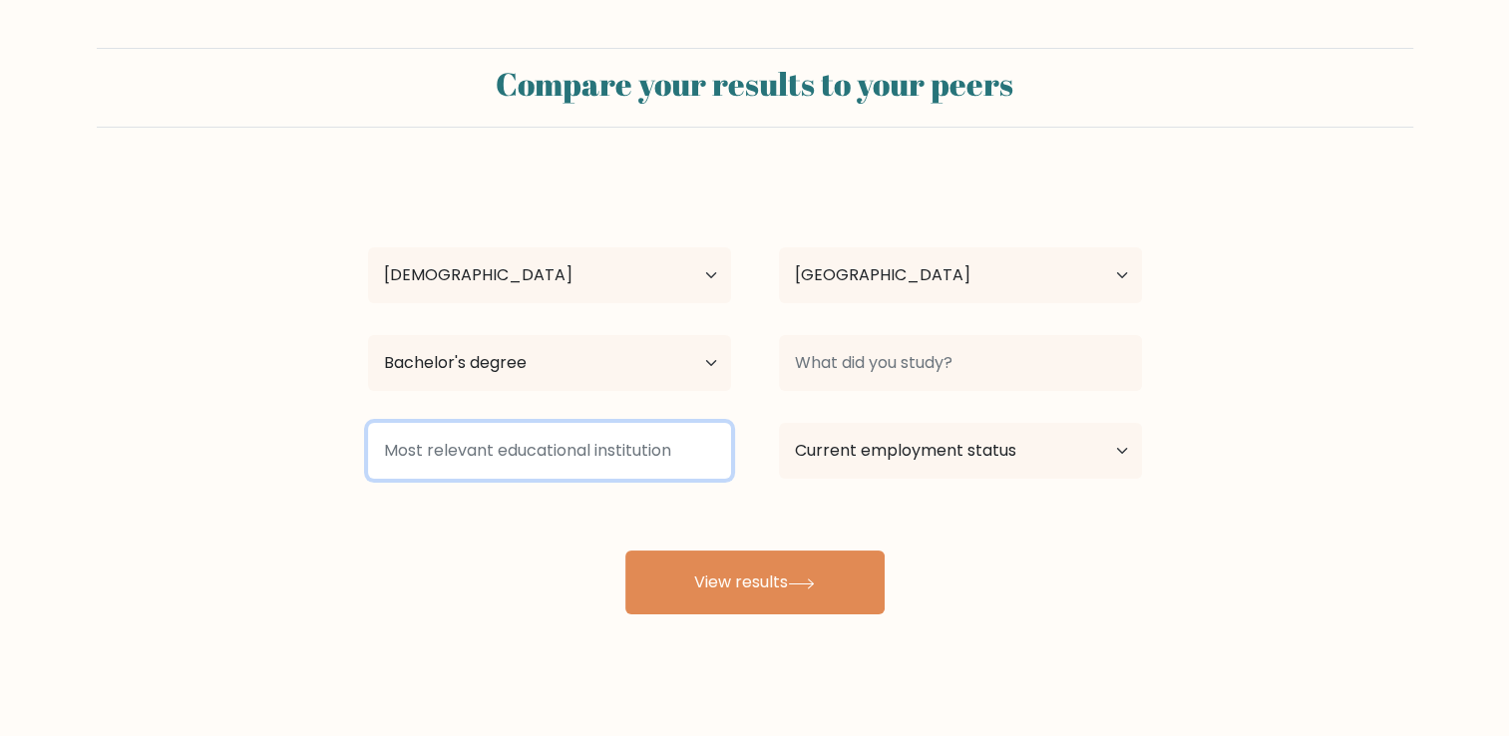
click at [670, 452] on input at bounding box center [549, 451] width 363 height 56
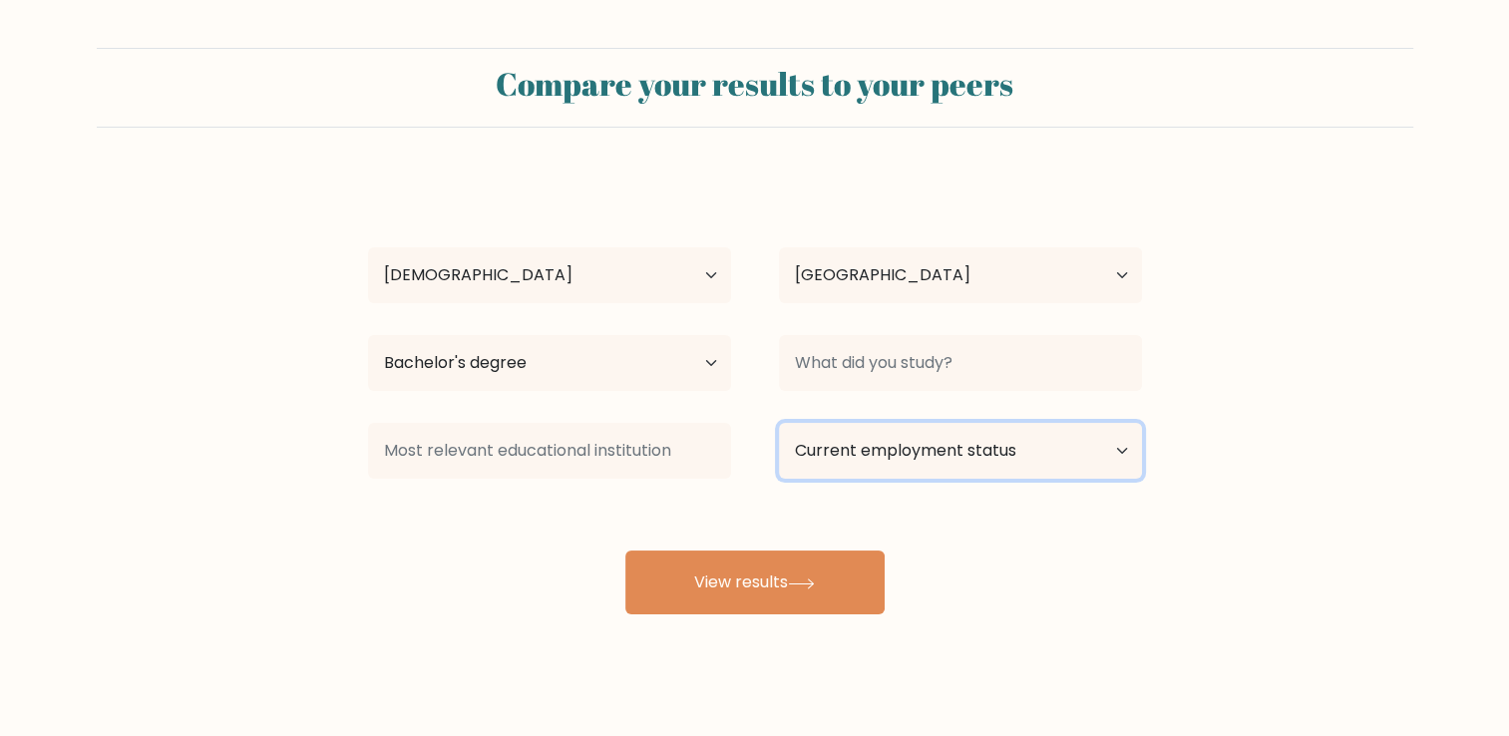
click at [1097, 458] on select "Current employment status Employed Student Retired Other / prefer not to answer" at bounding box center [960, 451] width 363 height 56
select select "other"
click at [779, 423] on select "Current employment status Employed Student Retired Other / prefer not to answer" at bounding box center [960, 451] width 363 height 56
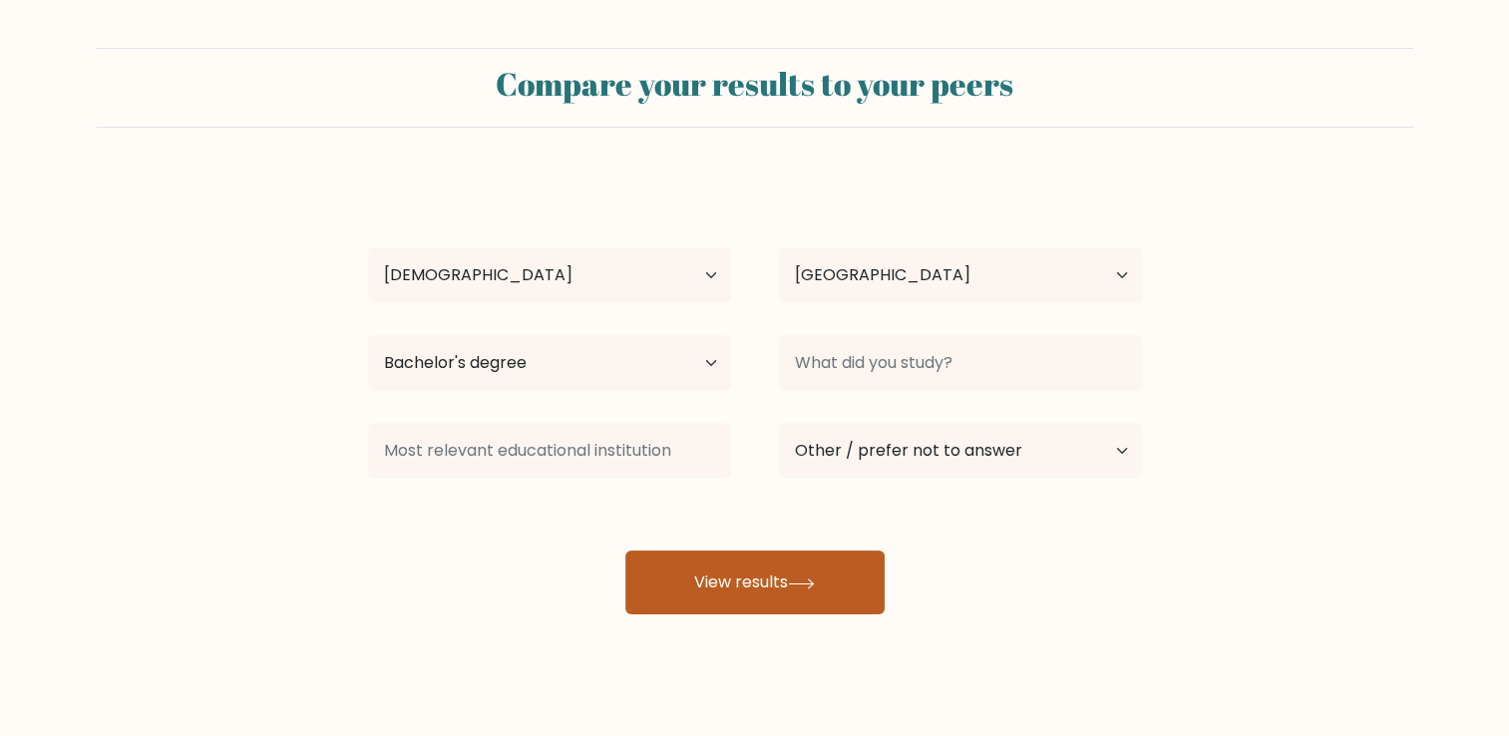
click at [790, 587] on button "View results" at bounding box center [754, 583] width 259 height 64
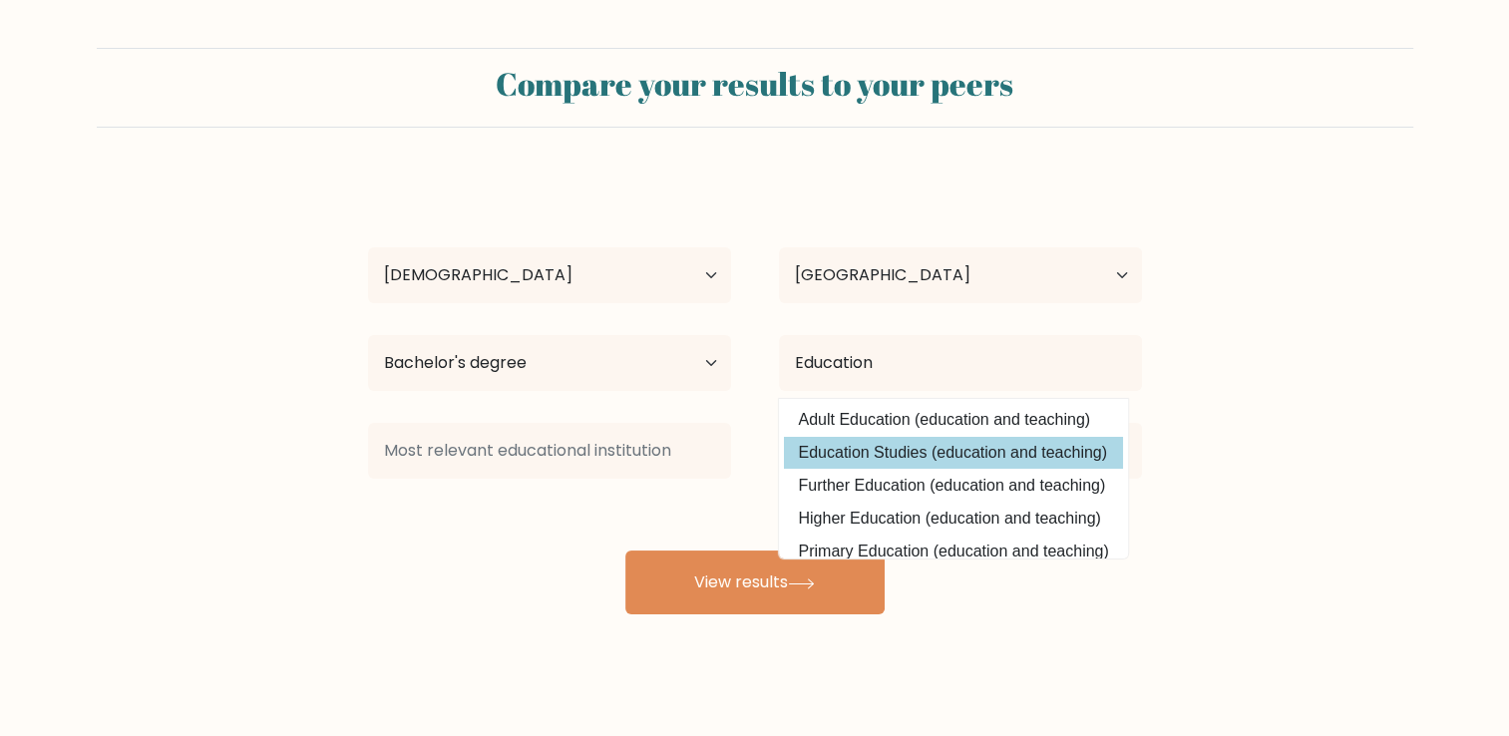
click at [945, 455] on option "Education Studies (education and teaching)" at bounding box center [953, 453] width 339 height 32
type input "Education Studies"
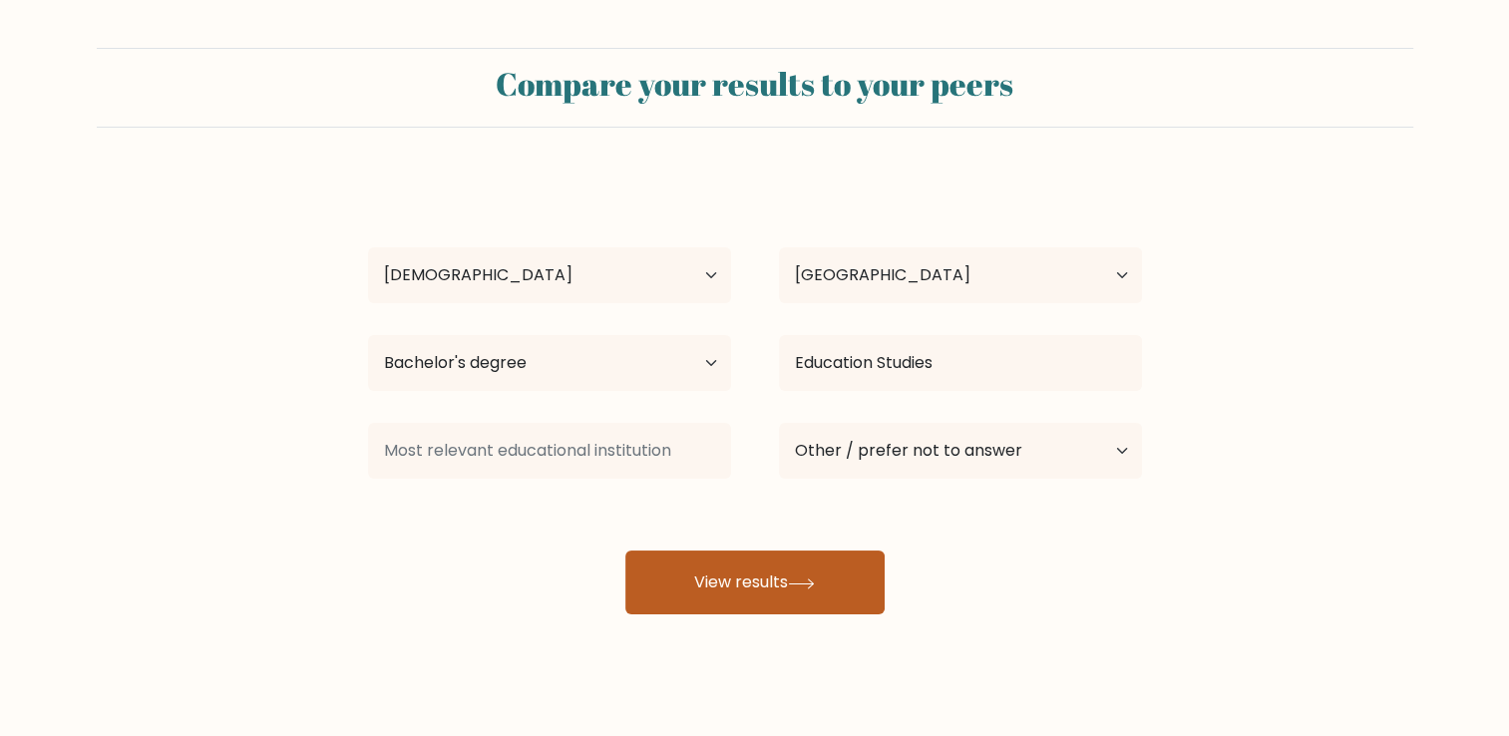
click at [720, 589] on button "View results" at bounding box center [754, 583] width 259 height 64
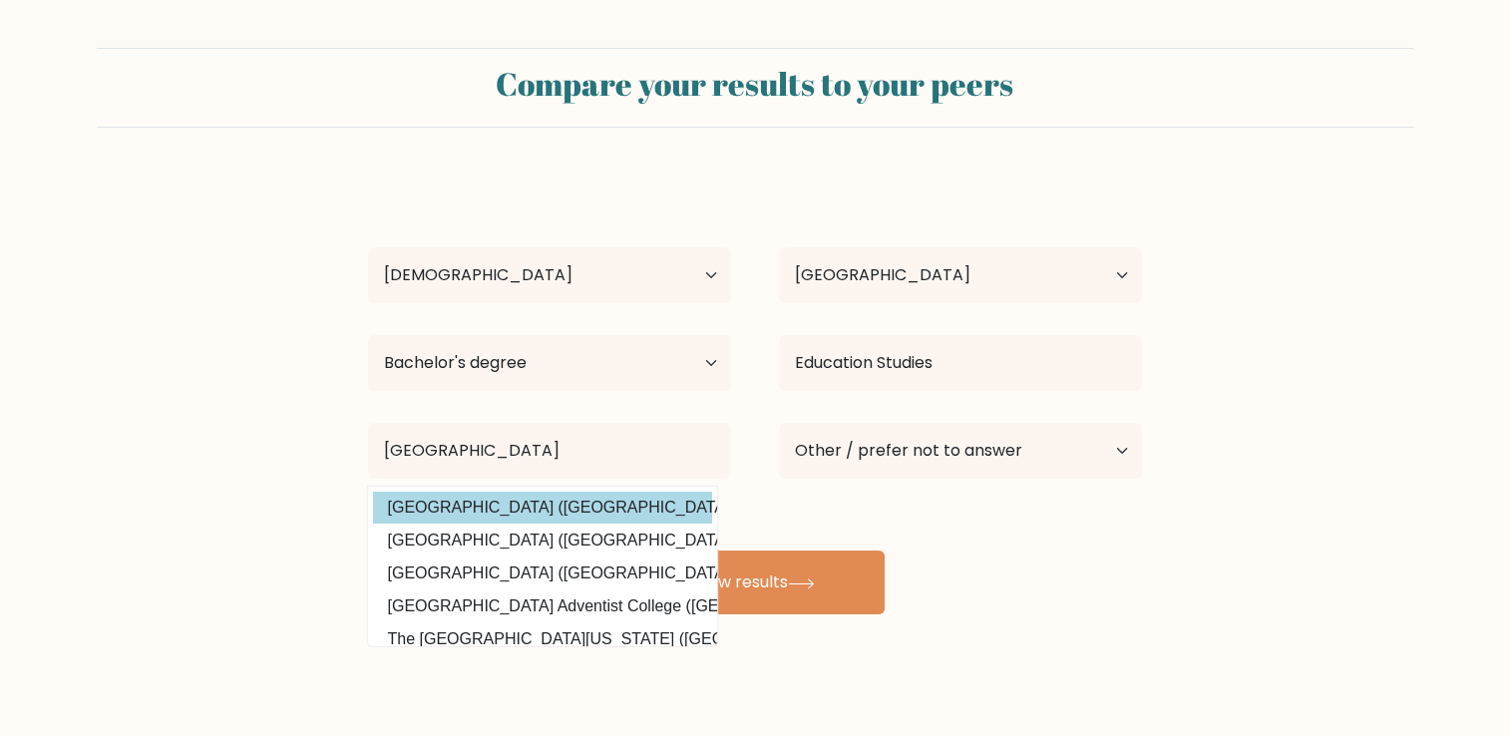
click at [611, 509] on option "Southern Luzon State University (Philippines)" at bounding box center [542, 508] width 339 height 32
type input "[GEOGRAPHIC_DATA]"
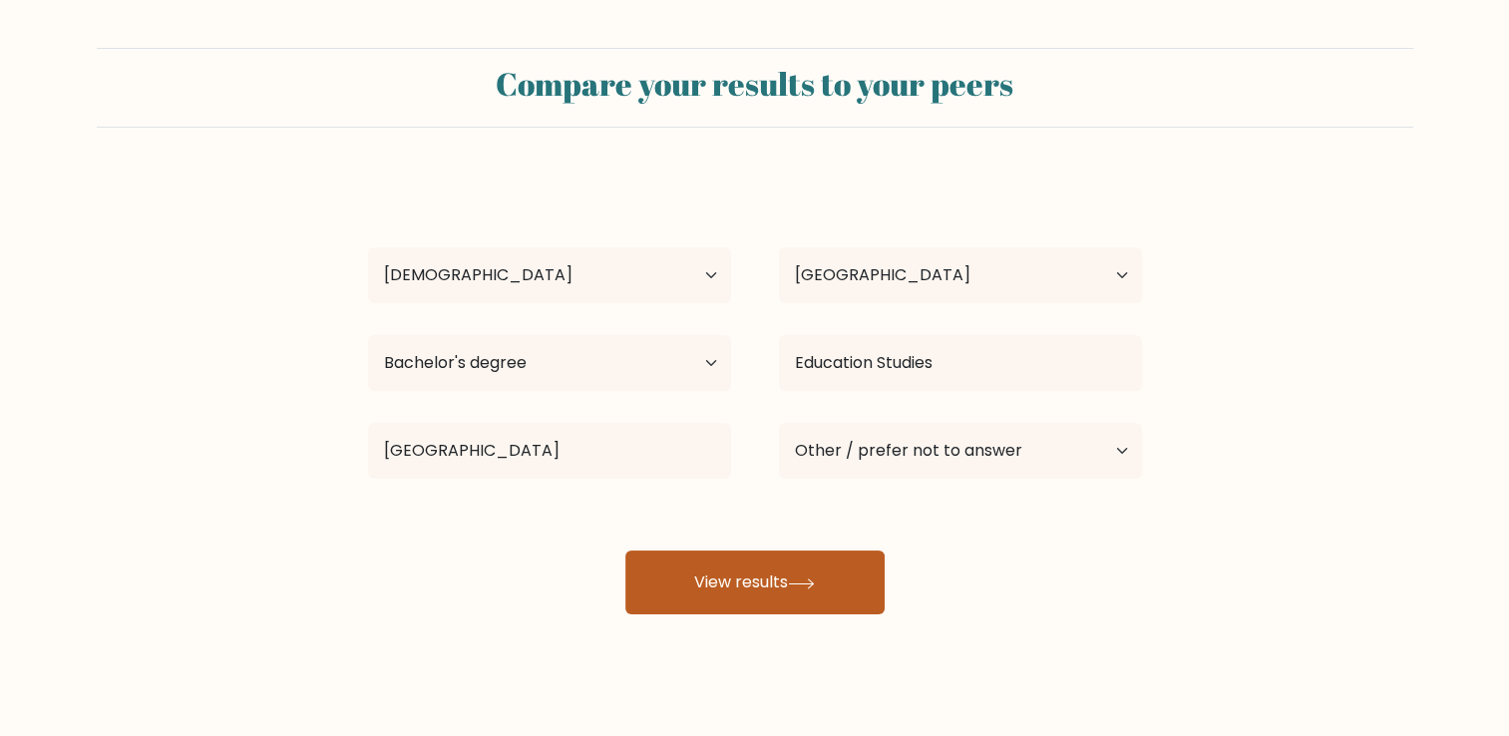
click at [743, 591] on button "View results" at bounding box center [754, 583] width 259 height 64
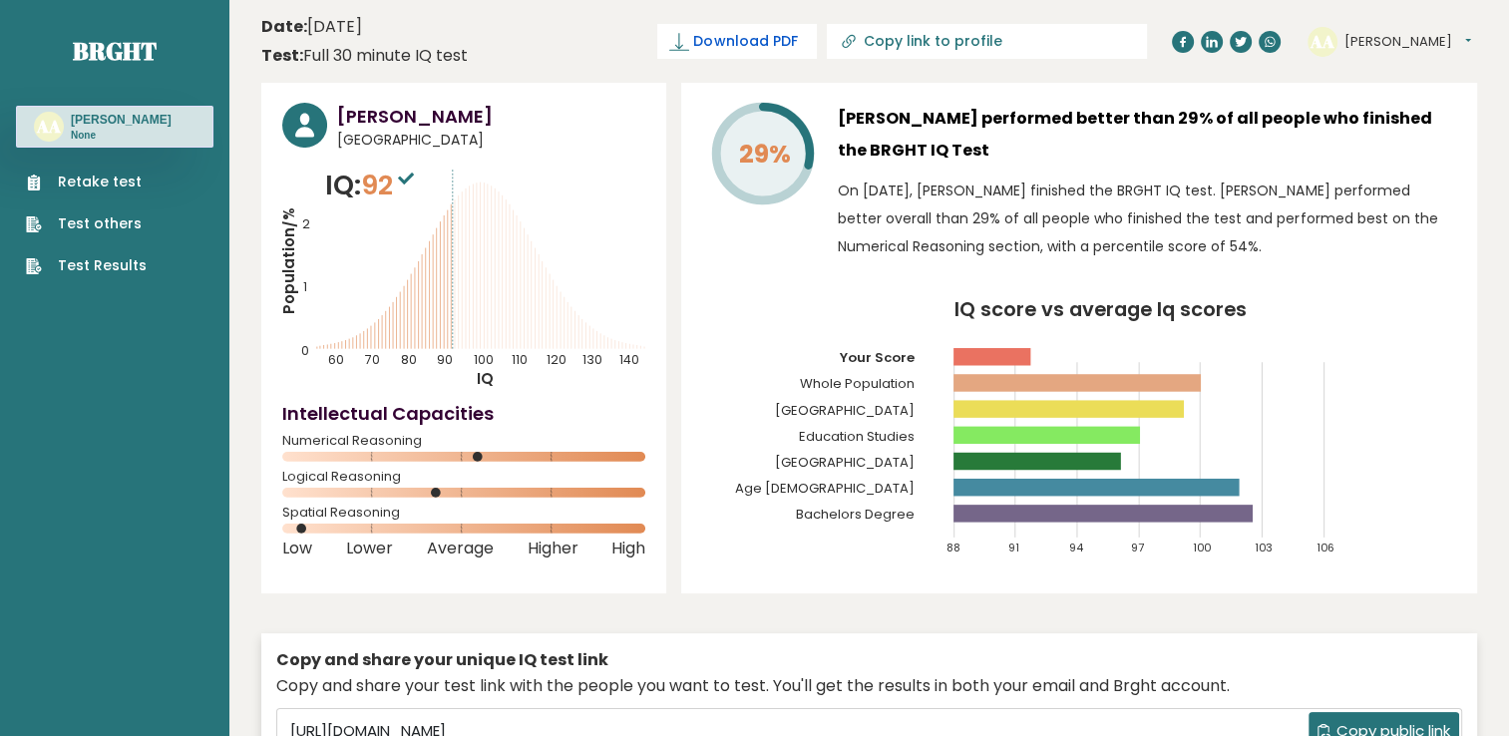
click at [797, 48] on span "Download PDF" at bounding box center [745, 41] width 104 height 21
